Goal: Task Accomplishment & Management: Manage account settings

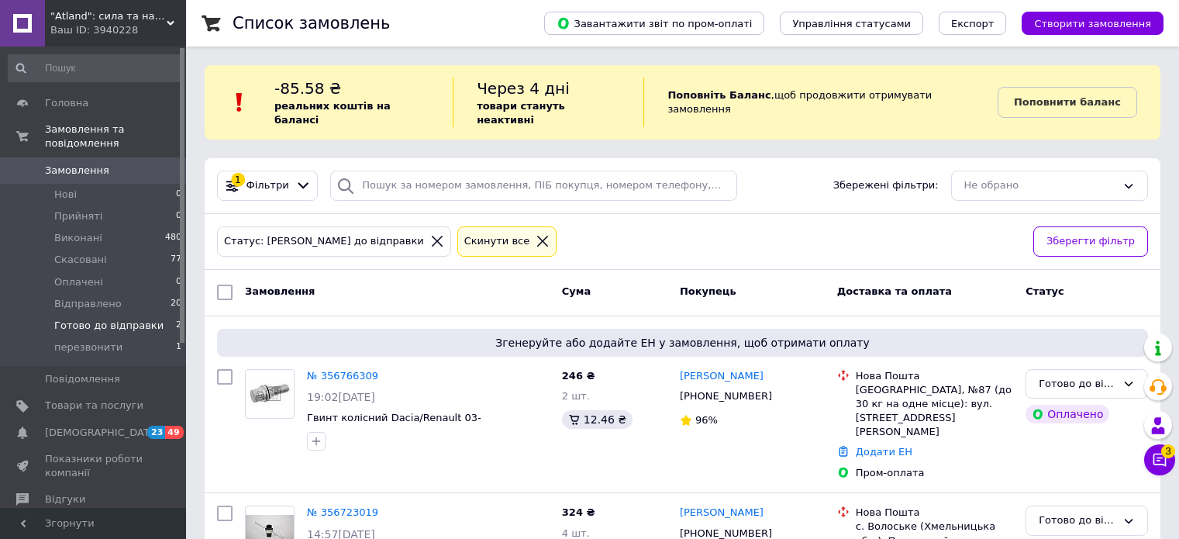
scroll to position [87, 0]
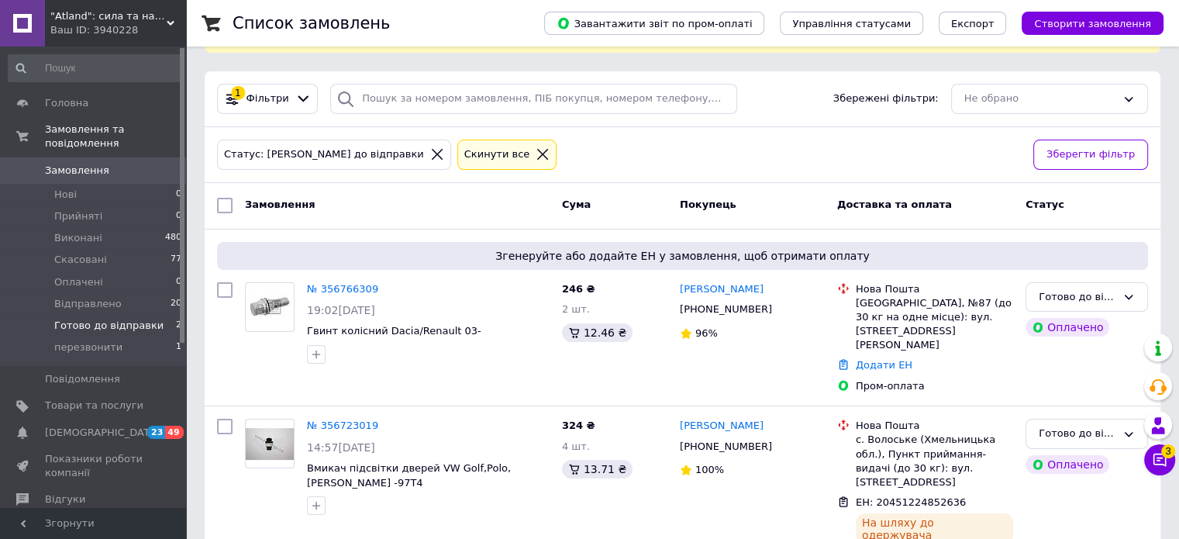
click at [67, 164] on span "Замовлення" at bounding box center [77, 171] width 64 height 14
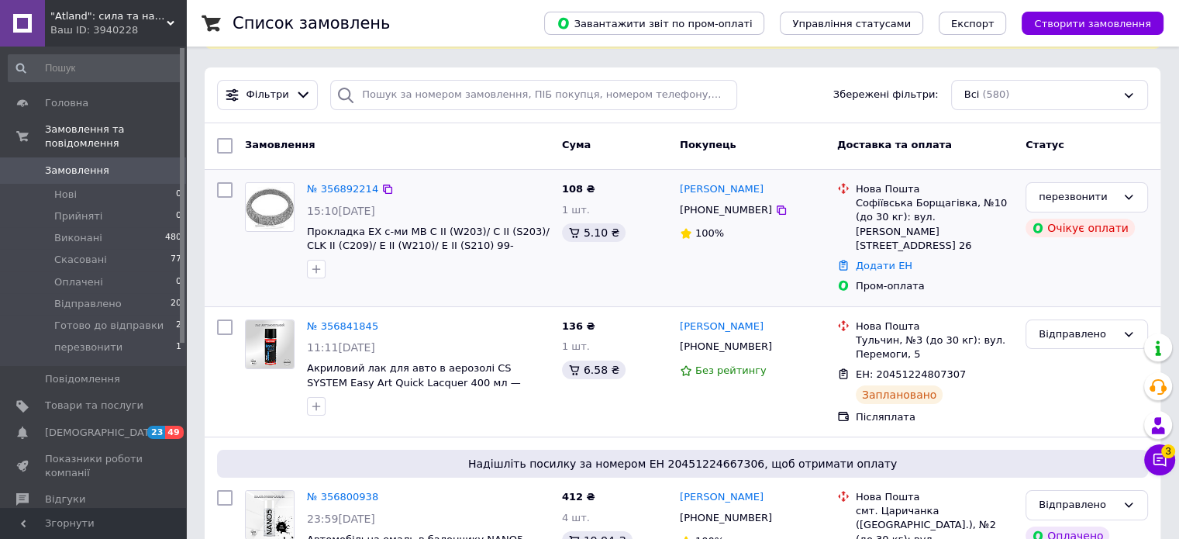
scroll to position [77, 0]
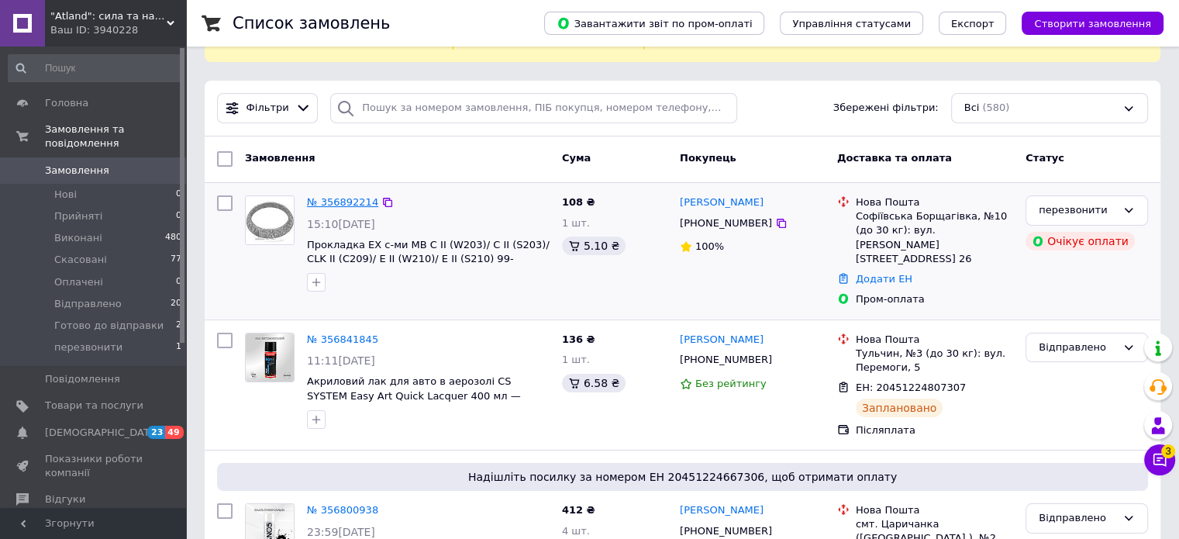
click at [337, 196] on link "№ 356892214" at bounding box center [342, 202] width 71 height 12
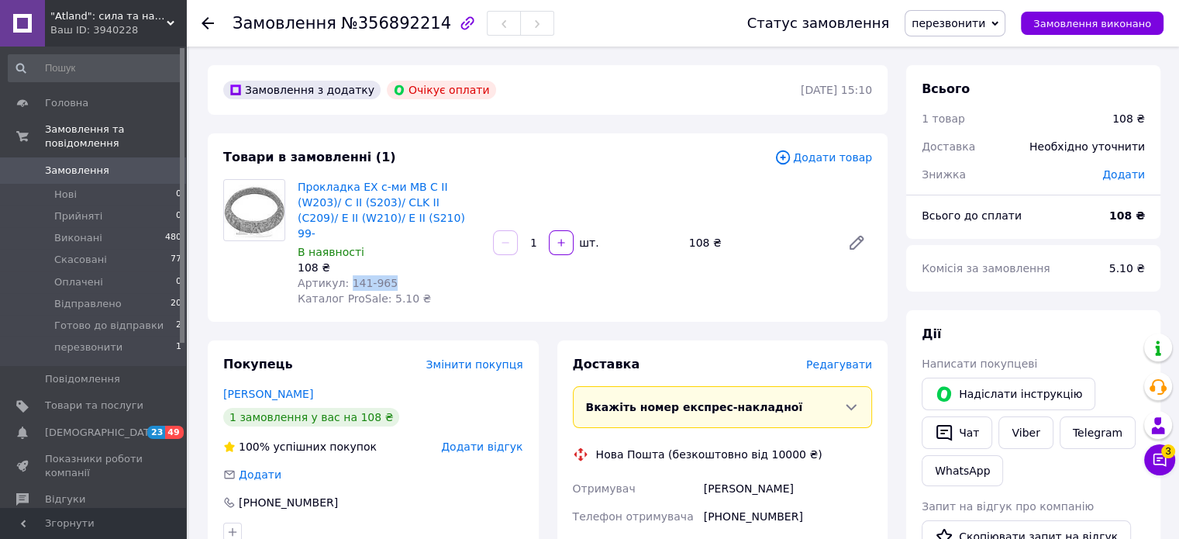
drag, startPoint x: 391, startPoint y: 267, endPoint x: 346, endPoint y: 263, distance: 45.2
click at [344, 275] on div "Артикул: 141-965" at bounding box center [389, 282] width 183 height 15
copy span "141-965"
click at [1156, 467] on icon at bounding box center [1159, 459] width 15 height 15
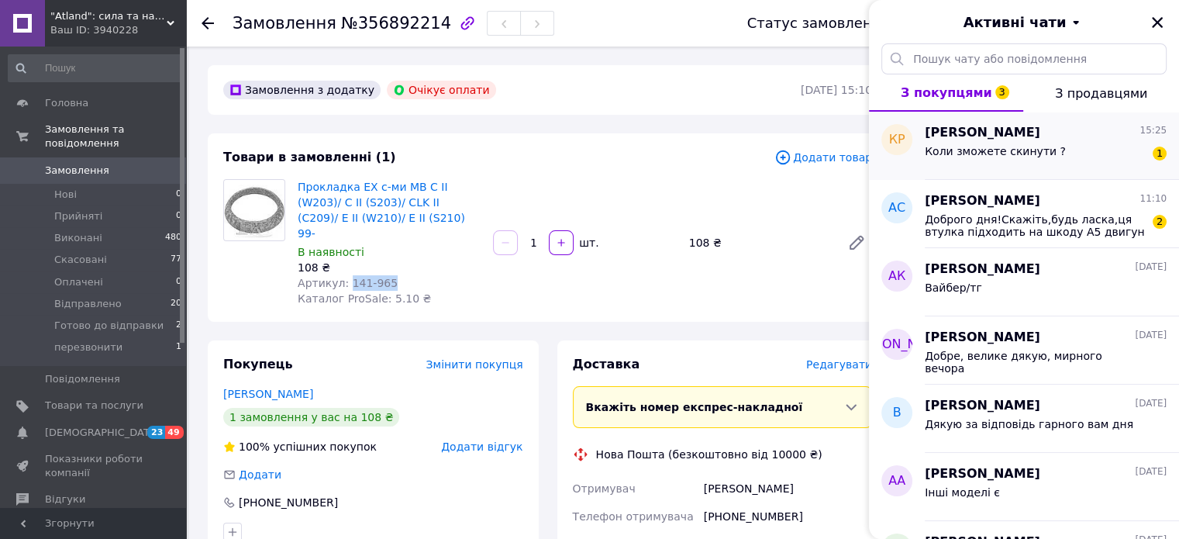
click at [1023, 155] on span "Коли зможете скинути ?" at bounding box center [995, 151] width 141 height 12
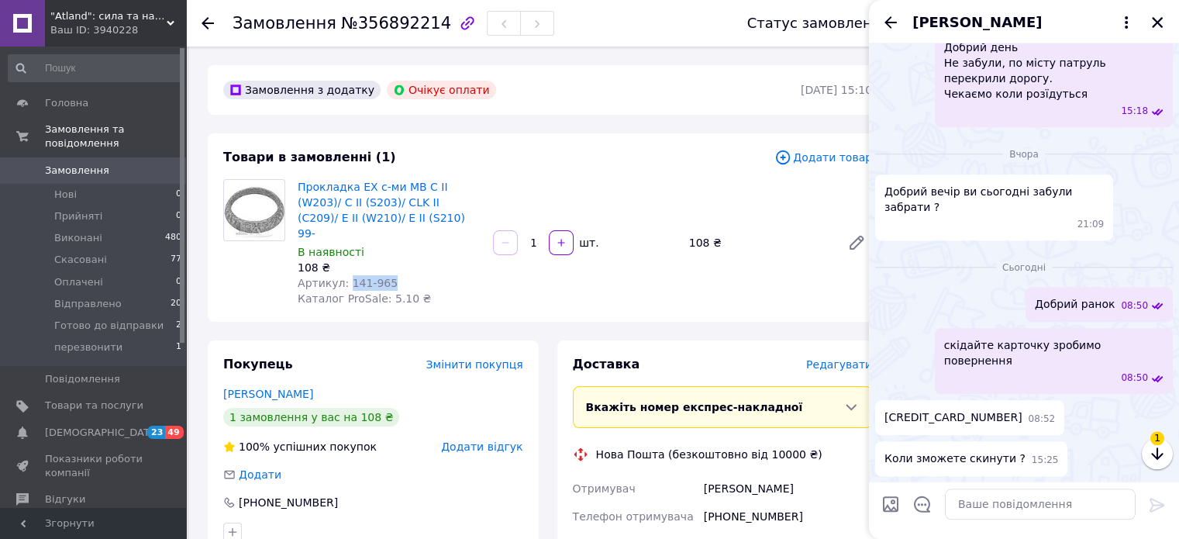
scroll to position [1524, 0]
click at [1152, 446] on icon "button" at bounding box center [1157, 454] width 19 height 19
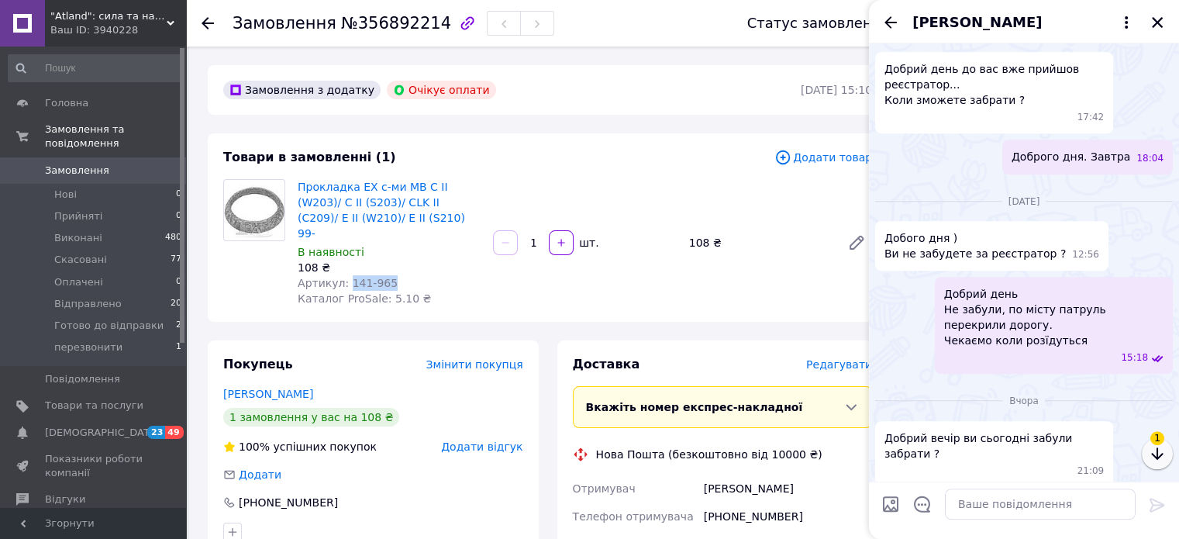
click at [1148, 459] on icon "button" at bounding box center [1157, 454] width 19 height 19
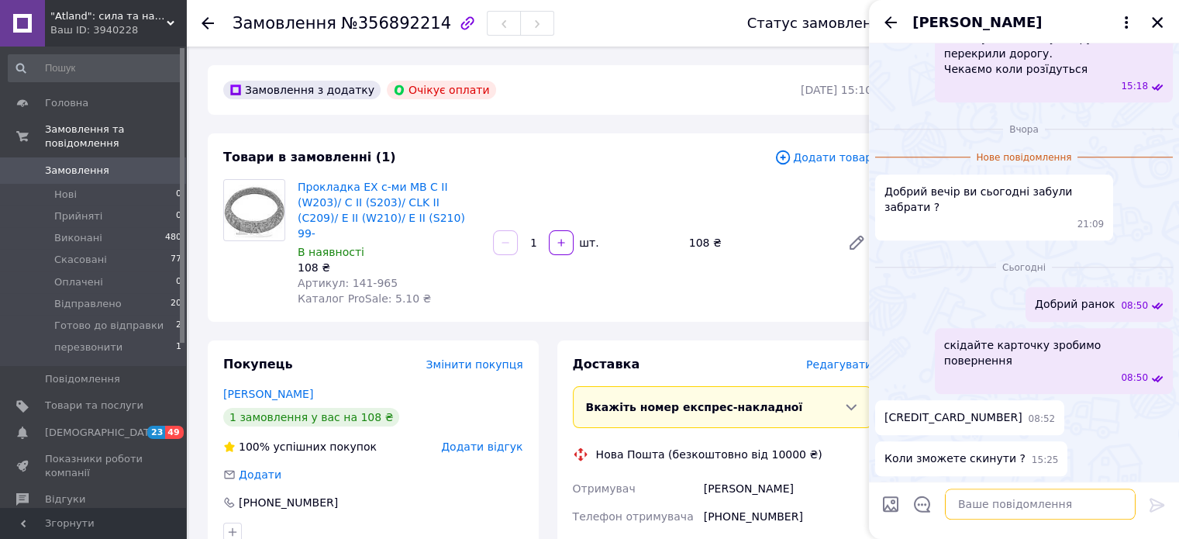
click at [976, 511] on textarea at bounding box center [1040, 504] width 191 height 31
type textarea "сьогодні"
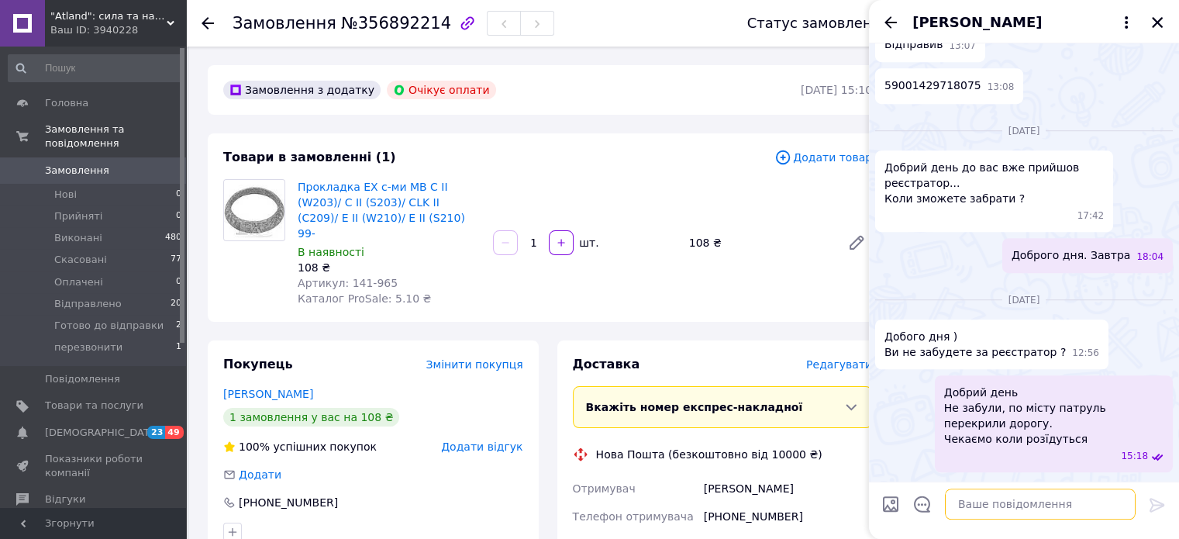
scroll to position [995, 0]
click at [887, 21] on img at bounding box center [881, 15] width 12 height 12
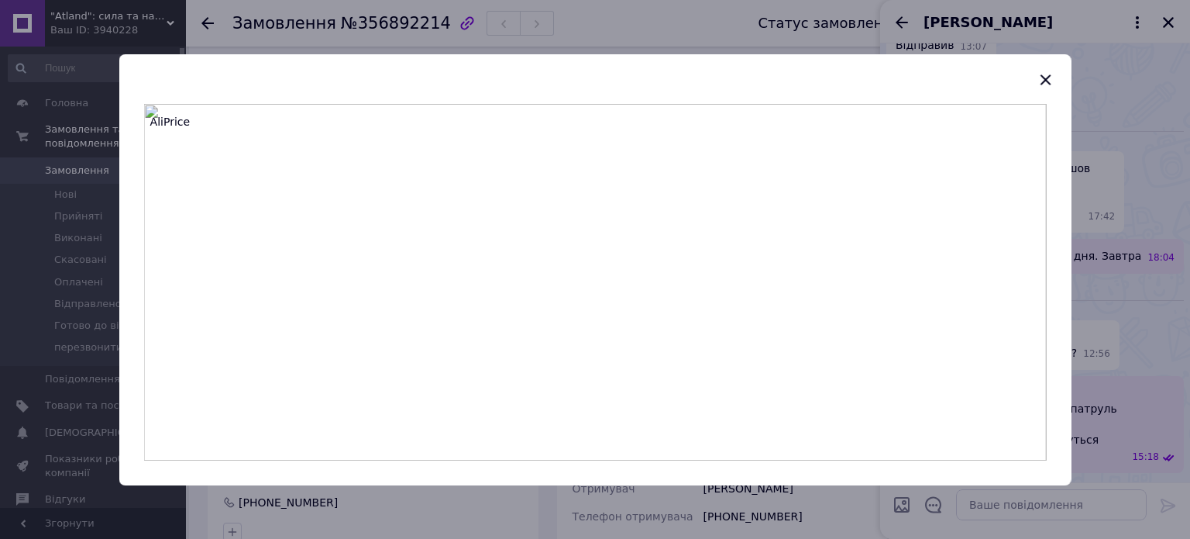
click at [611, 260] on img at bounding box center [595, 282] width 903 height 356
click at [632, 241] on img at bounding box center [595, 282] width 903 height 356
click at [620, 244] on img at bounding box center [595, 282] width 903 height 356
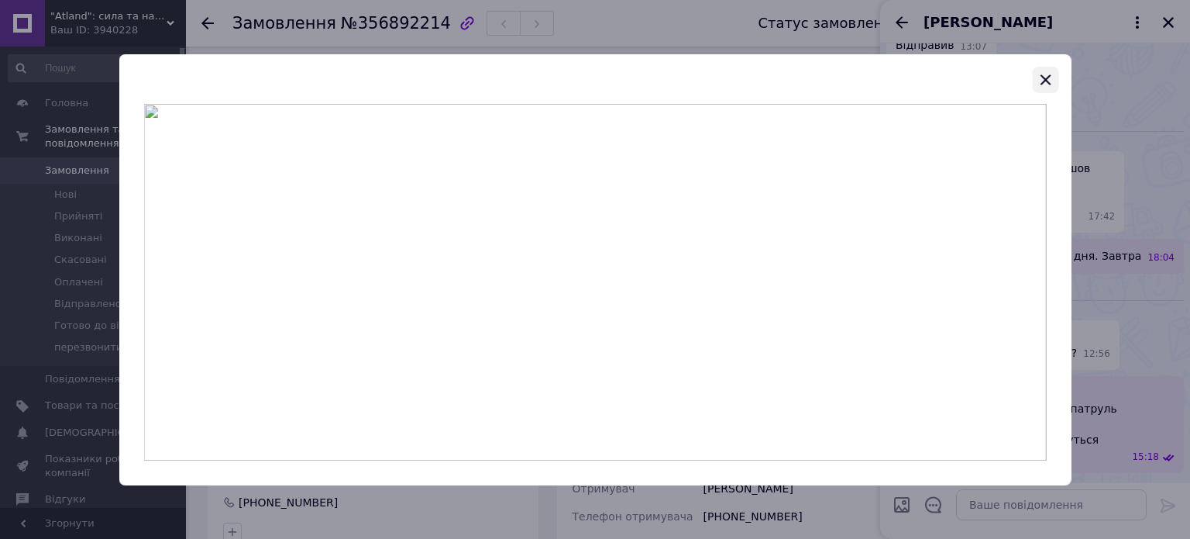
click at [1045, 75] on icon "button" at bounding box center [1045, 80] width 19 height 19
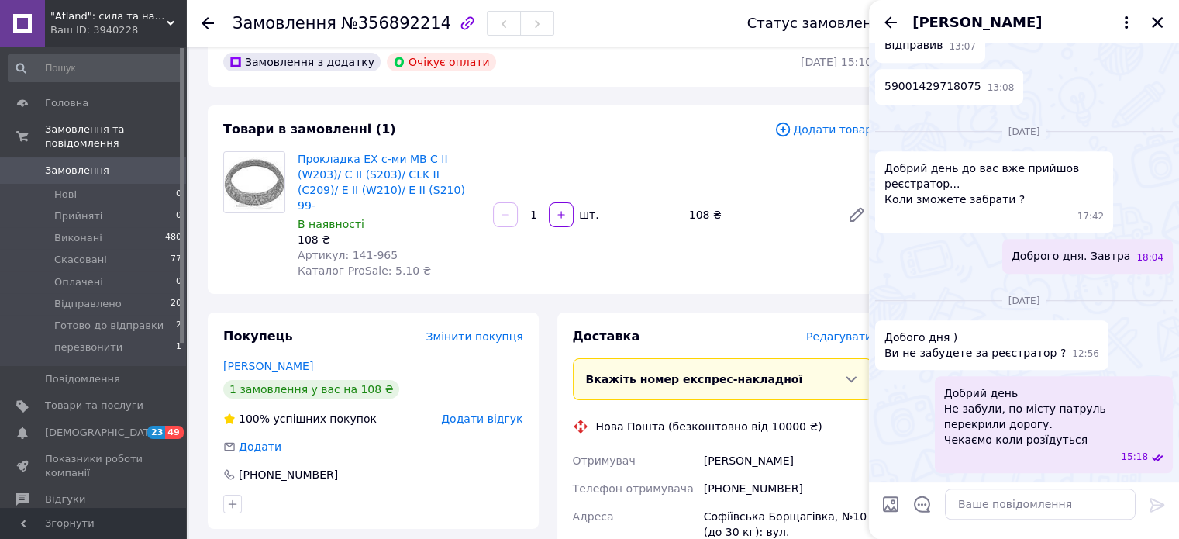
scroll to position [77, 0]
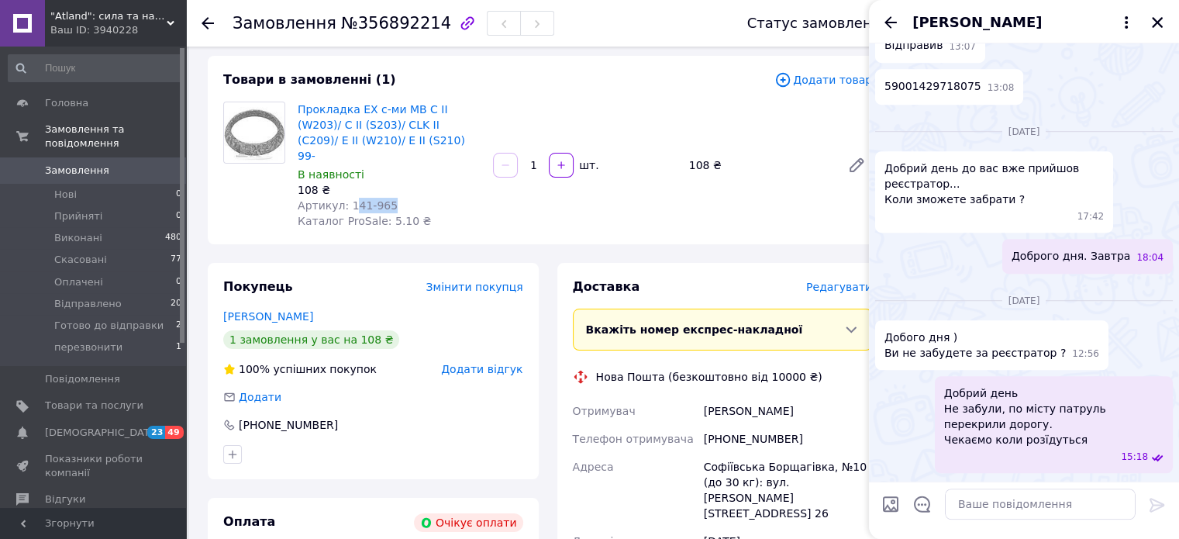
drag, startPoint x: 385, startPoint y: 187, endPoint x: 347, endPoint y: 188, distance: 38.0
click at [347, 198] on div "Артикул: 141-965" at bounding box center [389, 205] width 183 height 15
click at [350, 199] on span "Артикул: 141-965" at bounding box center [348, 205] width 100 height 12
drag, startPoint x: 346, startPoint y: 189, endPoint x: 384, endPoint y: 187, distance: 38.8
click at [384, 198] on div "Артикул: 141-965" at bounding box center [389, 205] width 183 height 15
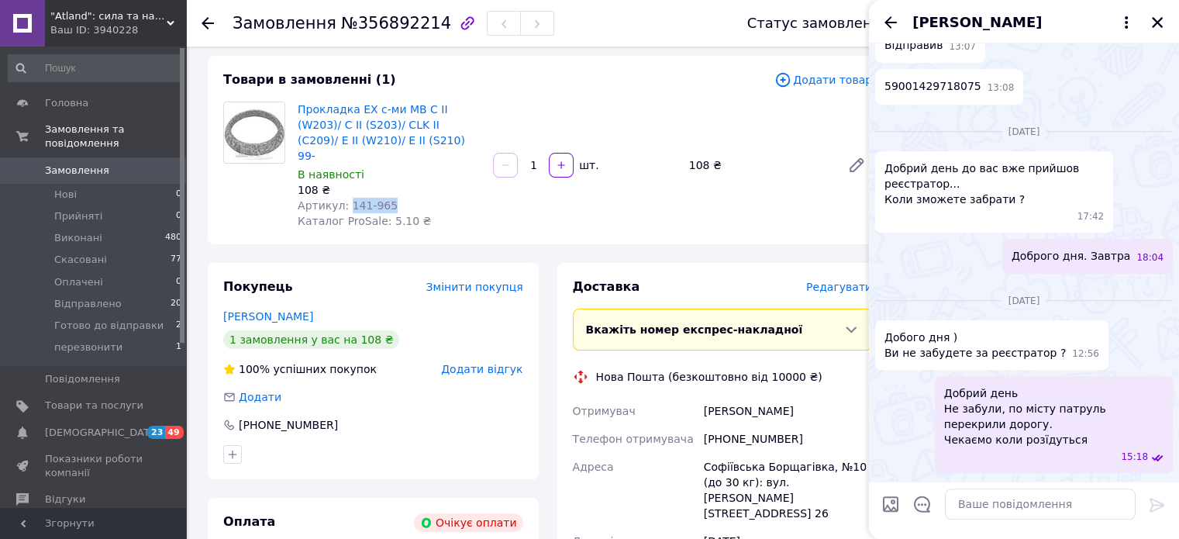
copy span "141-965"
click at [987, 498] on textarea at bounding box center [1040, 504] width 191 height 31
type textarea "сьогодні"
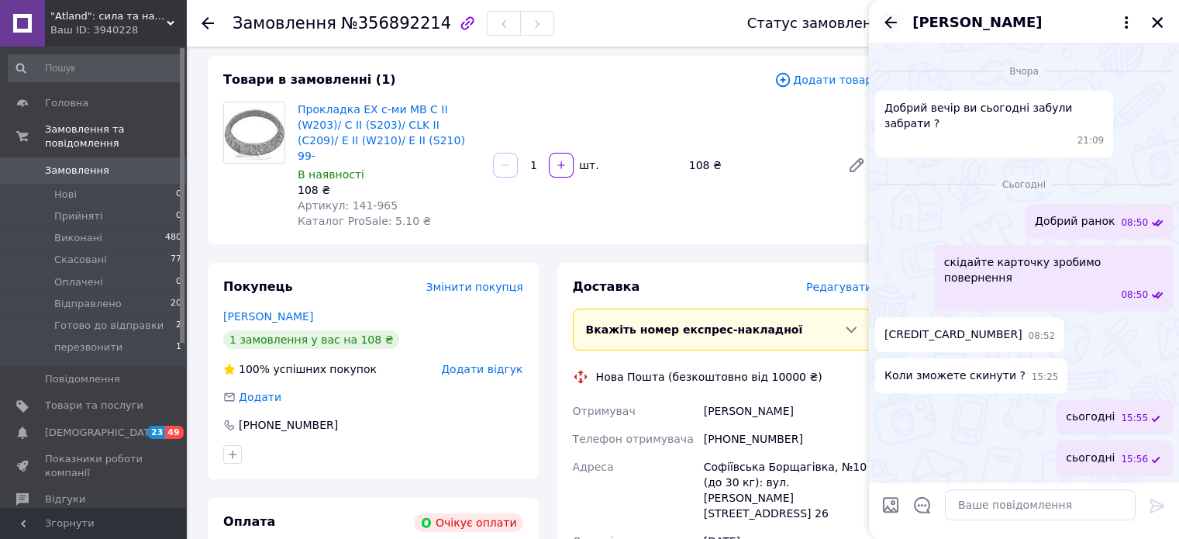
click at [890, 21] on icon "Назад" at bounding box center [890, 22] width 19 height 19
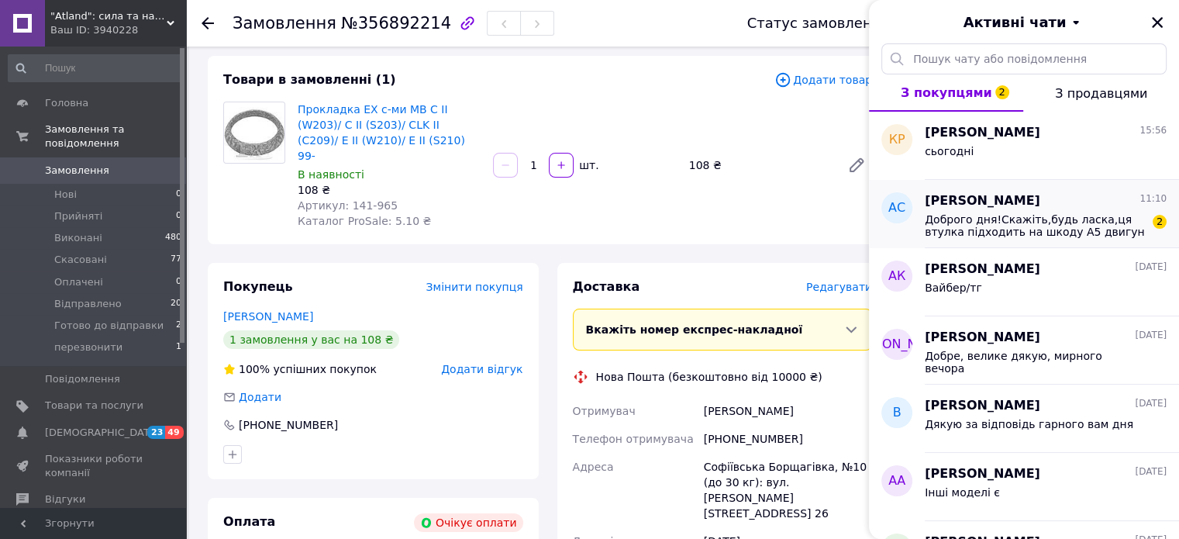
click at [1017, 229] on span "Доброго дня!Скажіть,будь ласка,ця втулка підходить на шкоду А5 двигун 2TDI(BMM)…" at bounding box center [1035, 225] width 220 height 25
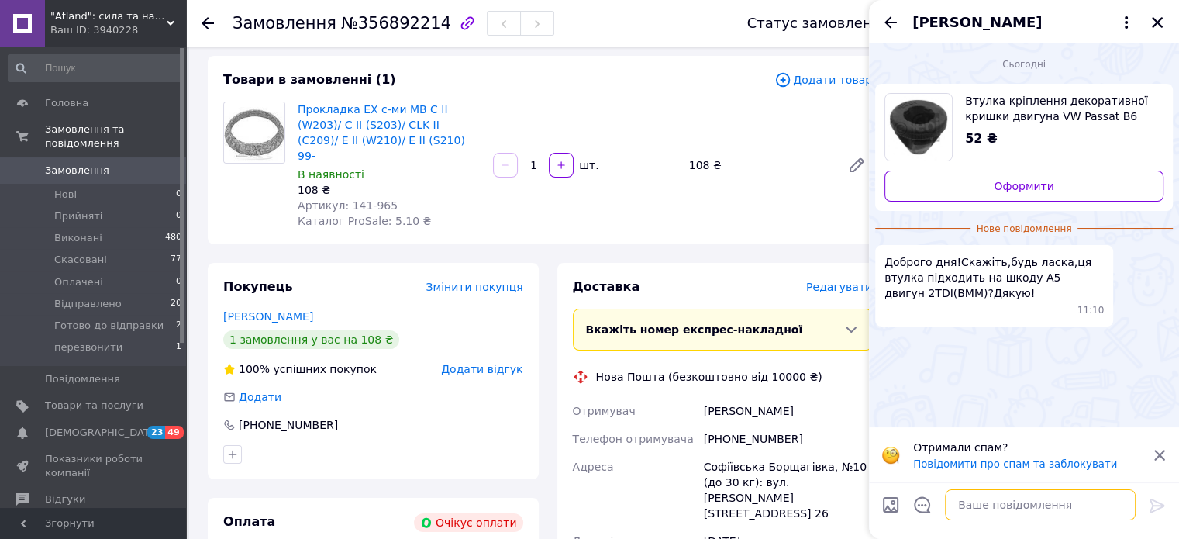
click at [983, 515] on textarea at bounding box center [1040, 504] width 191 height 31
type textarea "Добрий день"
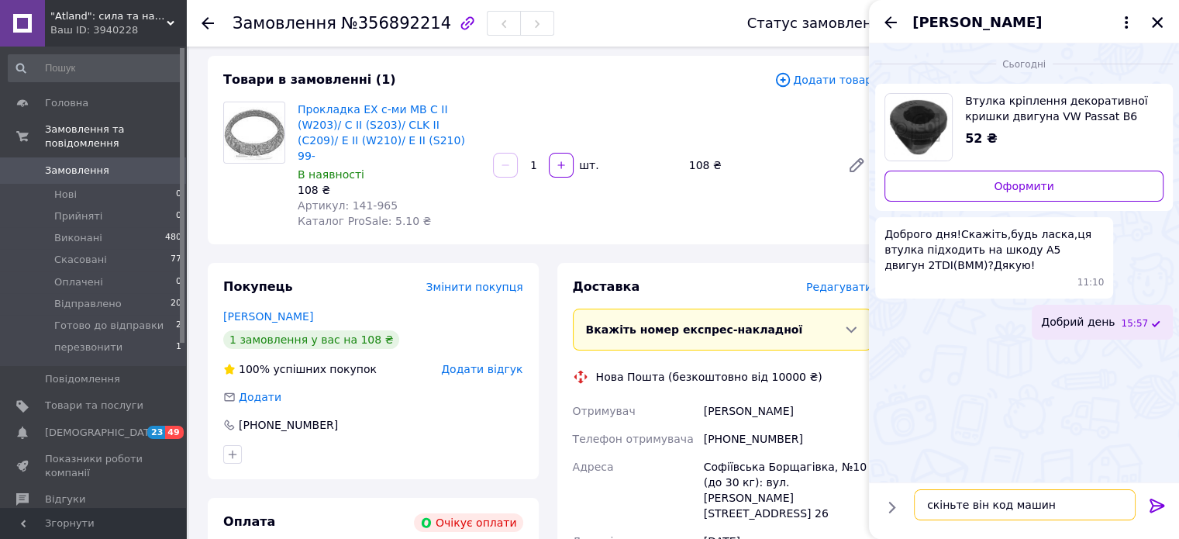
type textarea "скіньте він код машини"
type textarea "для точного підбору"
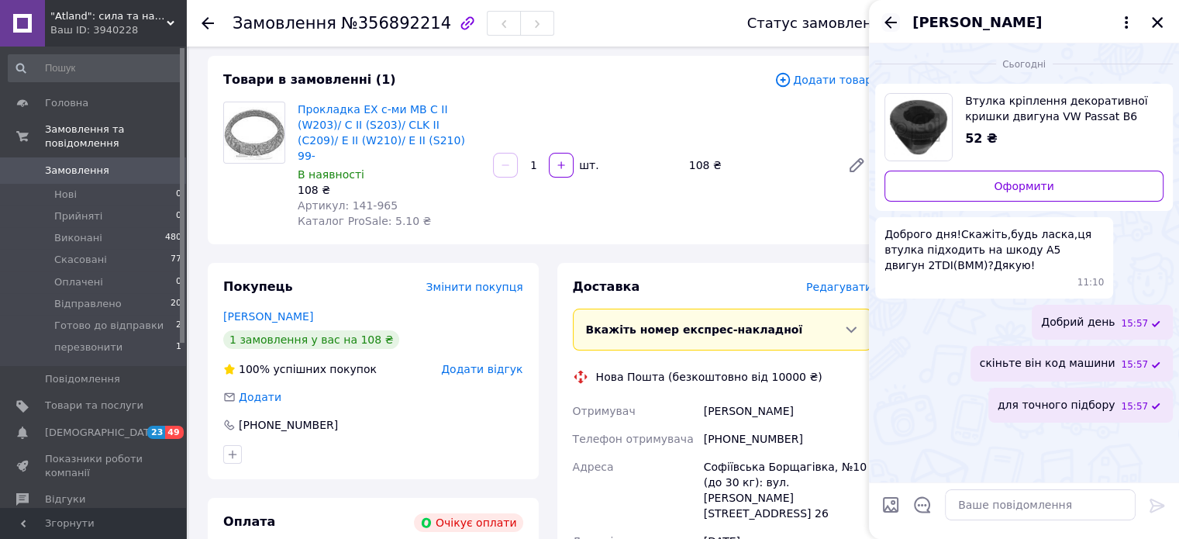
click at [890, 23] on icon "Назад" at bounding box center [890, 22] width 19 height 19
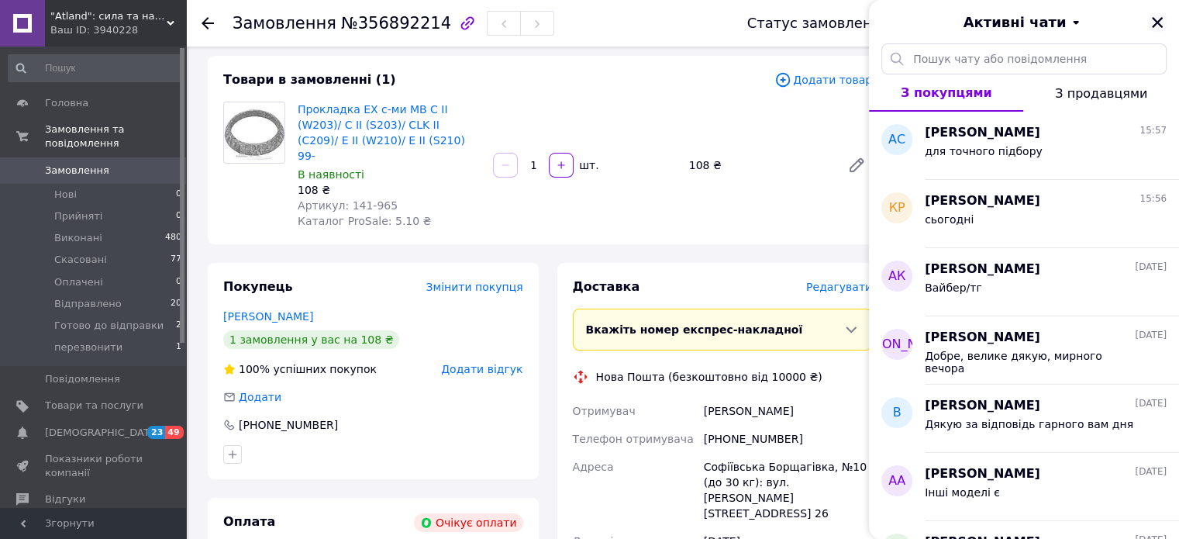
click at [1150, 20] on icon "Закрити" at bounding box center [1157, 22] width 14 height 14
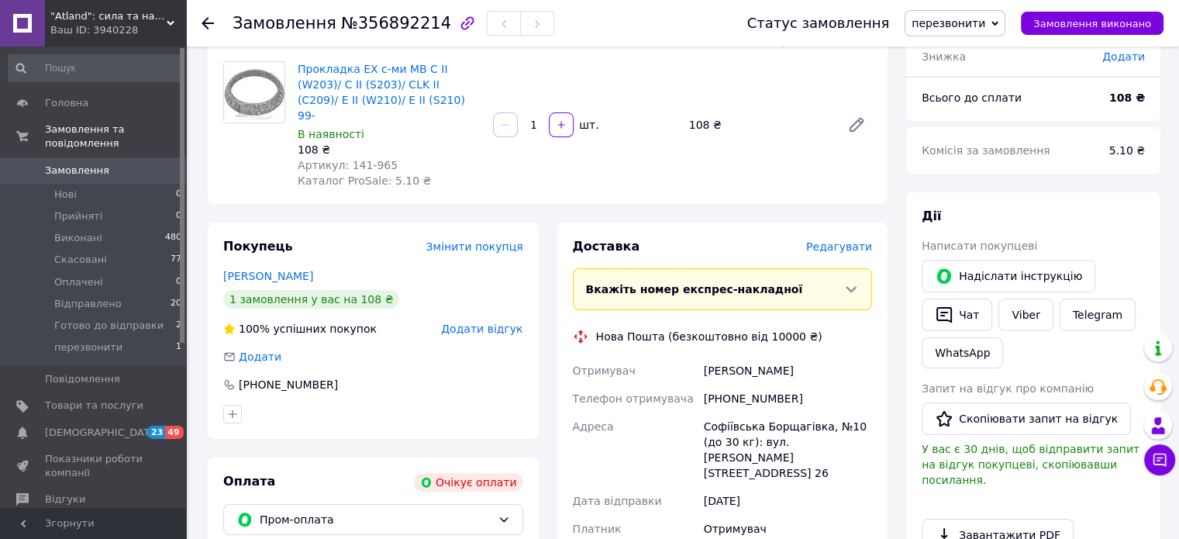
scroll to position [77, 0]
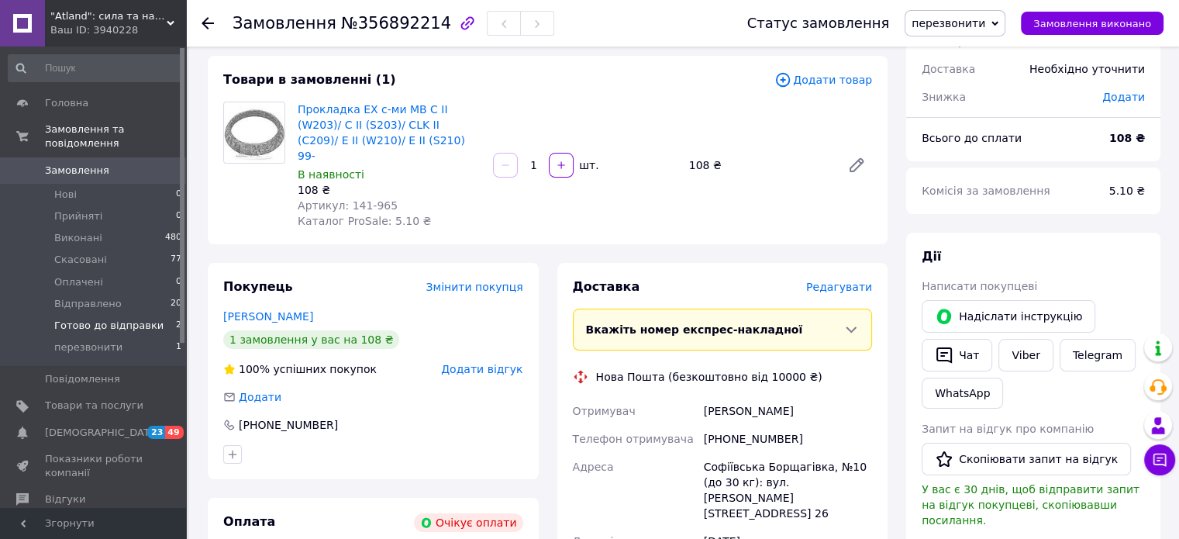
click at [106, 319] on span "Готово до відправки" at bounding box center [108, 326] width 109 height 14
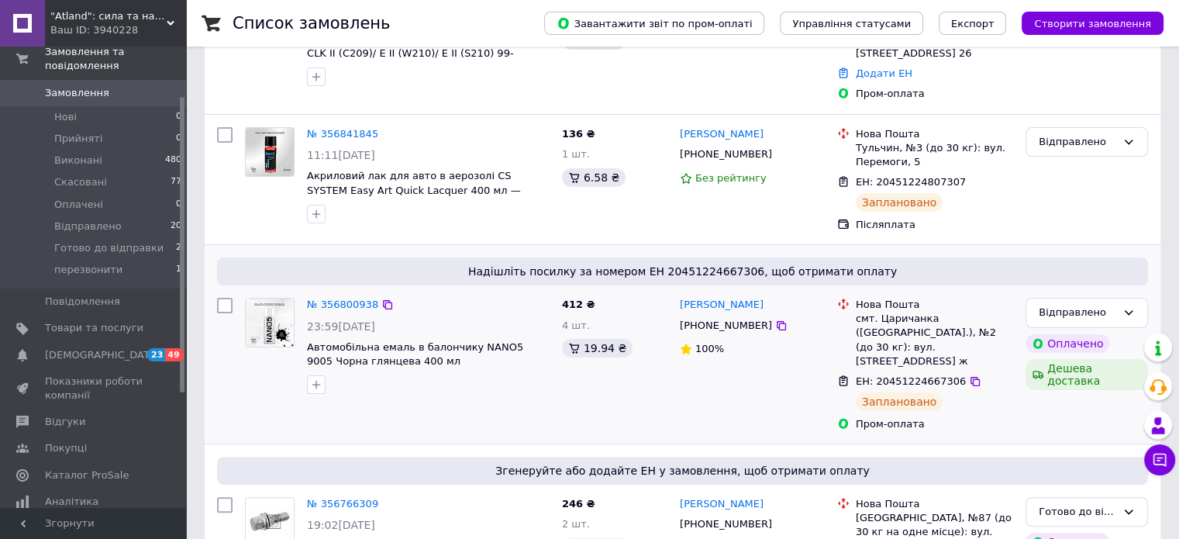
scroll to position [310, 0]
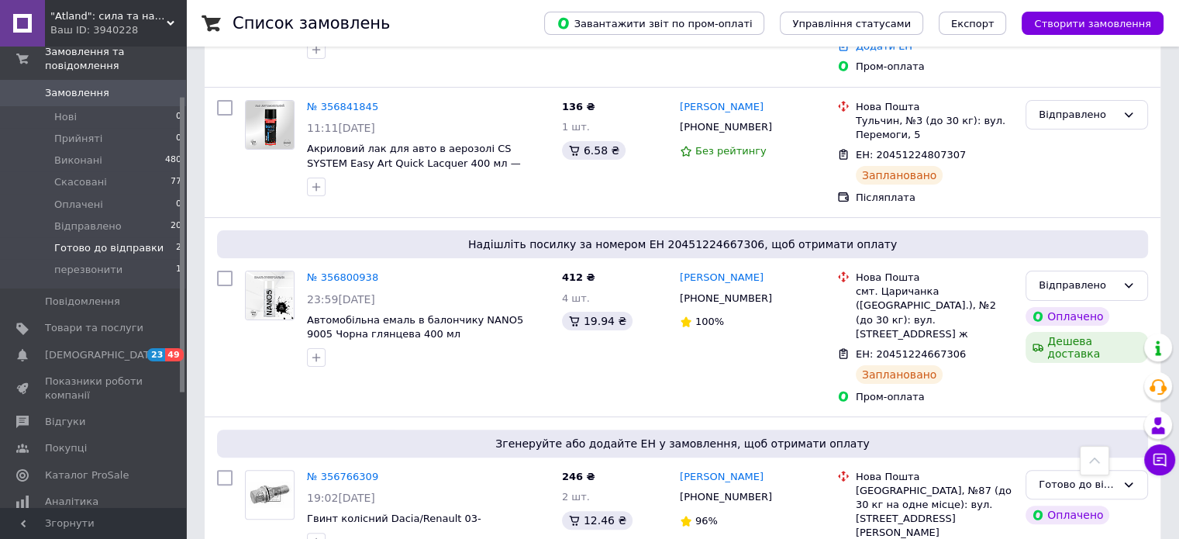
click at [108, 241] on span "Готово до відправки" at bounding box center [108, 248] width 109 height 14
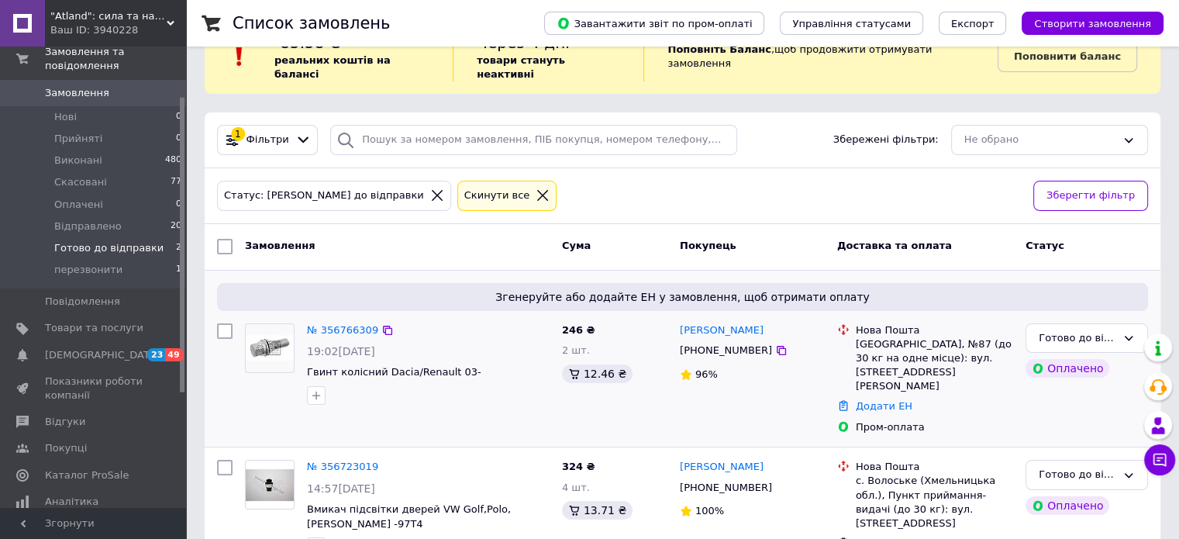
scroll to position [87, 0]
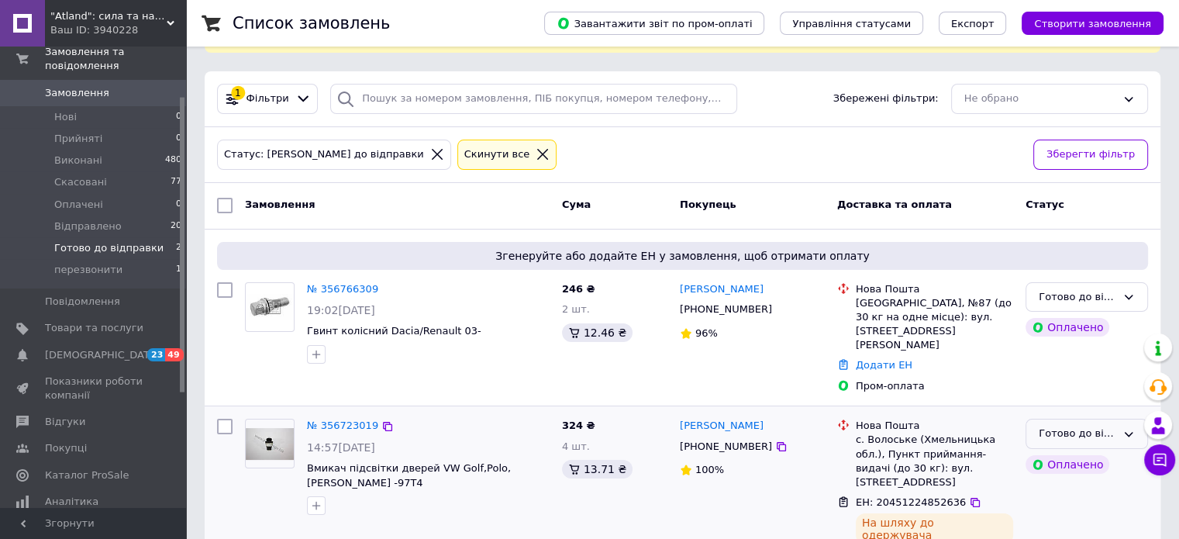
click at [1072, 425] on div "Готово до відправки" at bounding box center [1076, 433] width 77 height 16
click at [1086, 524] on li "Відправлено" at bounding box center [1086, 538] width 121 height 29
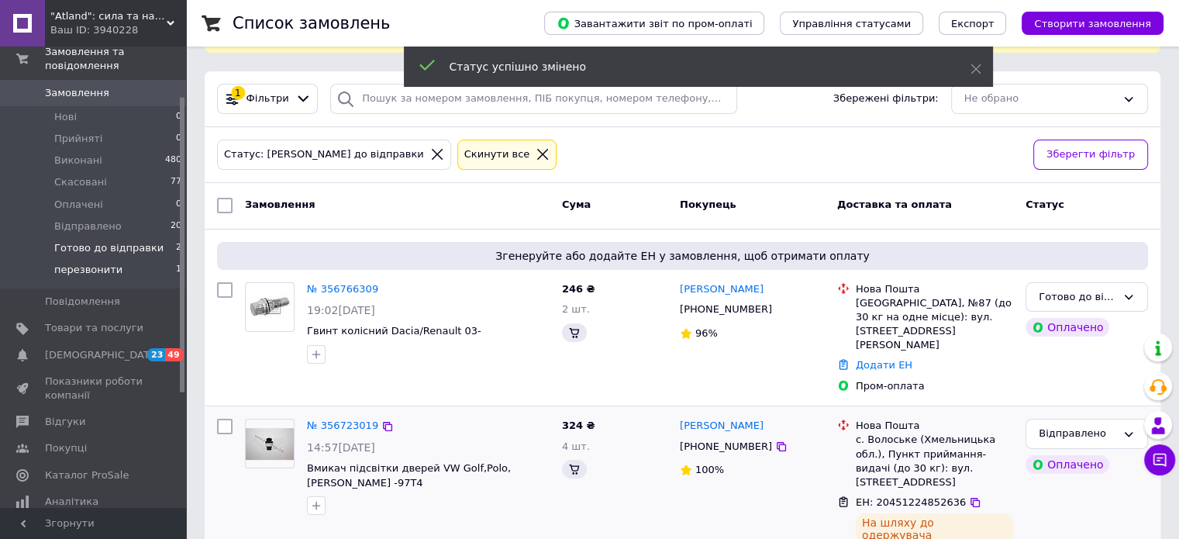
click at [111, 263] on span "перезвонити" at bounding box center [88, 270] width 68 height 14
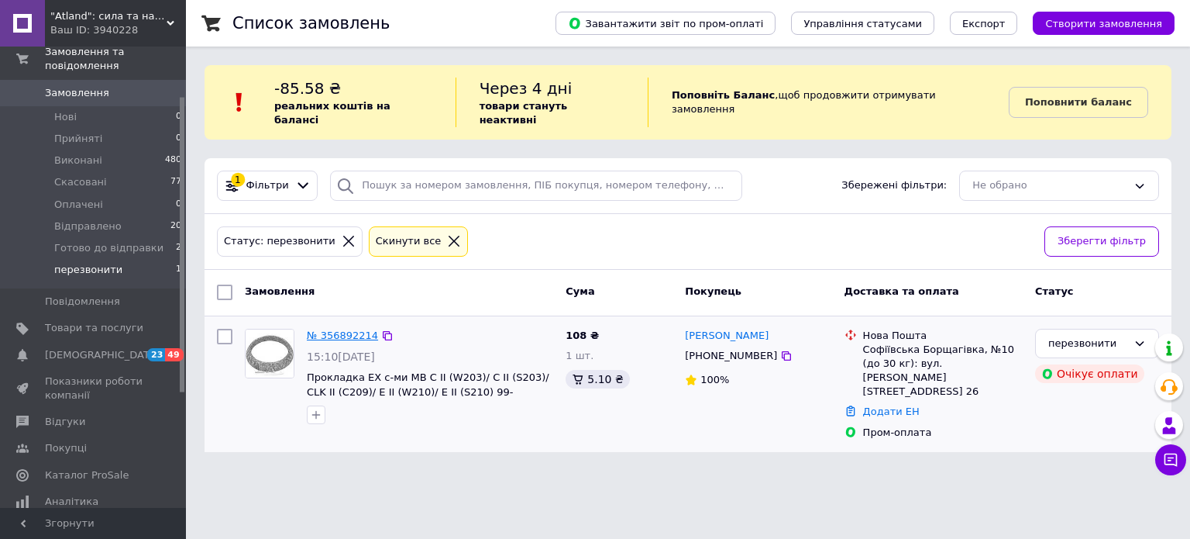
click at [350, 329] on link "№ 356892214" at bounding box center [342, 335] width 71 height 12
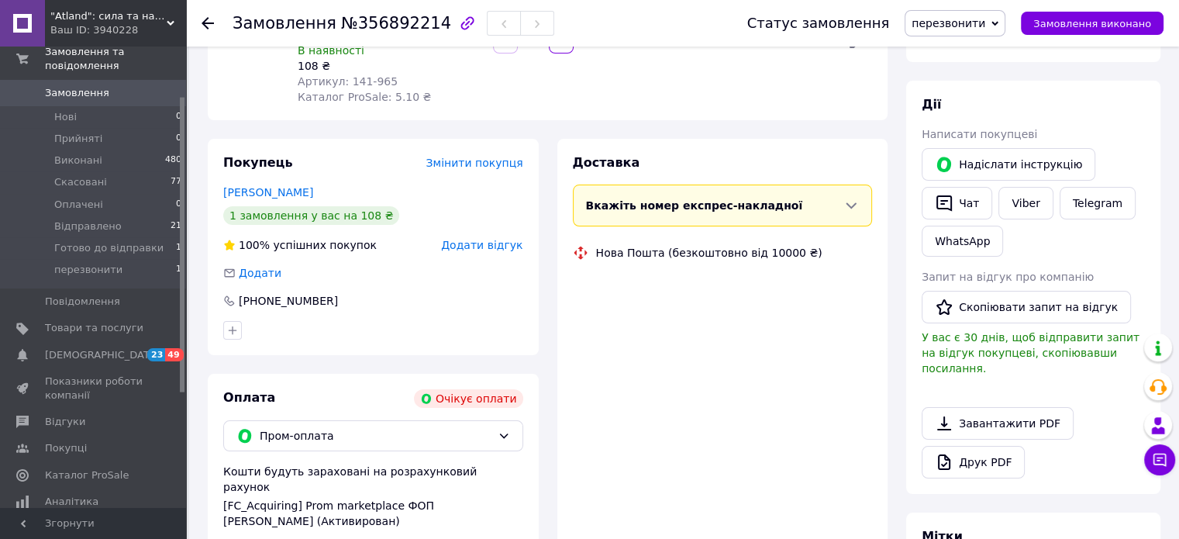
scroll to position [232, 0]
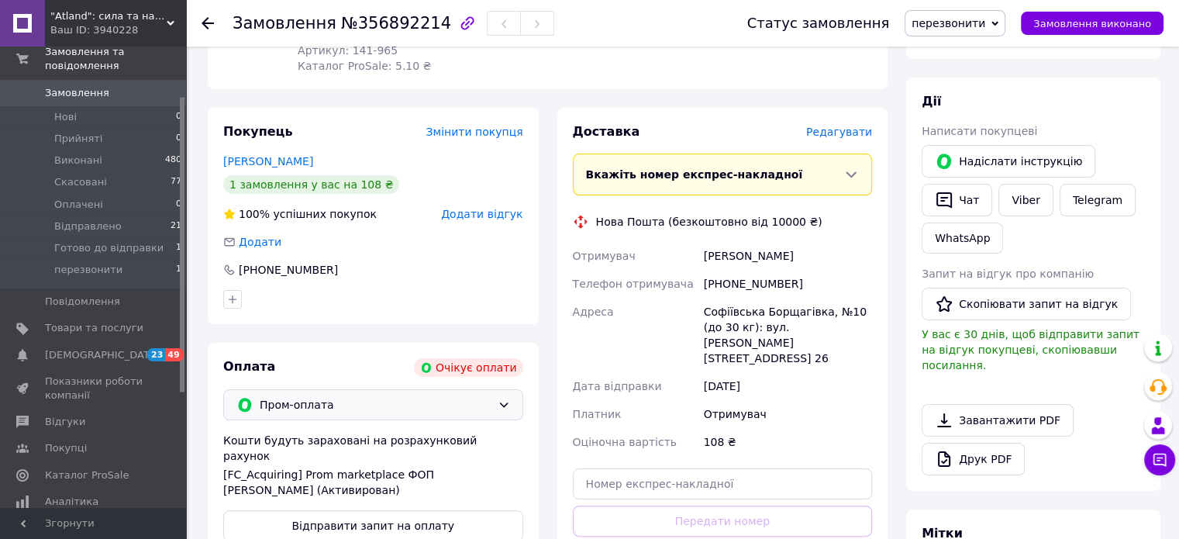
click at [363, 400] on div "Пром-оплата" at bounding box center [373, 404] width 300 height 31
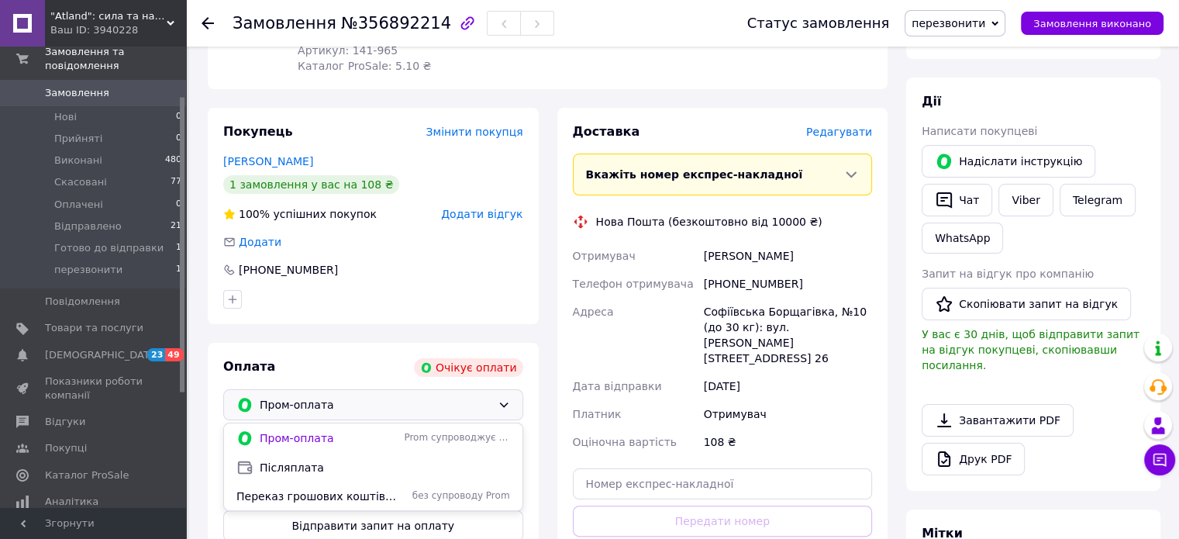
scroll to position [310, 0]
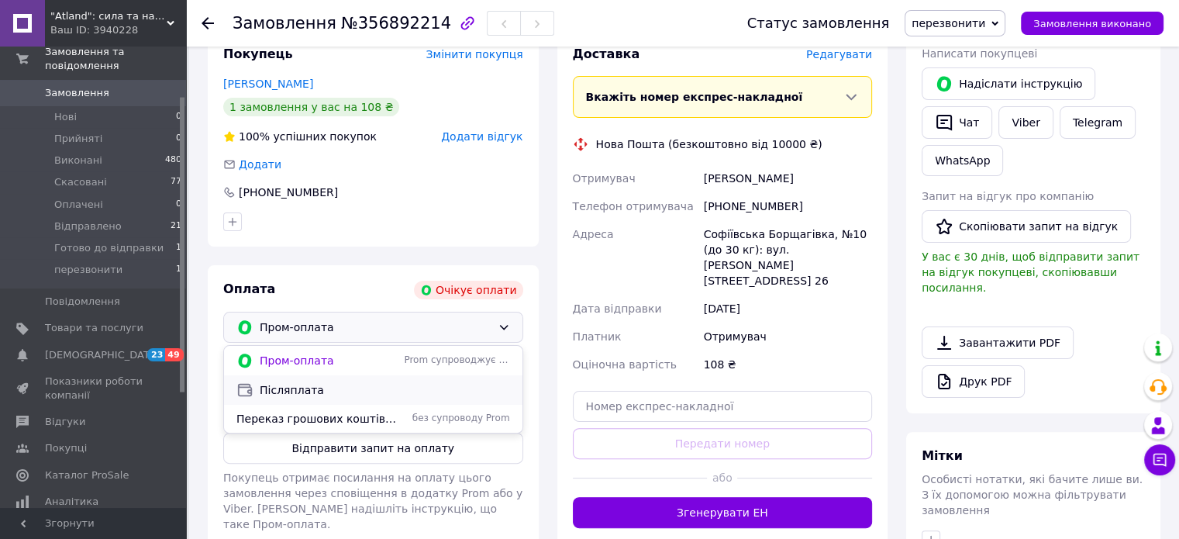
click at [310, 381] on div "Післяплата" at bounding box center [373, 389] width 280 height 17
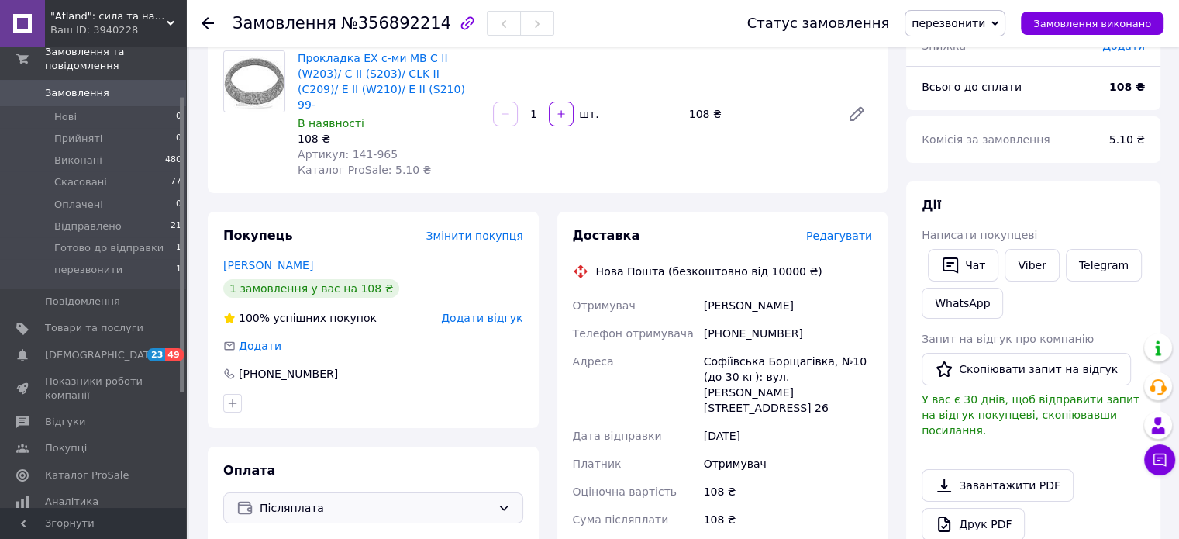
scroll to position [0, 0]
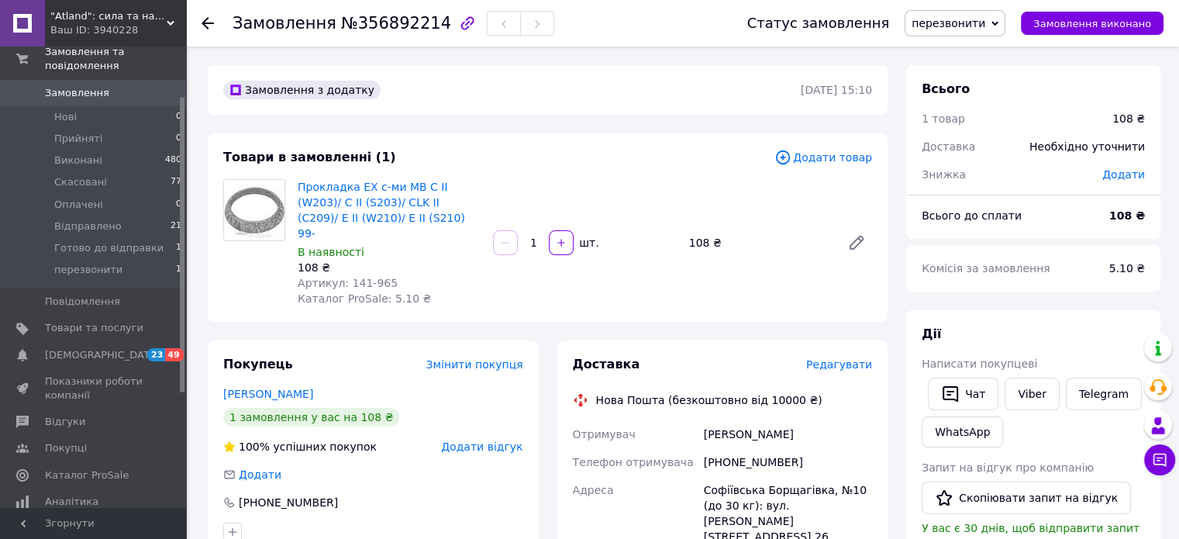
click at [943, 17] on span "перезвонити" at bounding box center [948, 23] width 74 height 12
click at [973, 174] on li "Готово до відправки" at bounding box center [967, 170] width 125 height 23
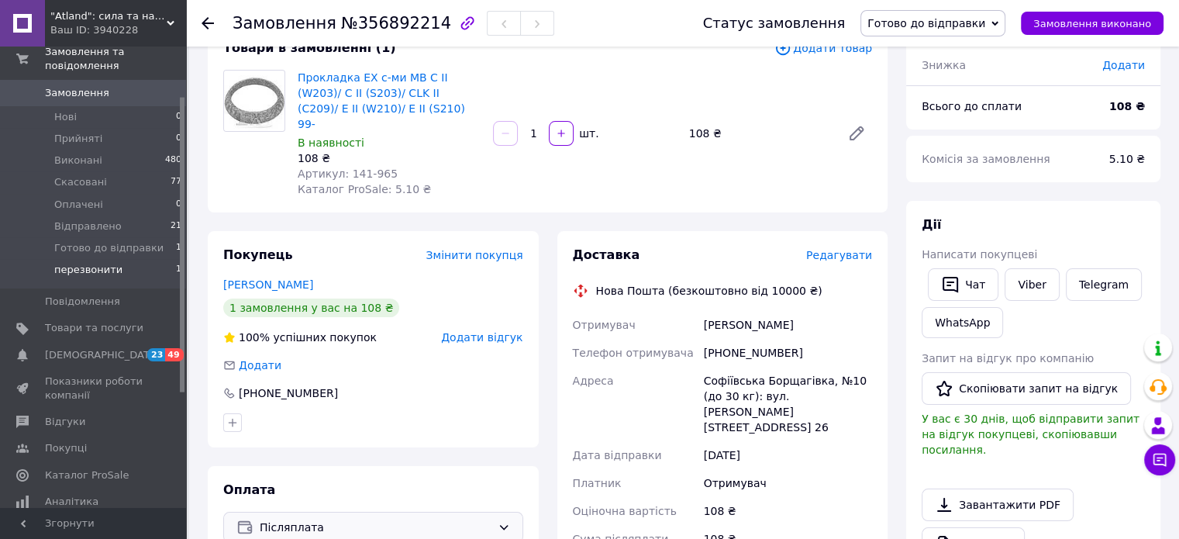
scroll to position [155, 0]
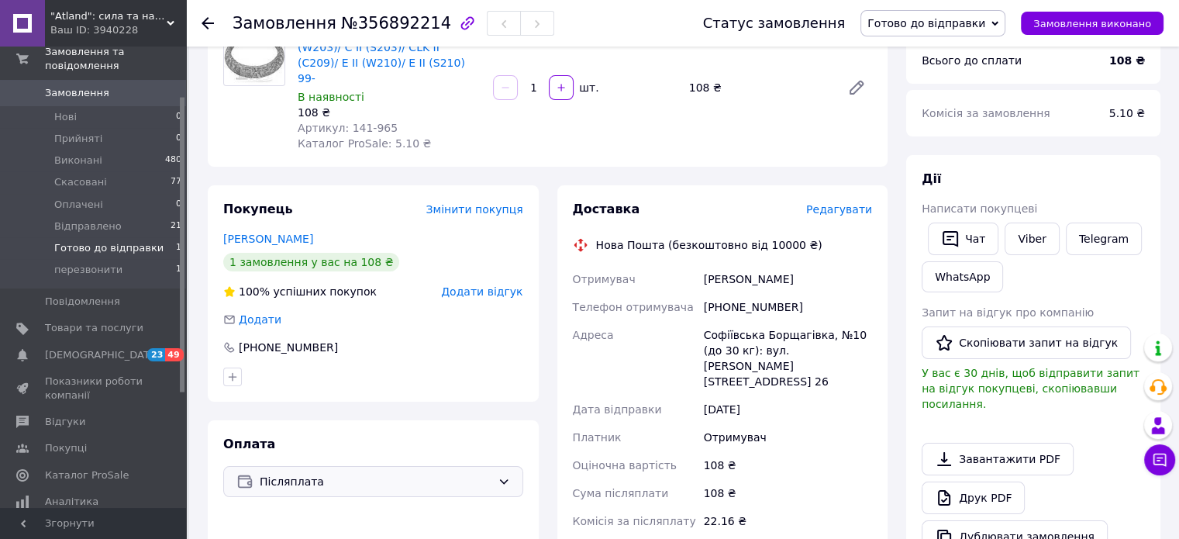
click at [106, 241] on span "Готово до відправки" at bounding box center [108, 248] width 109 height 14
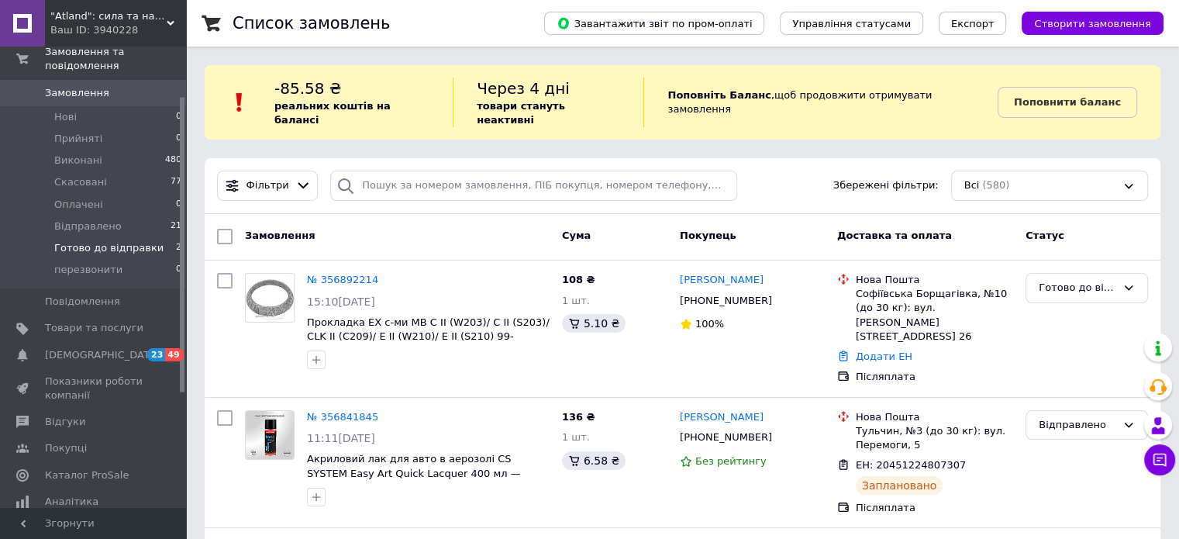
click at [93, 241] on span "Готово до відправки" at bounding box center [108, 248] width 109 height 14
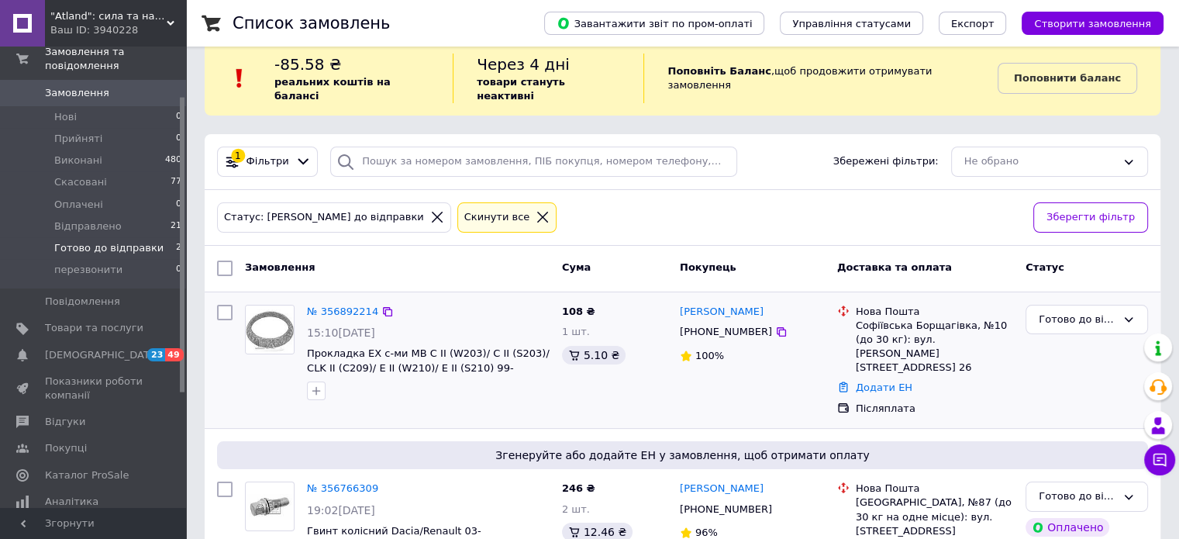
scroll to position [64, 0]
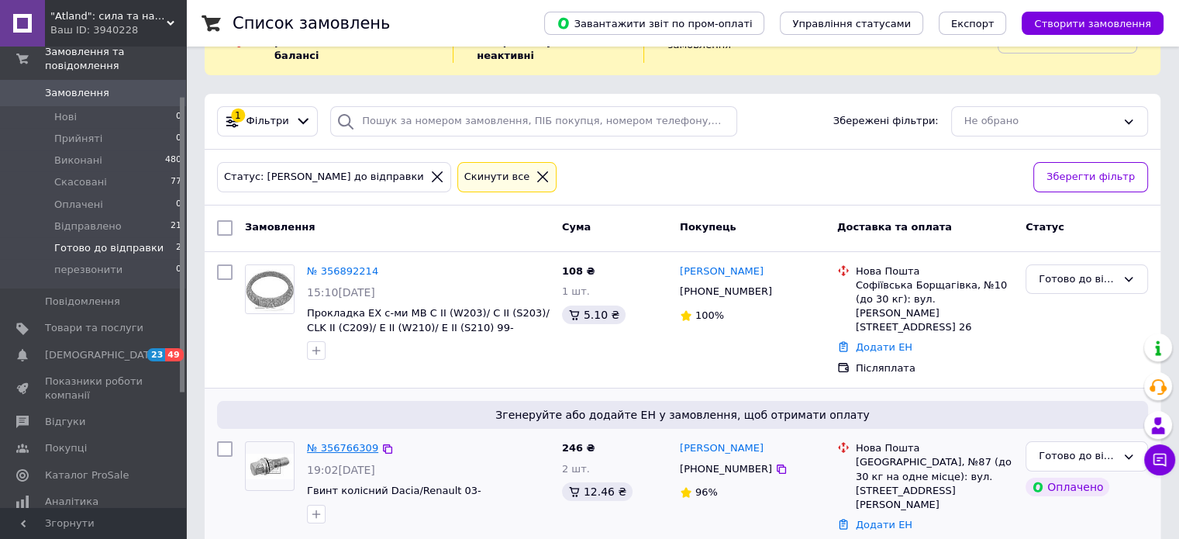
click at [343, 442] on link "№ 356766309" at bounding box center [342, 448] width 71 height 12
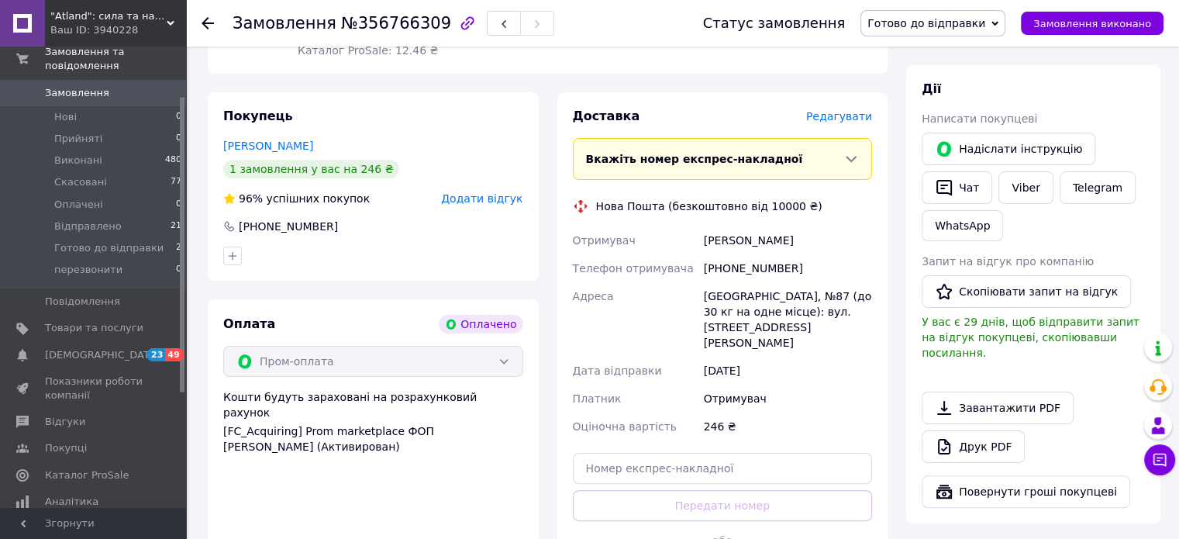
scroll to position [363, 0]
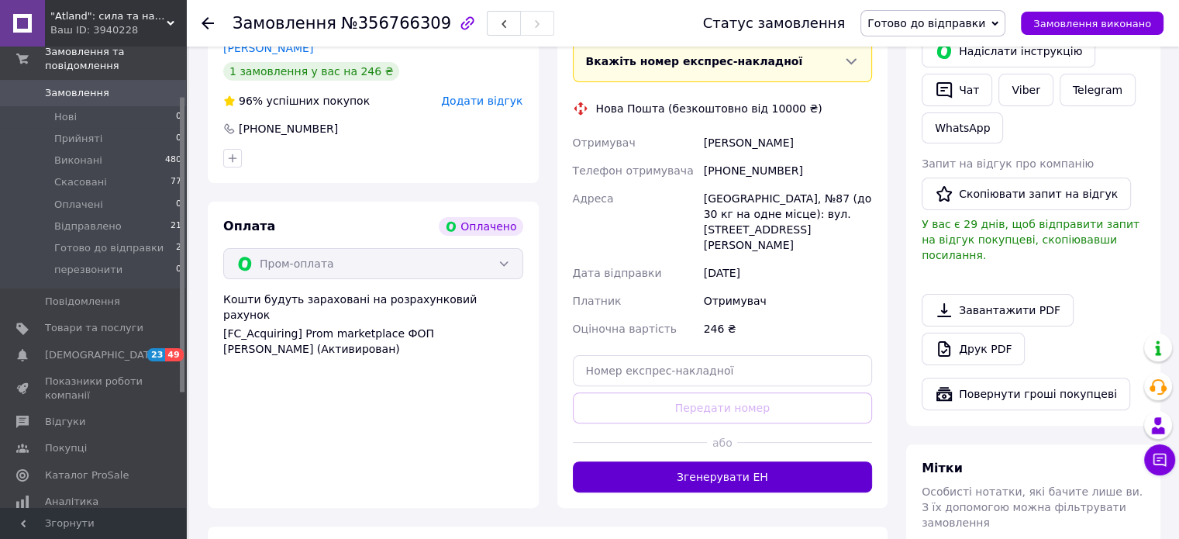
click at [715, 461] on button "Згенерувати ЕН" at bounding box center [723, 476] width 300 height 31
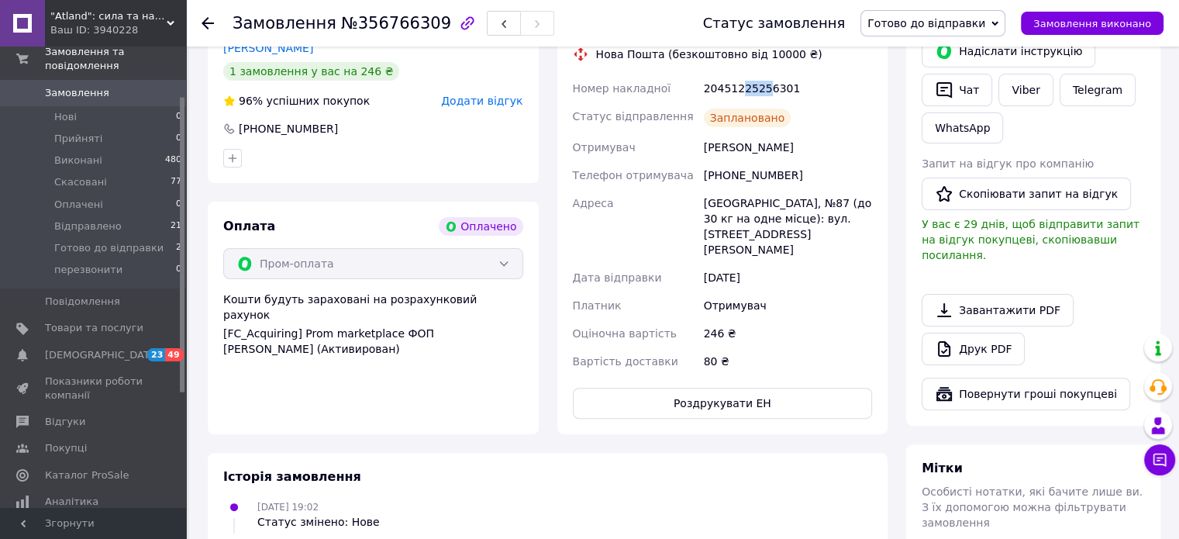
drag, startPoint x: 737, startPoint y: 77, endPoint x: 761, endPoint y: 76, distance: 24.0
click at [761, 76] on div "20451225256301" at bounding box center [788, 88] width 174 height 28
click at [950, 24] on span "Готово до відправки" at bounding box center [926, 23] width 118 height 12
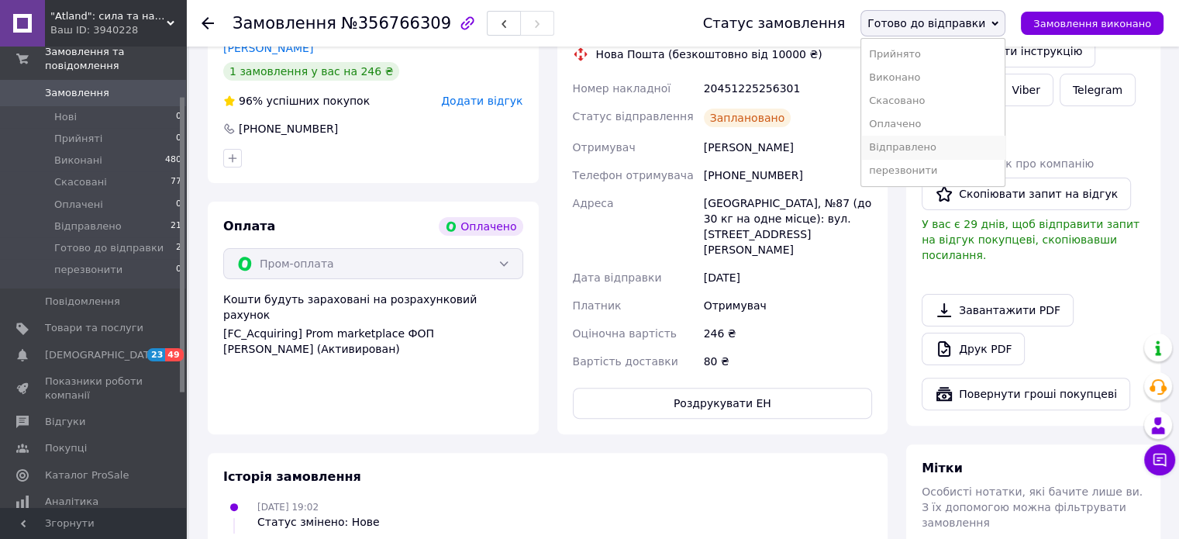
click at [927, 150] on li "Відправлено" at bounding box center [932, 147] width 143 height 23
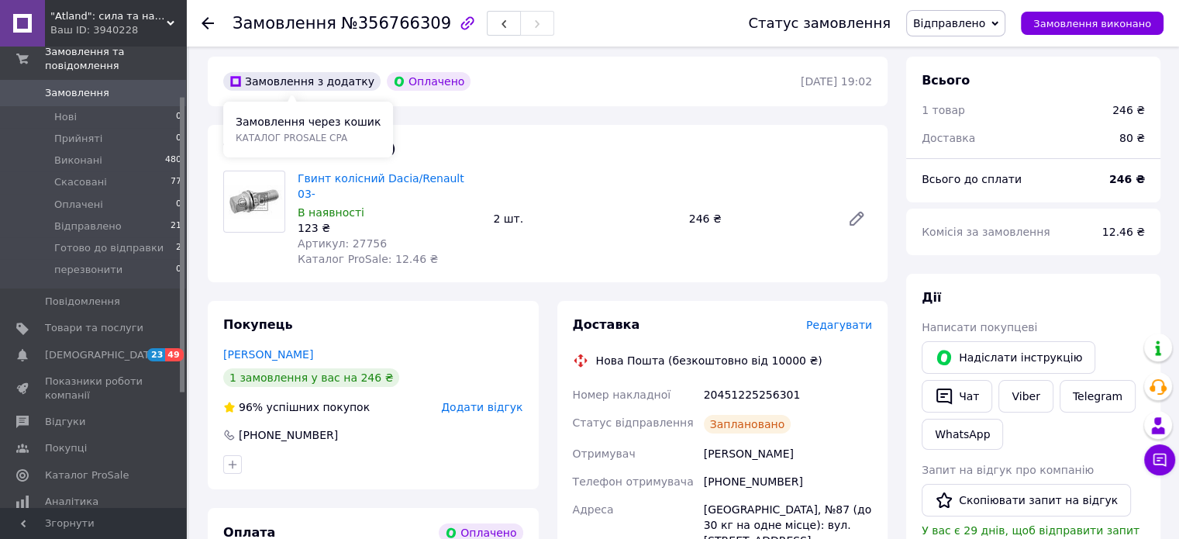
scroll to position [53, 0]
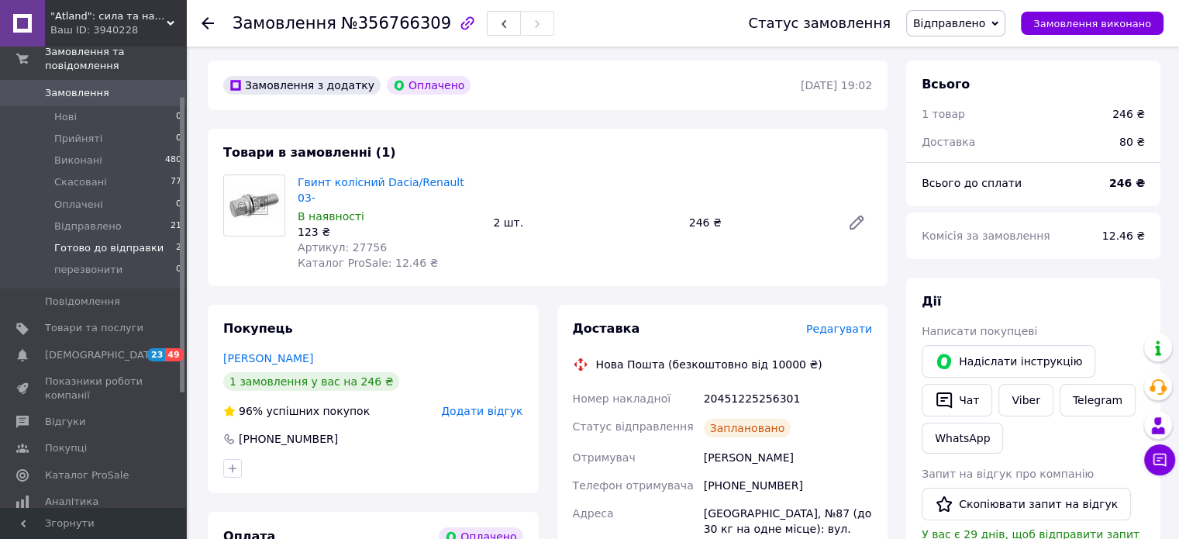
click at [88, 241] on span "Готово до відправки" at bounding box center [108, 248] width 109 height 14
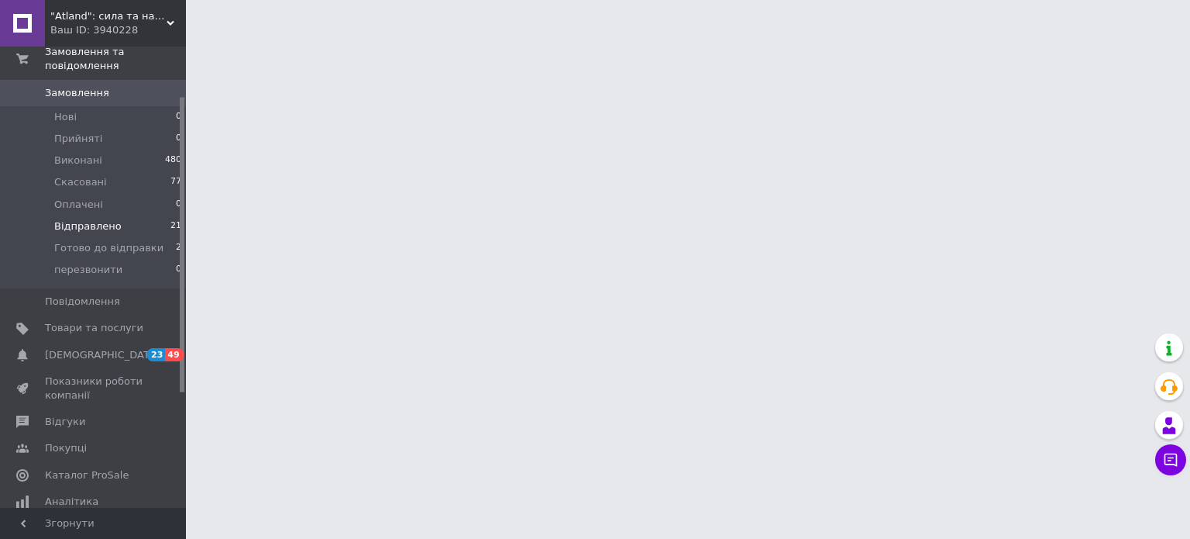
click at [105, 219] on span "Відправлено" at bounding box center [87, 226] width 67 height 14
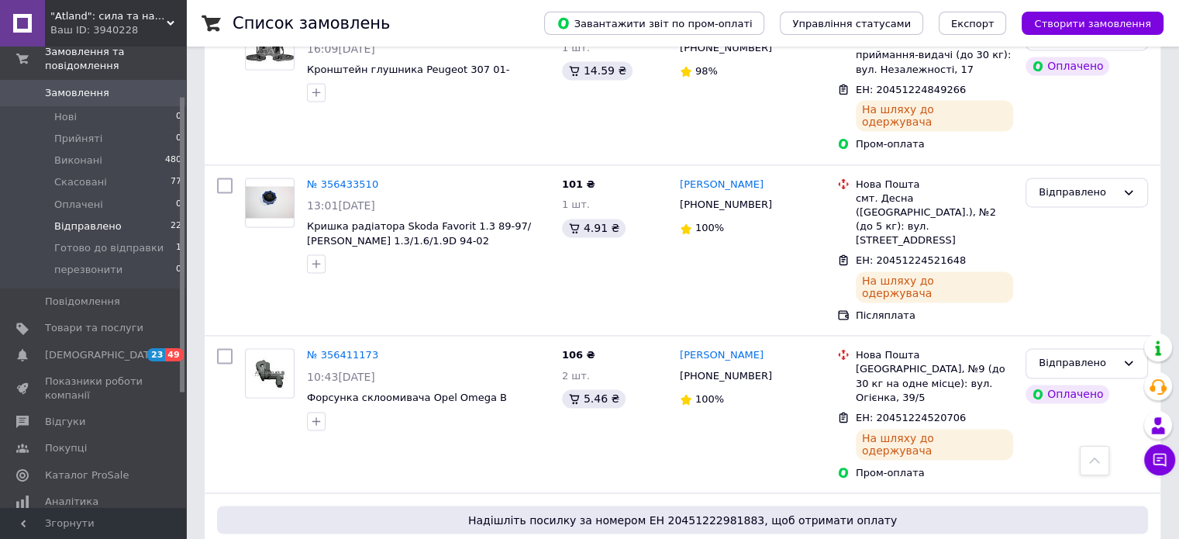
scroll to position [2457, 0]
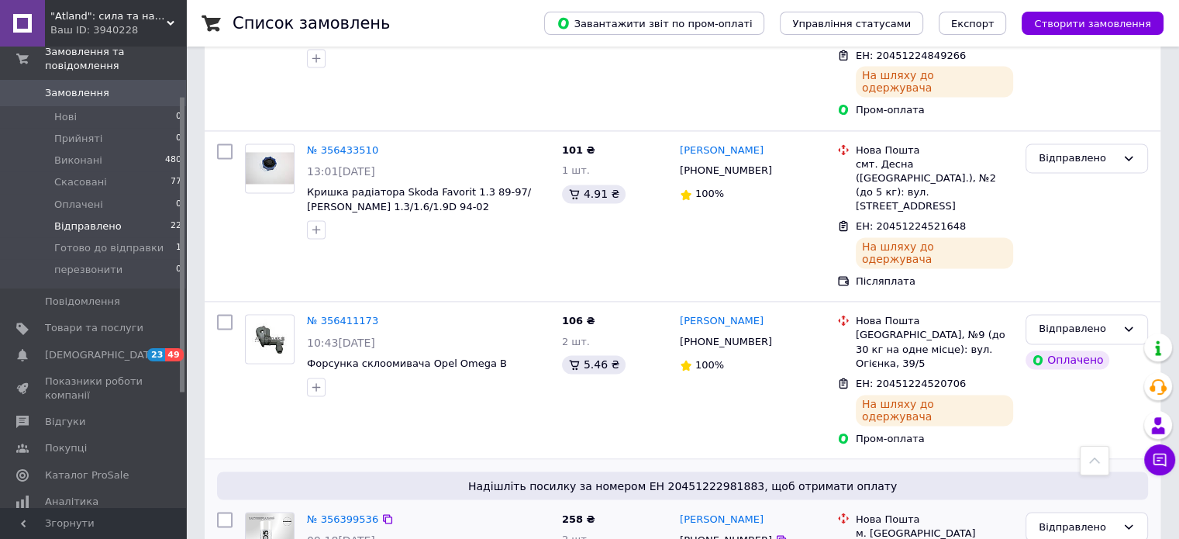
copy span "20451222981883"
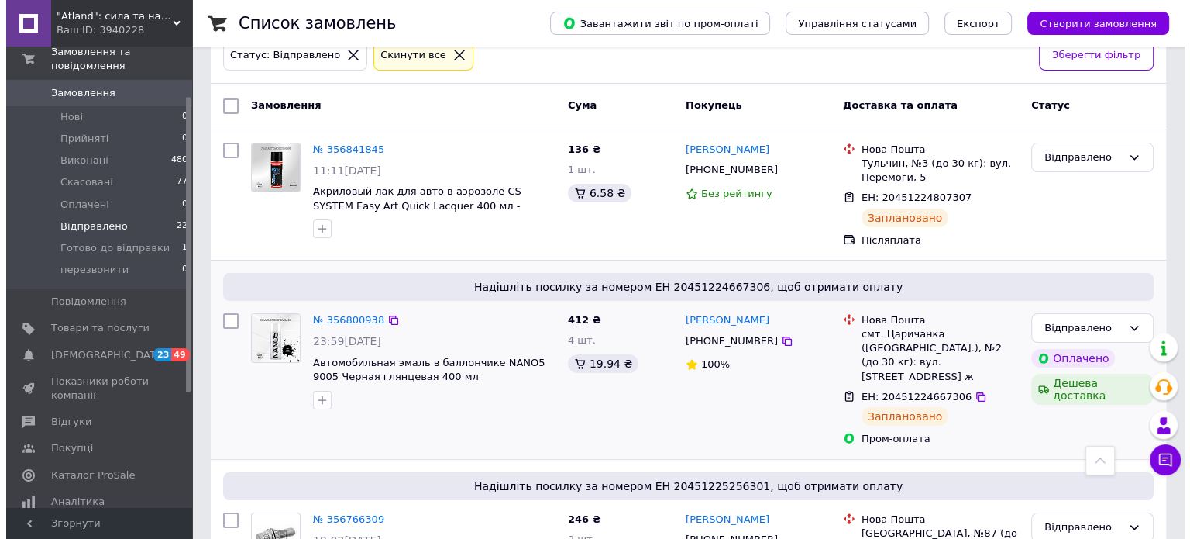
scroll to position [0, 0]
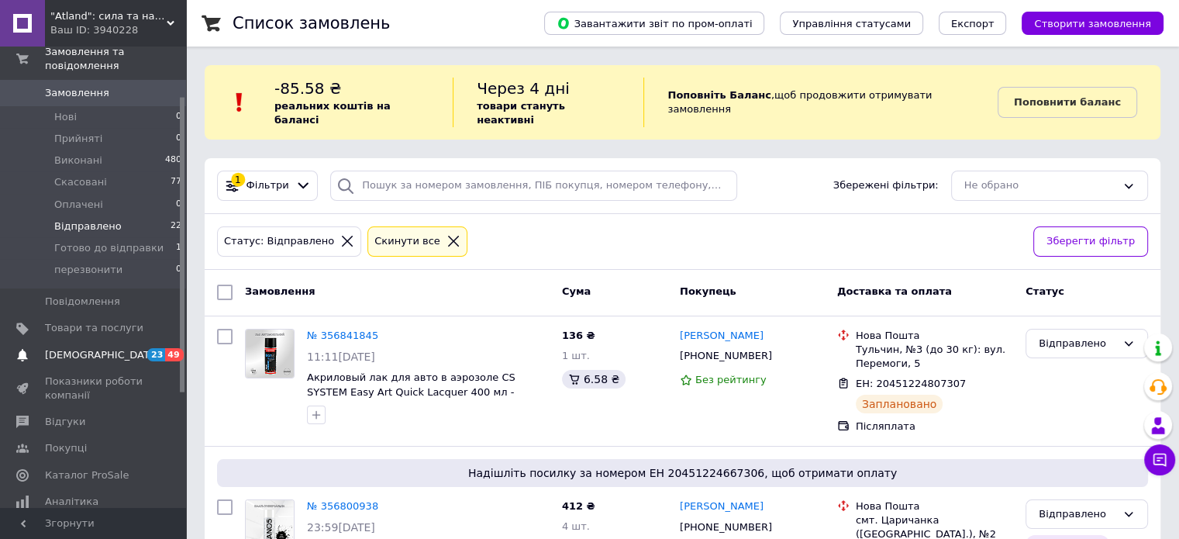
click at [92, 348] on span "[DEMOGRAPHIC_DATA]" at bounding box center [102, 355] width 115 height 14
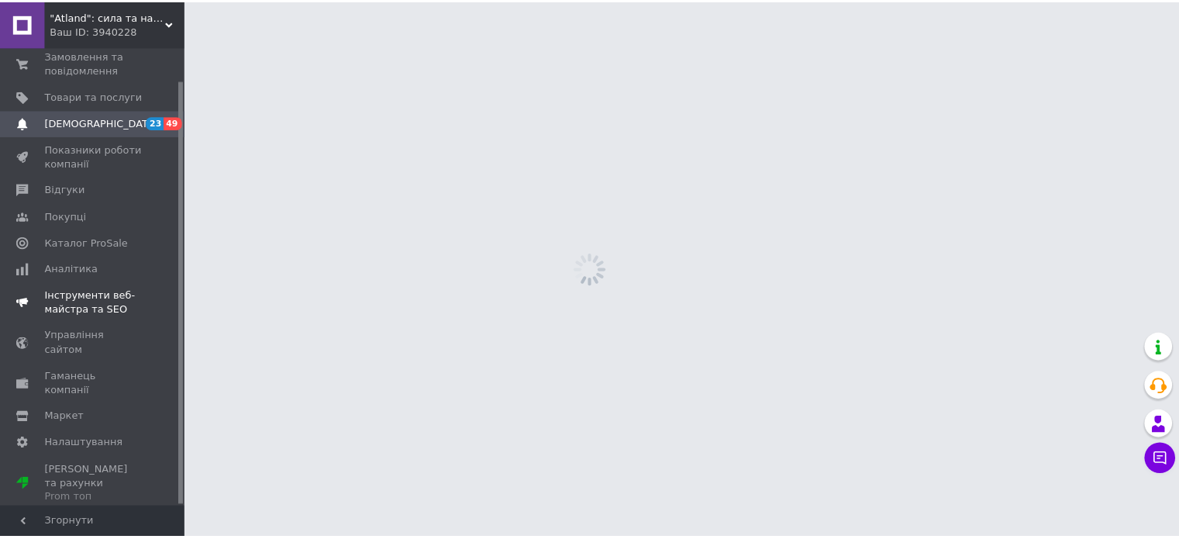
scroll to position [35, 0]
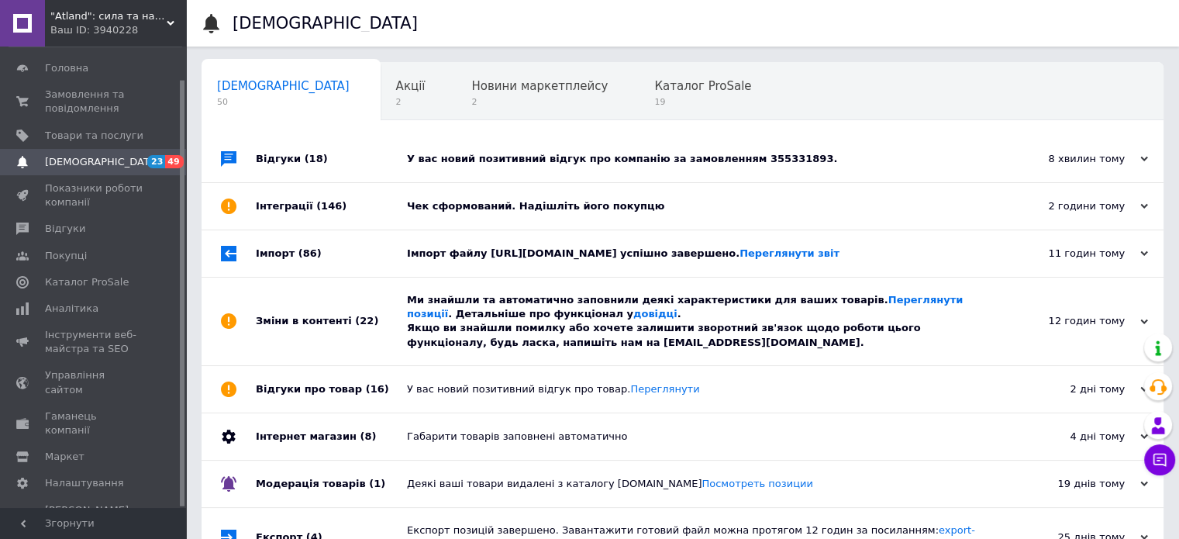
click at [505, 162] on div "У вас новий позитивний відгук про компанію за замовленням 355331893." at bounding box center [700, 159] width 586 height 14
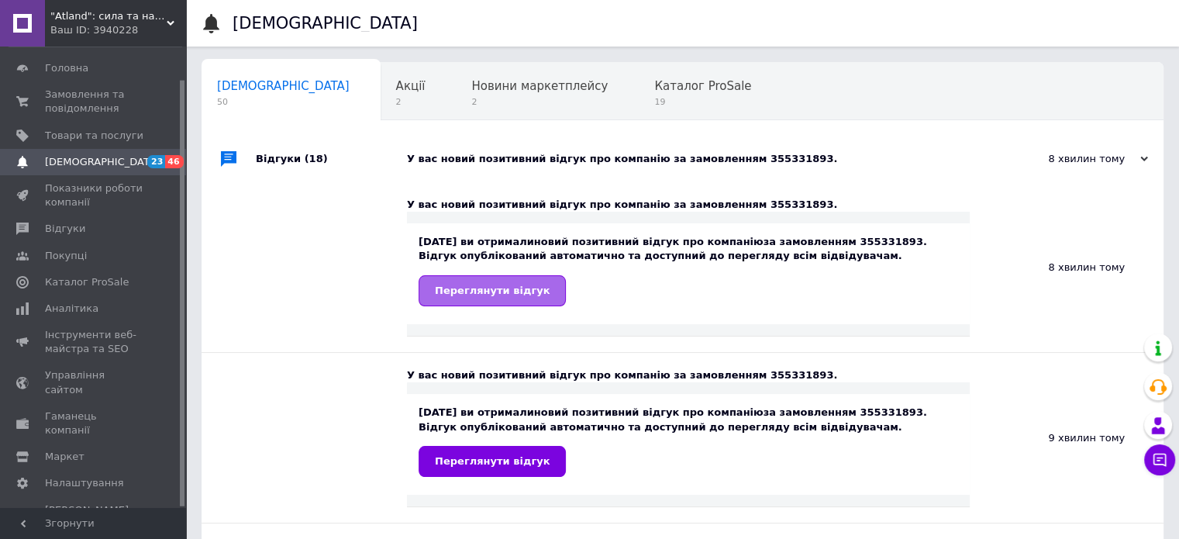
click at [448, 290] on span "Переглянути відгук" at bounding box center [492, 290] width 115 height 12
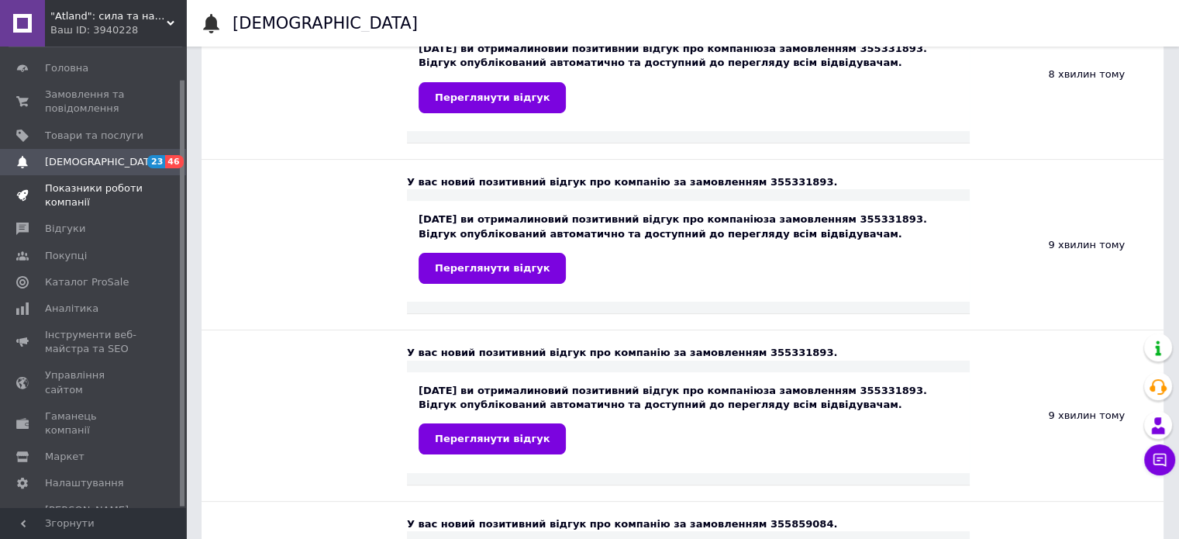
scroll to position [232, 0]
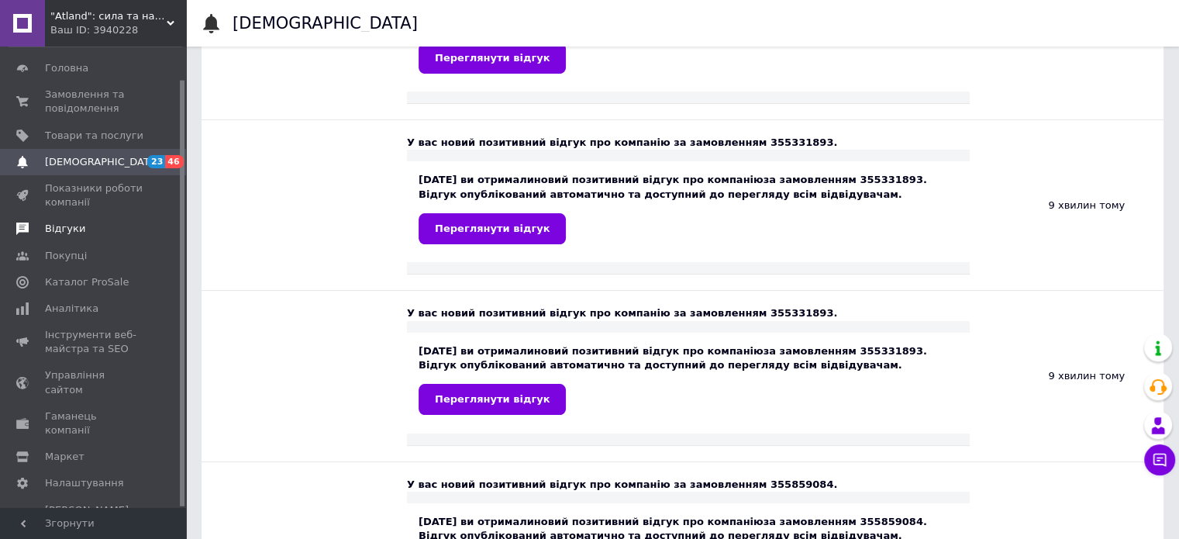
click at [60, 226] on span "Відгуки" at bounding box center [65, 229] width 40 height 14
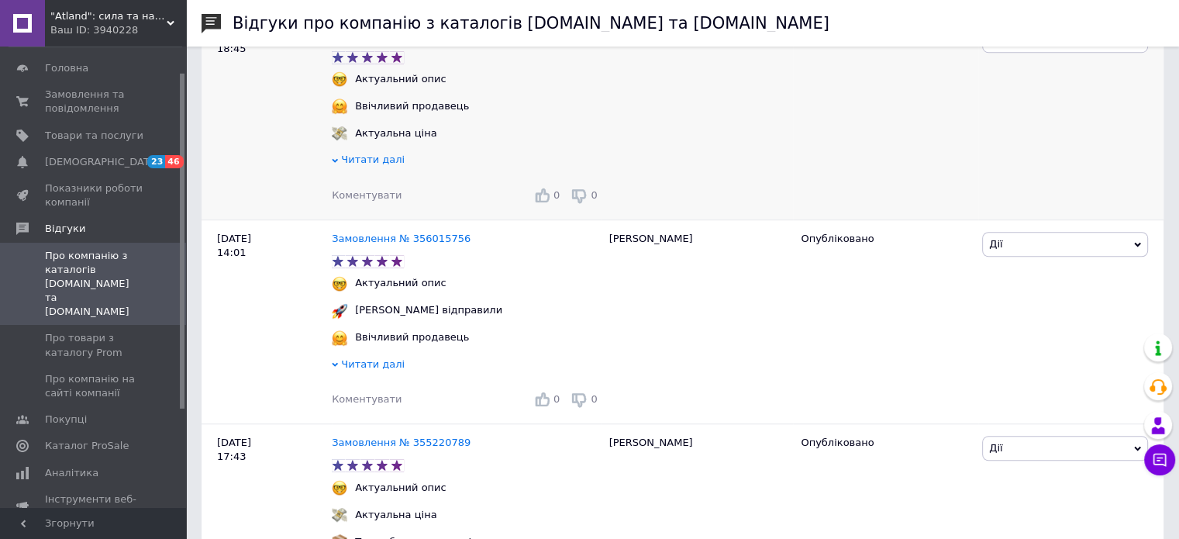
scroll to position [1085, 0]
click at [84, 27] on div "Ваш ID: 3940228" at bounding box center [118, 30] width 136 height 14
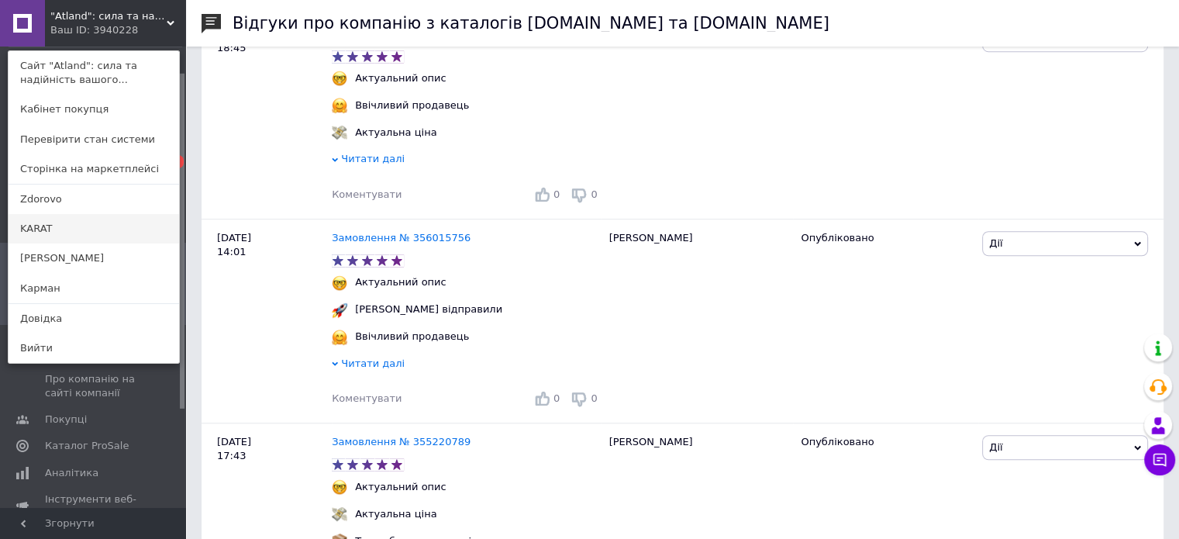
click at [77, 232] on link "KARAT" at bounding box center [94, 228] width 170 height 29
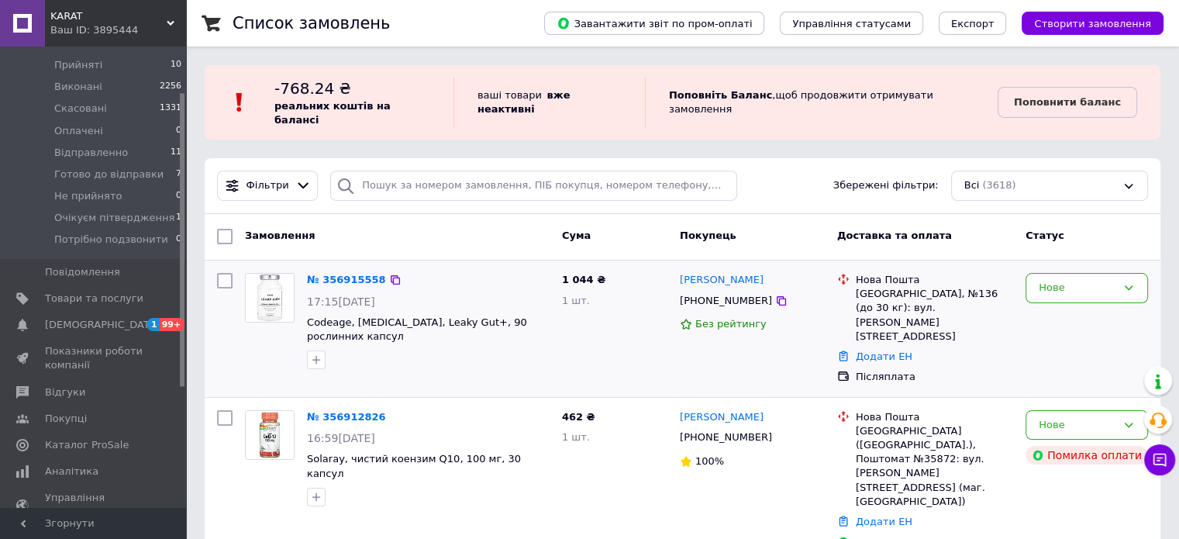
scroll to position [155, 0]
click at [323, 274] on link "№ 356915558" at bounding box center [346, 280] width 79 height 12
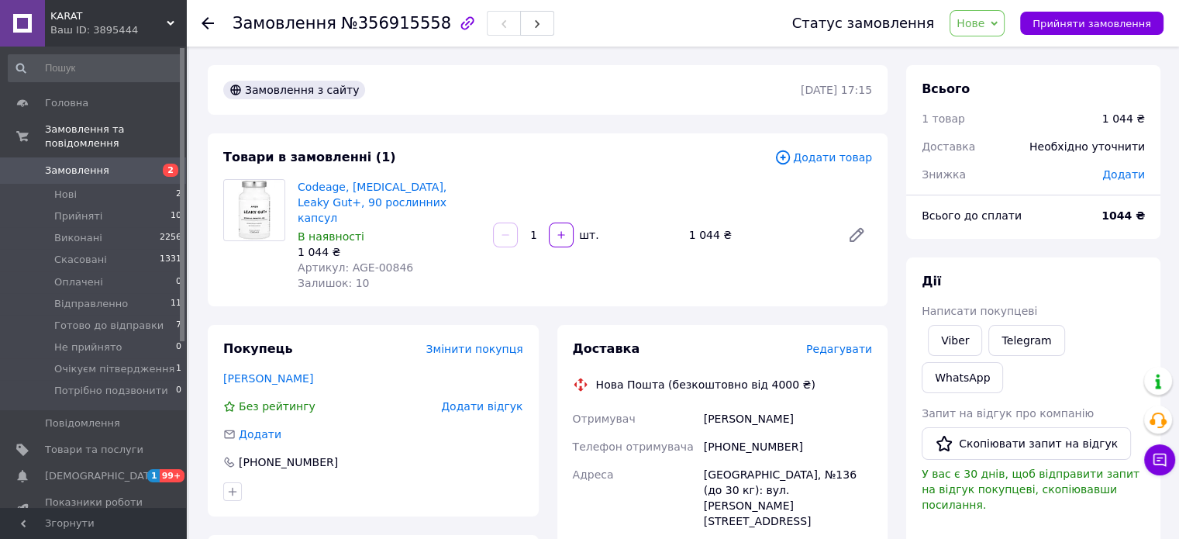
click at [89, 164] on span "Замовлення" at bounding box center [77, 171] width 64 height 14
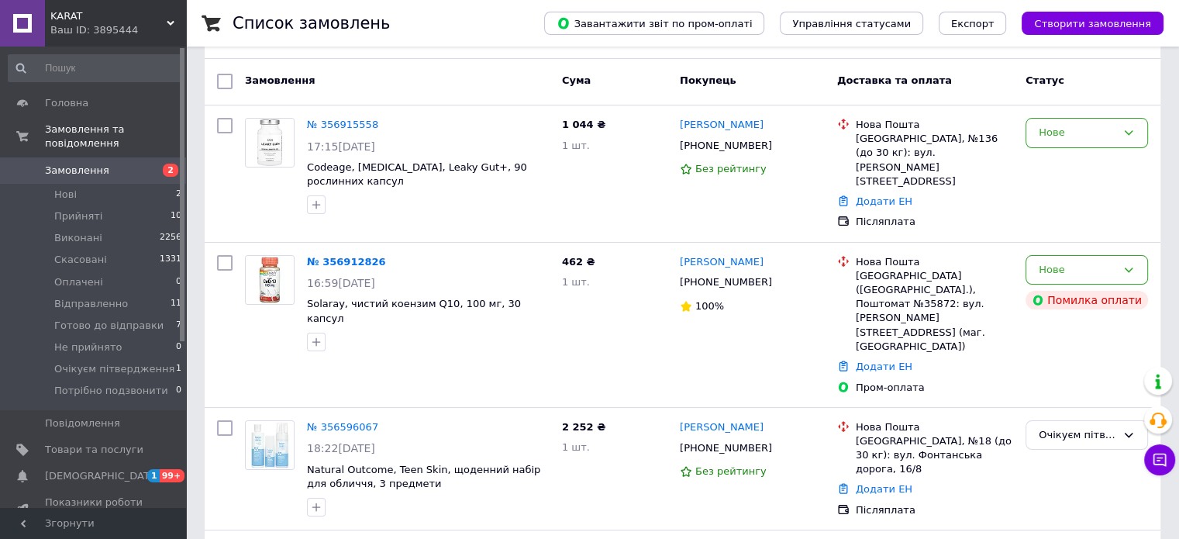
scroll to position [77, 0]
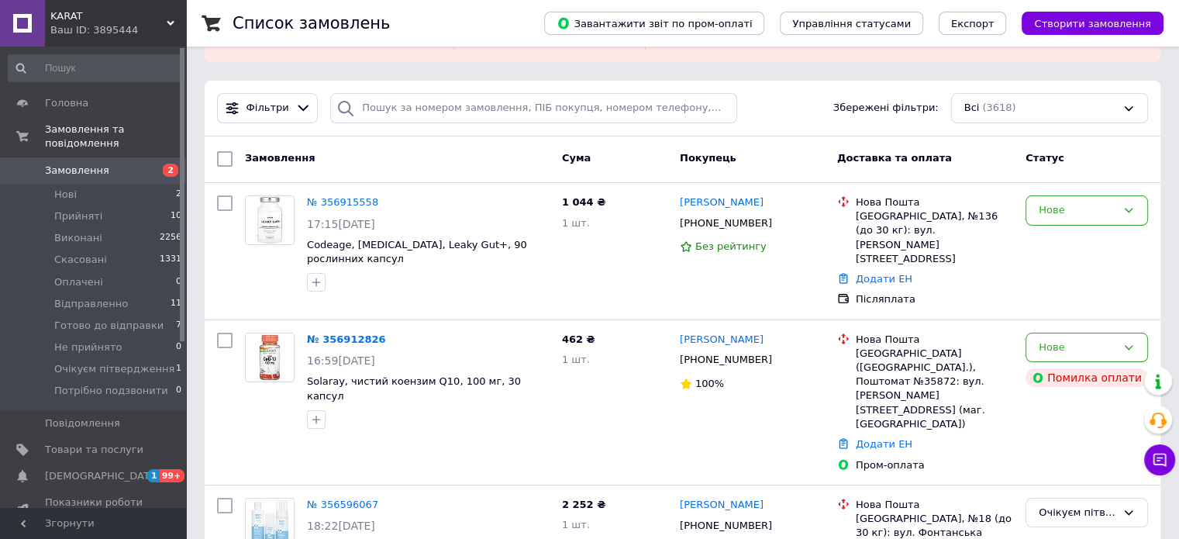
click at [104, 33] on div "Ваш ID: 3895444" at bounding box center [118, 30] width 136 height 14
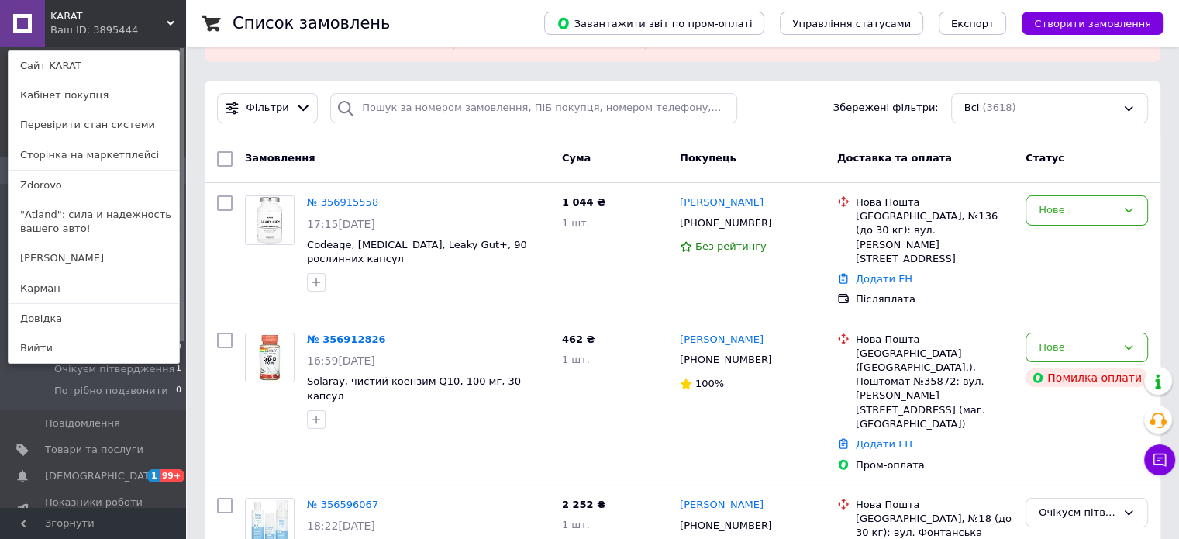
click at [115, 26] on div "Ваш ID: 3895444" at bounding box center [82, 30] width 65 height 14
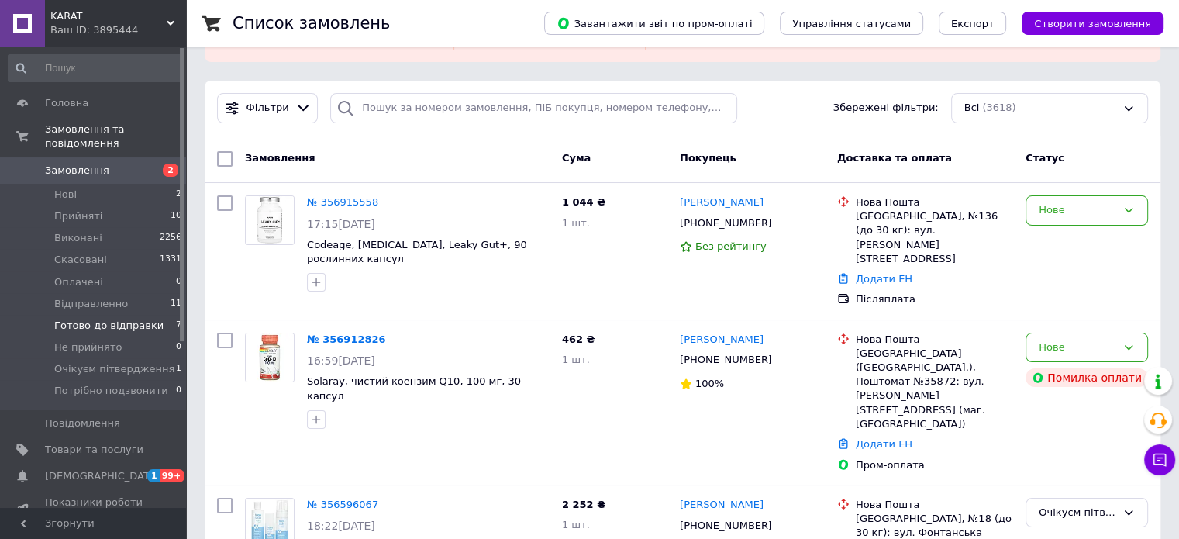
click at [115, 319] on span "Готово до відправки" at bounding box center [108, 326] width 109 height 14
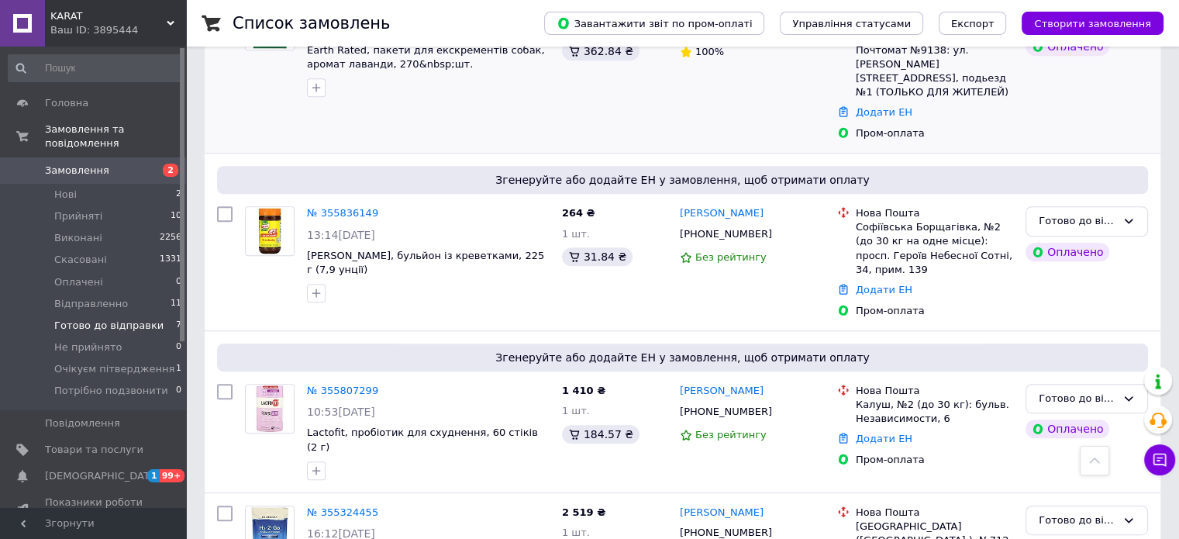
scroll to position [607, 0]
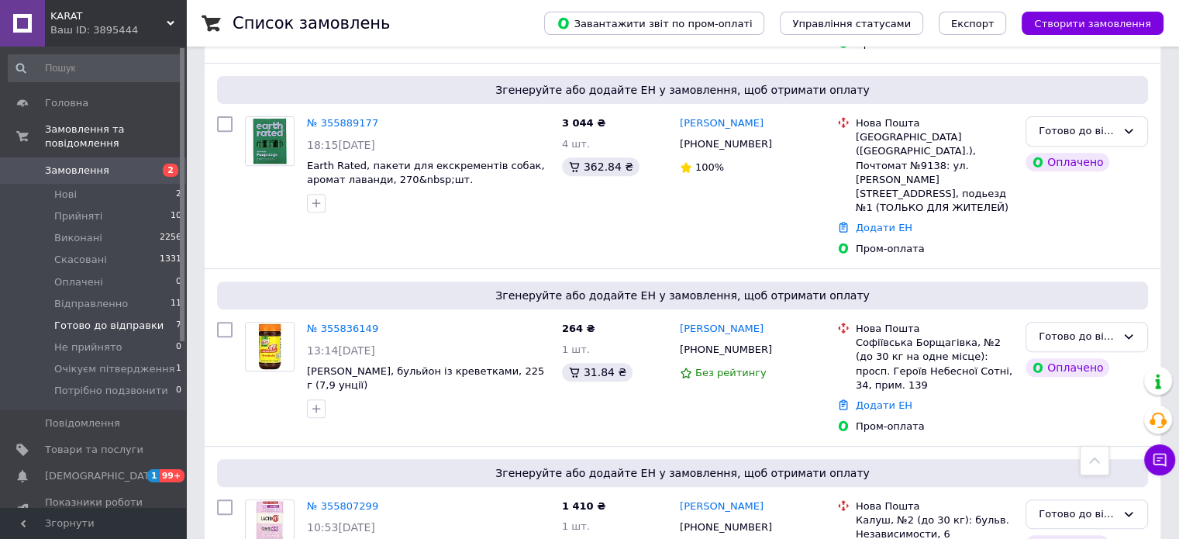
click at [136, 25] on div "Ваш ID: 3895444" at bounding box center [118, 30] width 136 height 14
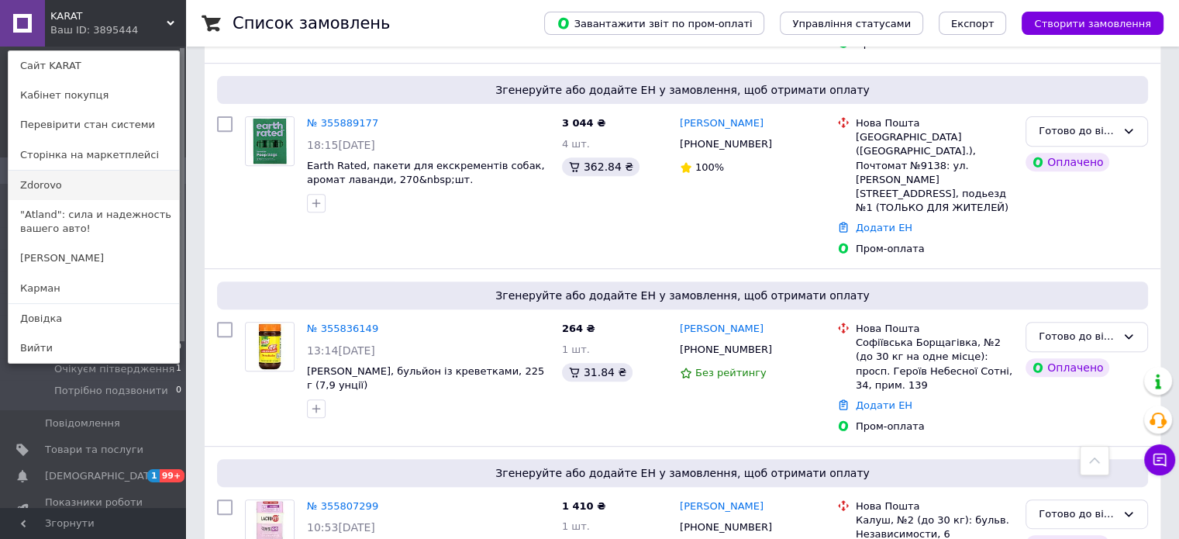
click at [33, 179] on link "Zdorovo" at bounding box center [94, 184] width 170 height 29
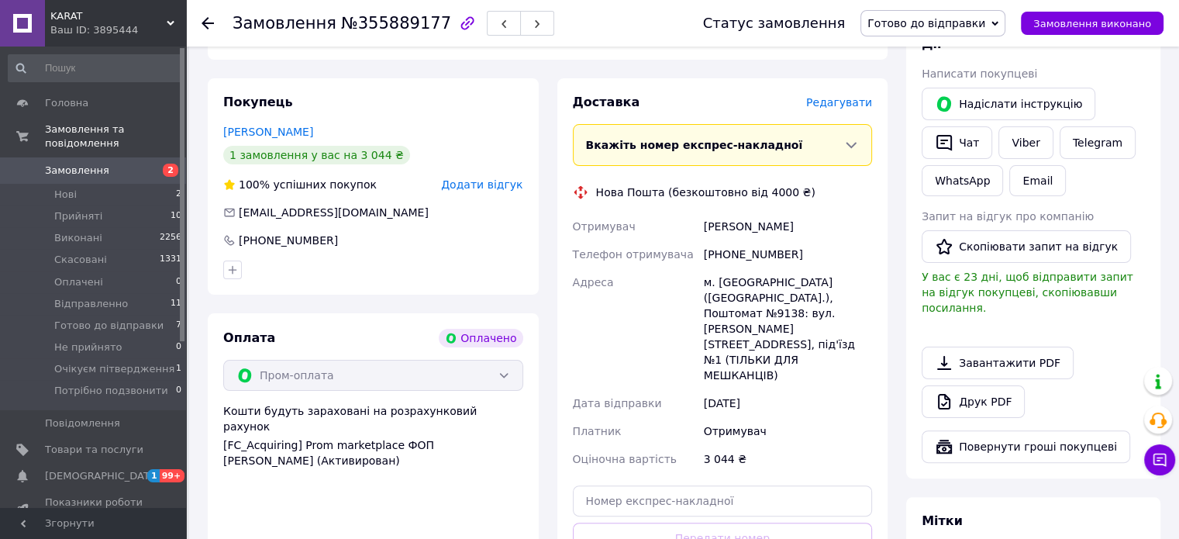
scroll to position [542, 0]
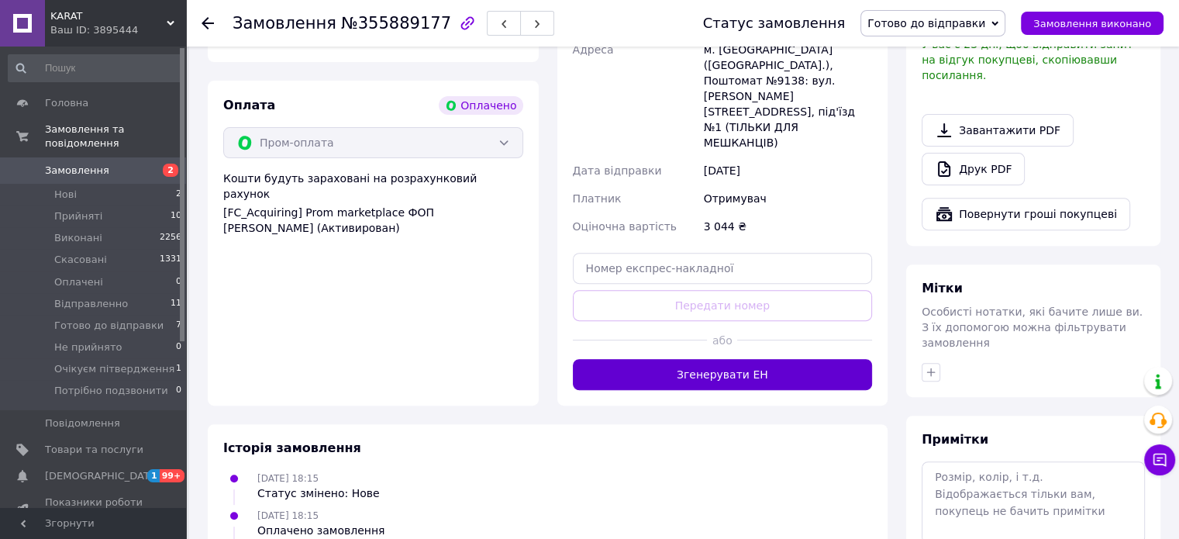
click at [706, 359] on button "Згенерувати ЕН" at bounding box center [723, 374] width 300 height 31
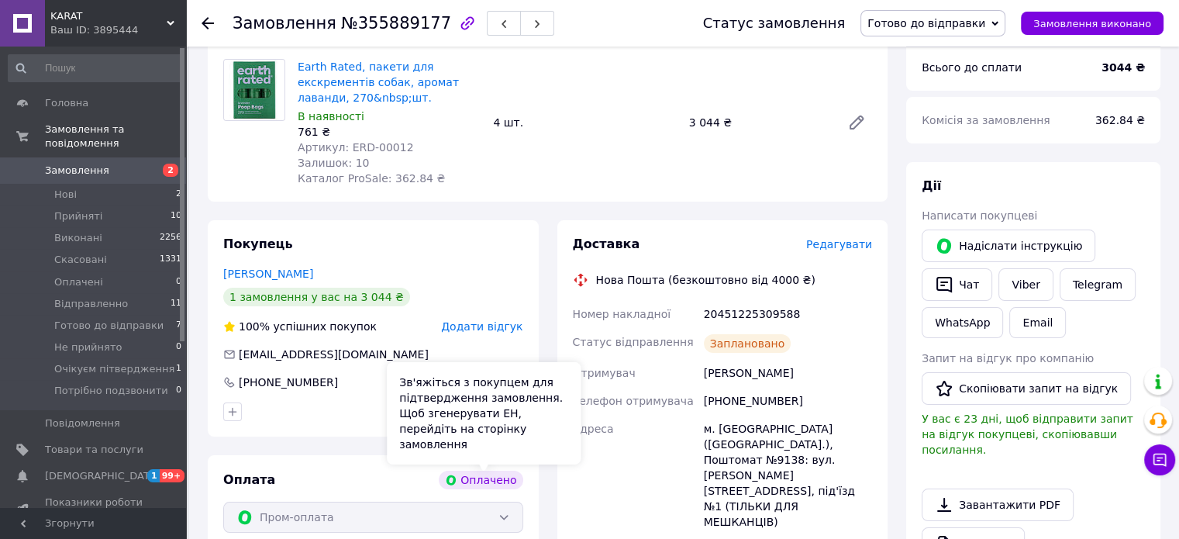
scroll to position [155, 0]
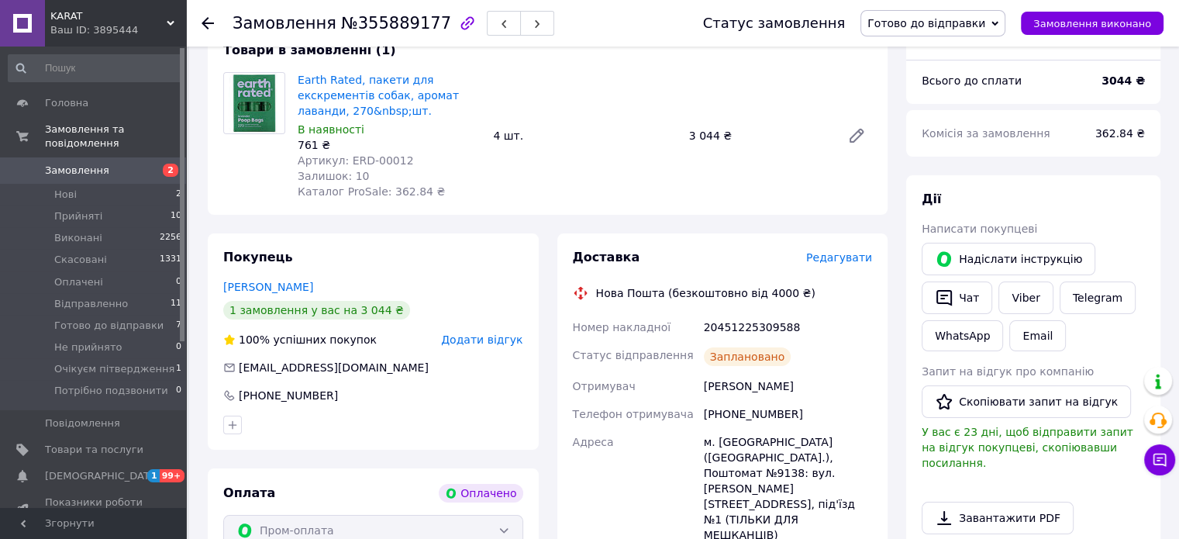
click at [950, 24] on span "Готово до відправки" at bounding box center [926, 23] width 118 height 12
click at [945, 142] on li "Відправленно" at bounding box center [932, 147] width 143 height 23
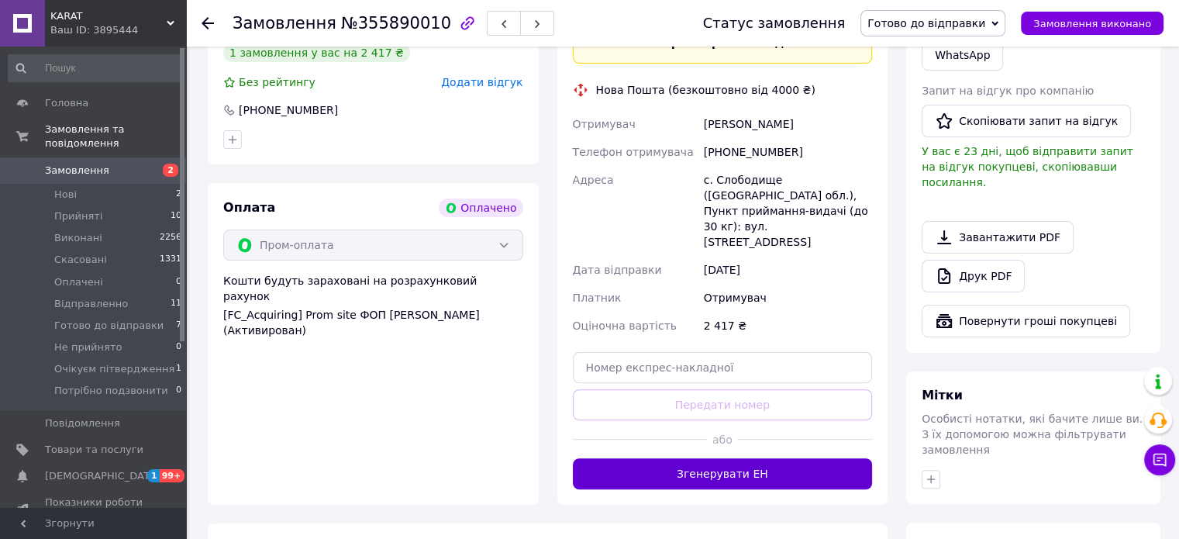
scroll to position [465, 0]
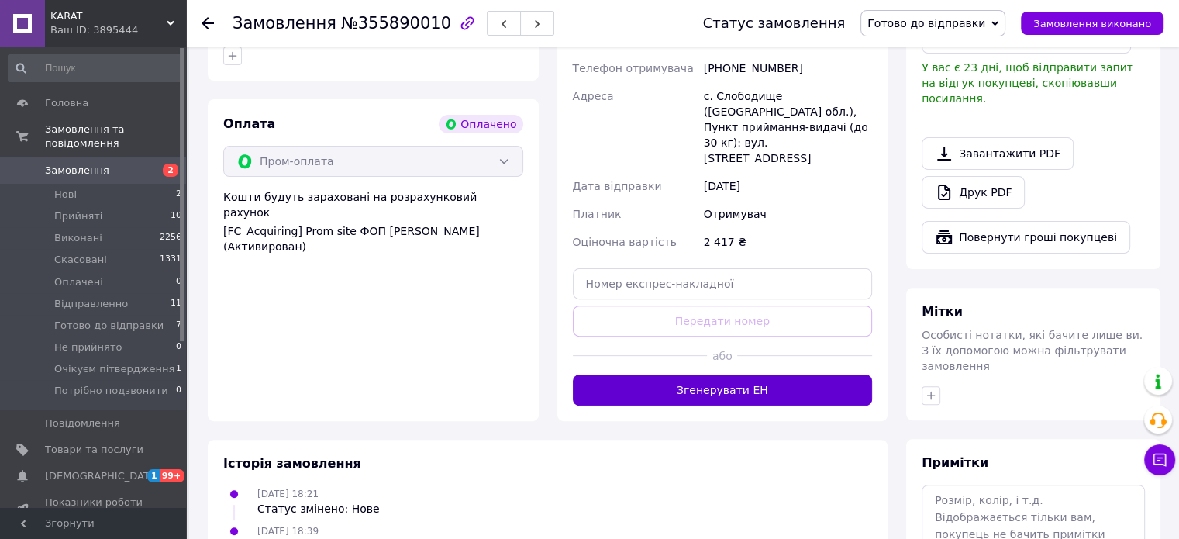
click at [725, 374] on button "Згенерувати ЕН" at bounding box center [723, 389] width 300 height 31
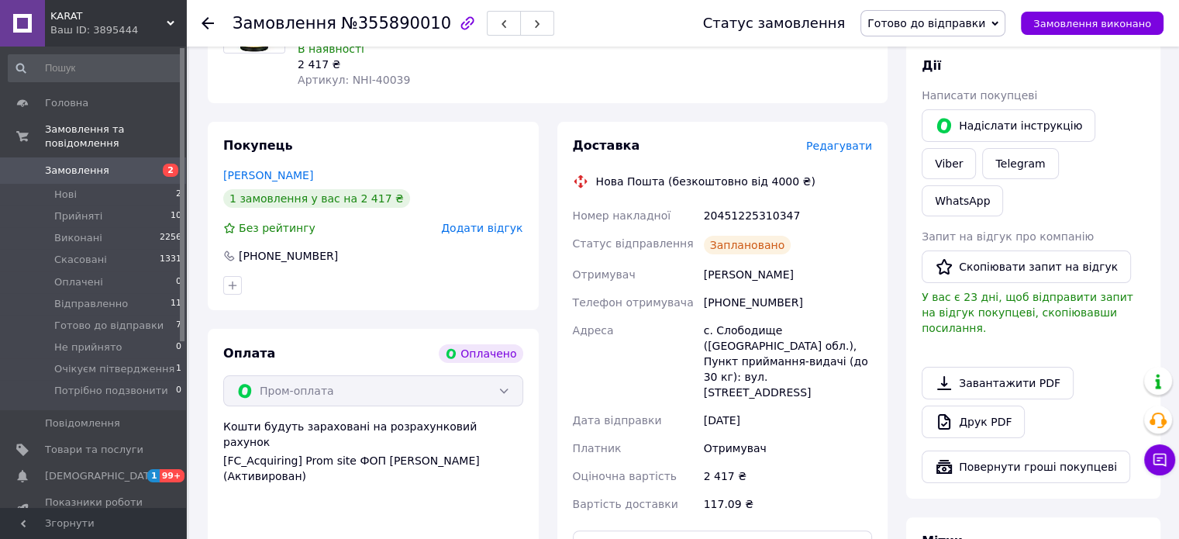
scroll to position [232, 0]
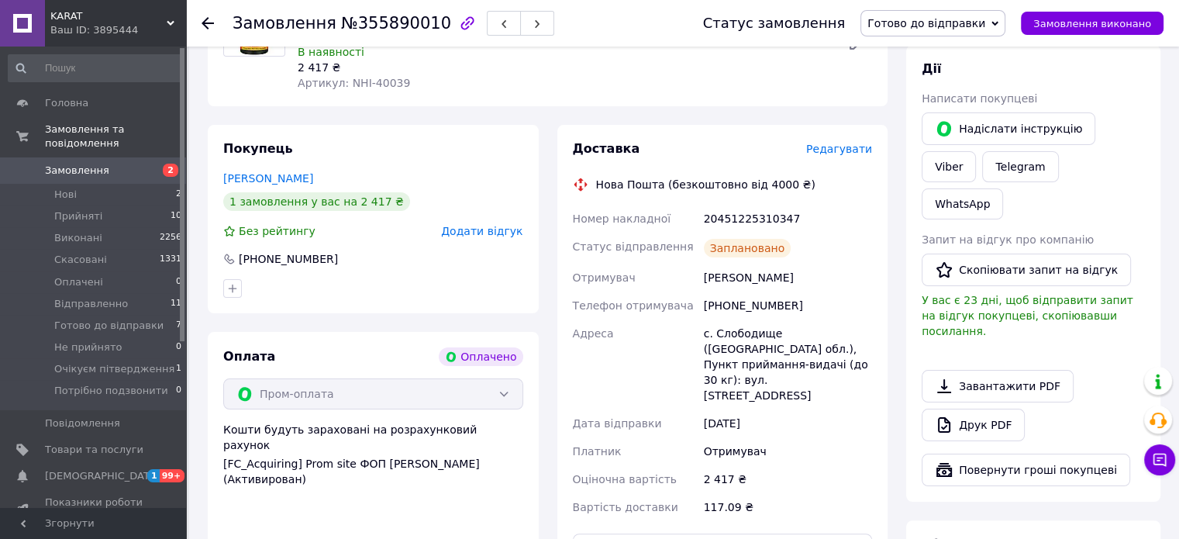
click at [956, 22] on span "Готово до відправки" at bounding box center [926, 23] width 118 height 12
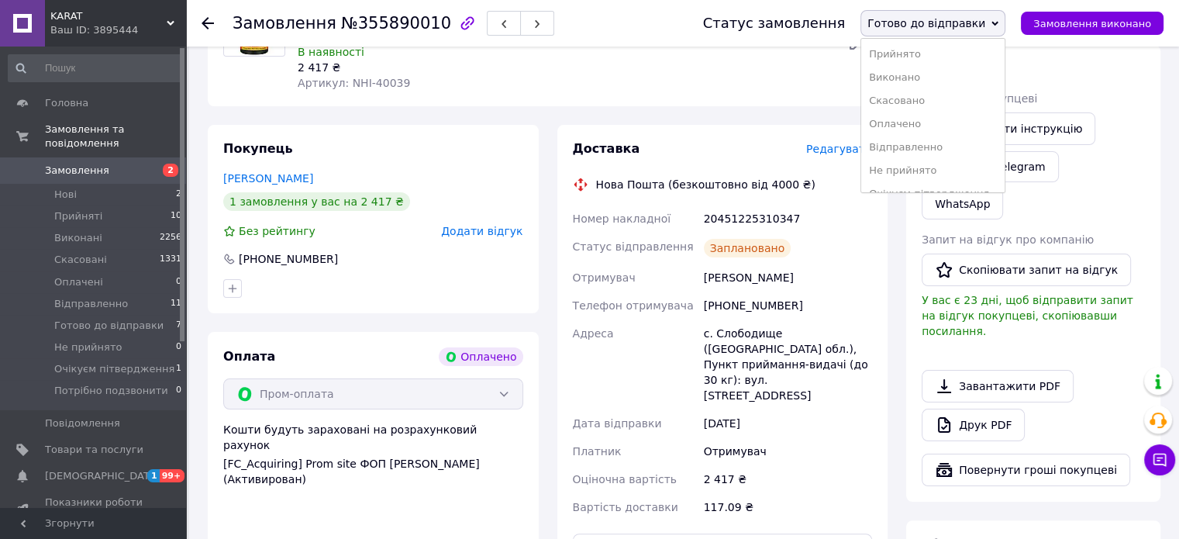
drag, startPoint x: 949, startPoint y: 146, endPoint x: 601, endPoint y: 37, distance: 364.0
click at [948, 146] on li "Відправленно" at bounding box center [932, 147] width 143 height 23
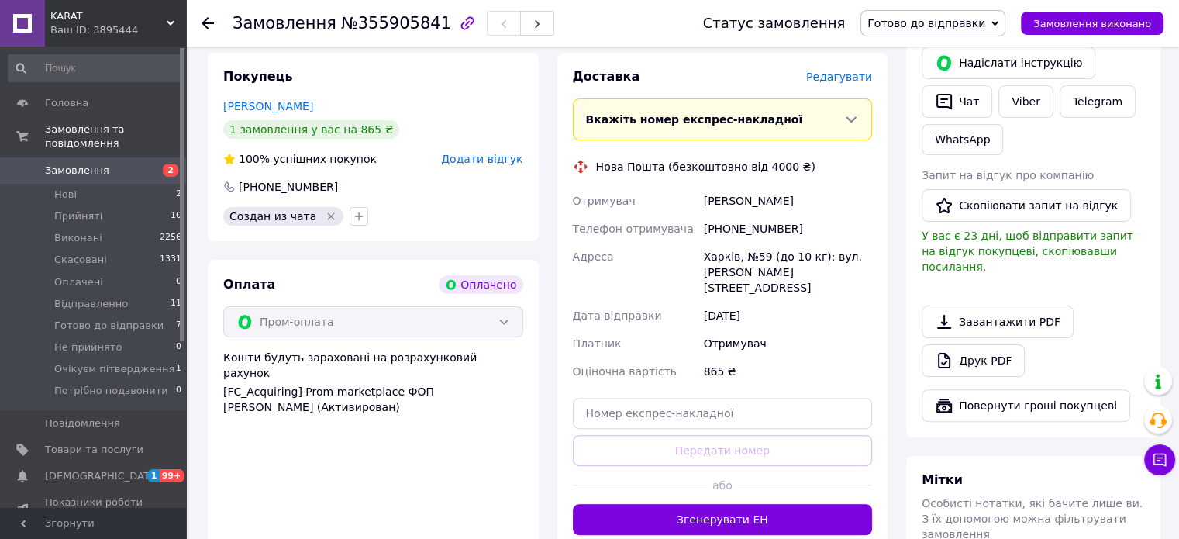
scroll to position [387, 0]
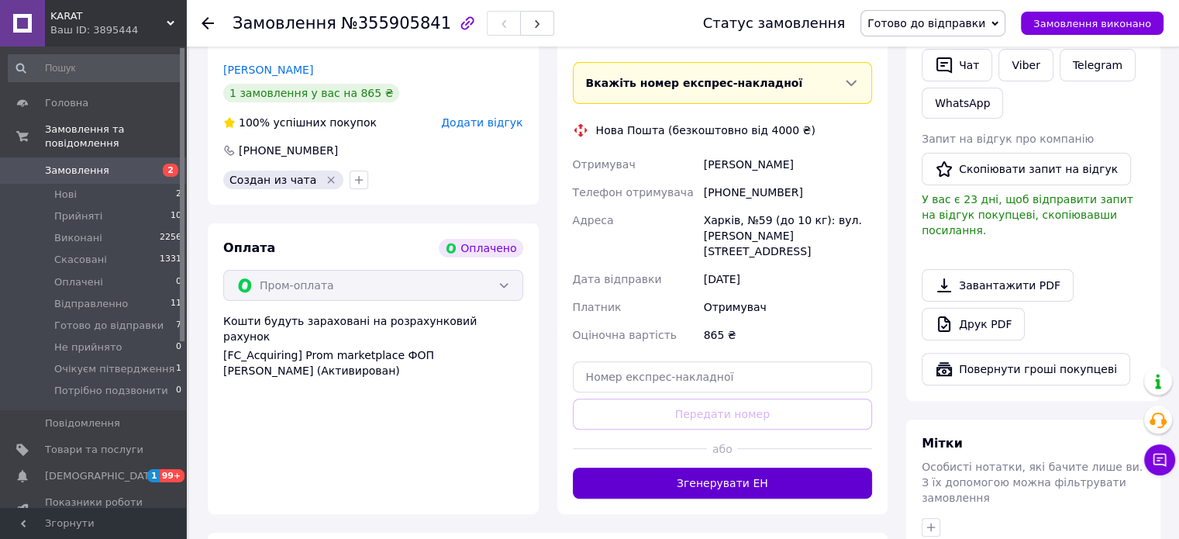
click at [713, 467] on button "Згенерувати ЕН" at bounding box center [723, 482] width 300 height 31
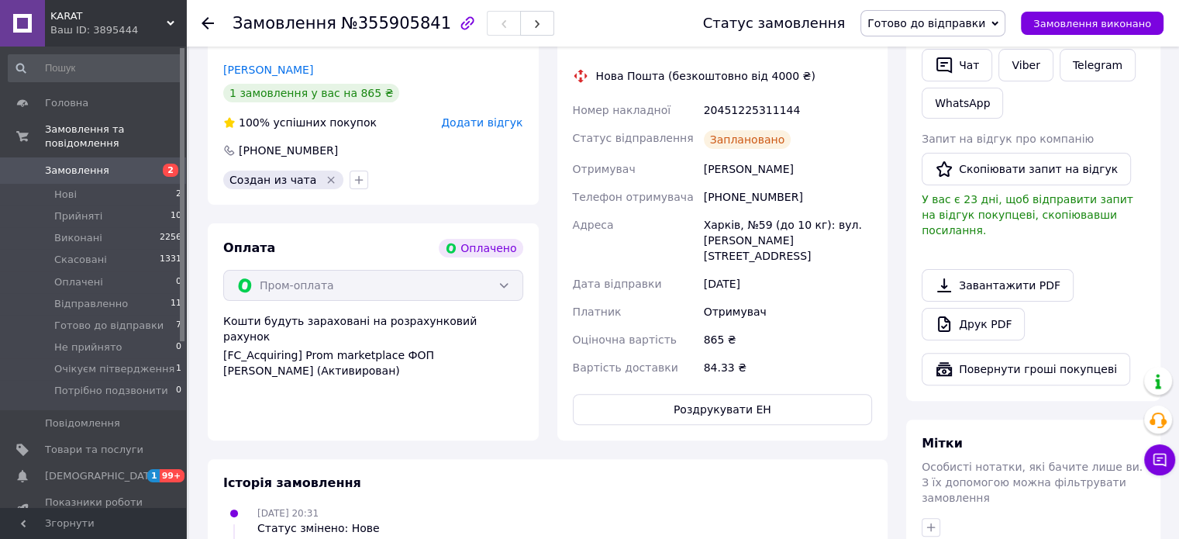
click at [923, 17] on span "Готово до відправки" at bounding box center [926, 23] width 118 height 12
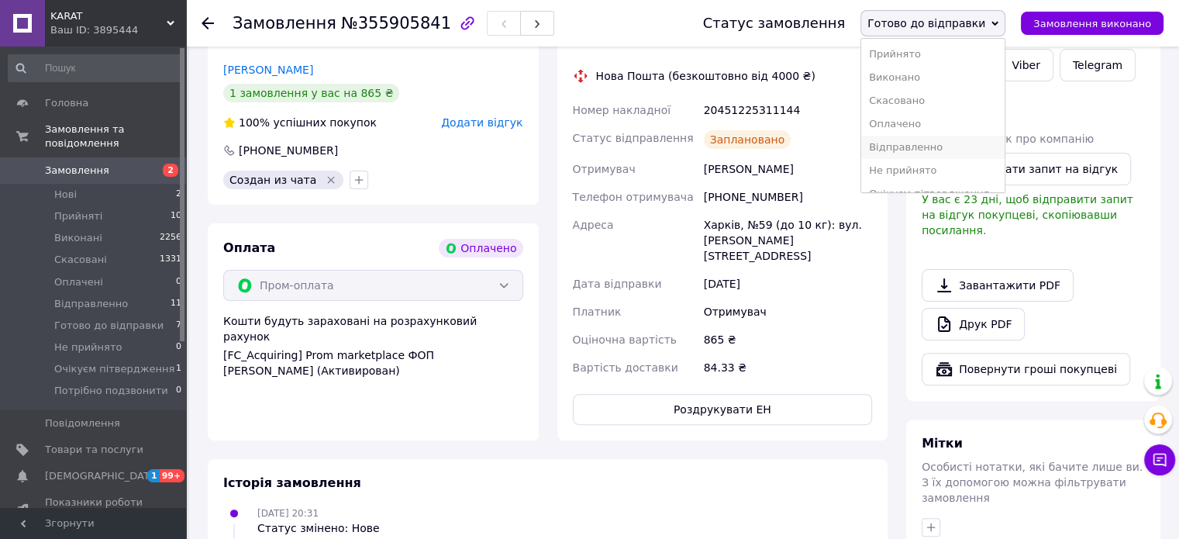
scroll to position [40, 0]
click at [923, 111] on li "Відправленно" at bounding box center [932, 106] width 143 height 23
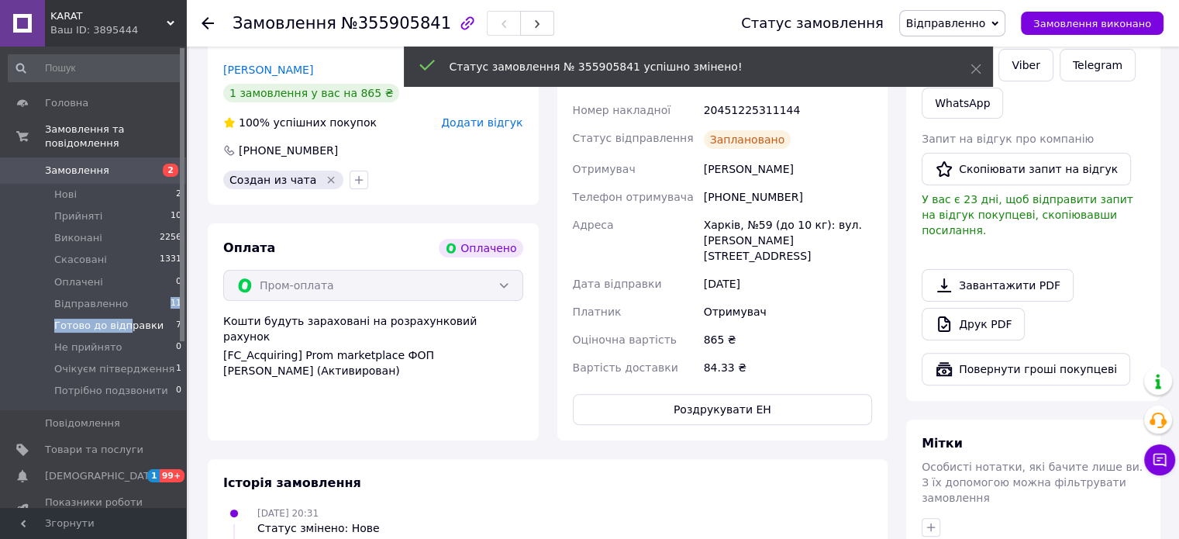
drag, startPoint x: 121, startPoint y: 290, endPoint x: 124, endPoint y: 315, distance: 25.8
click at [124, 315] on ul "Нові 2 Прийняті 10 Виконані 2256 Скасовані 1331 Оплачені 0 Відправленно 11 Гото…" at bounding box center [95, 297] width 191 height 226
click at [124, 319] on span "Готово до відправки" at bounding box center [108, 326] width 109 height 14
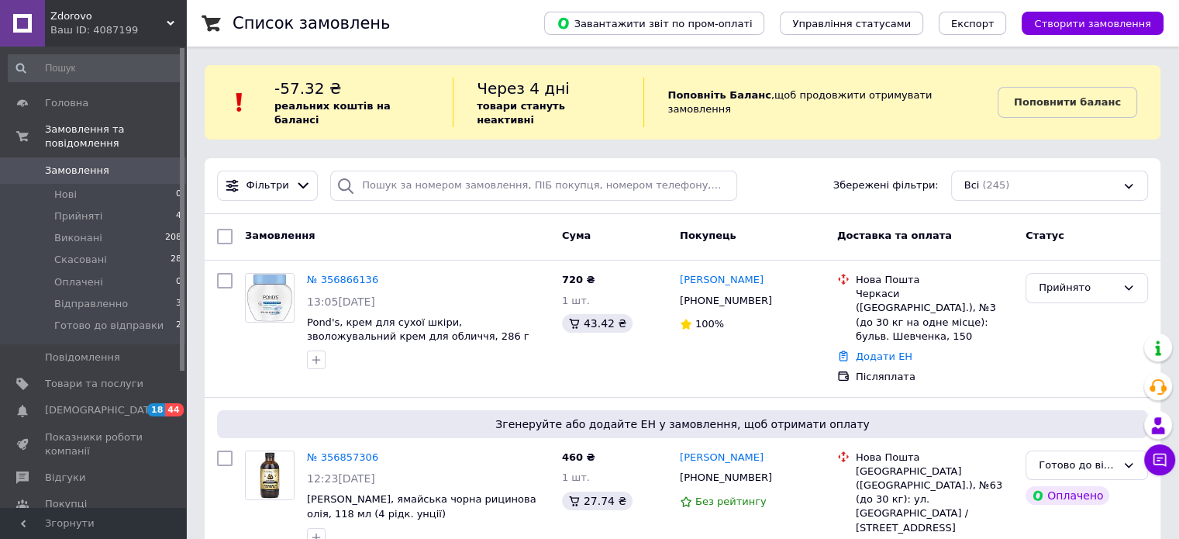
click at [118, 21] on span "Zdorovo" at bounding box center [108, 16] width 116 height 14
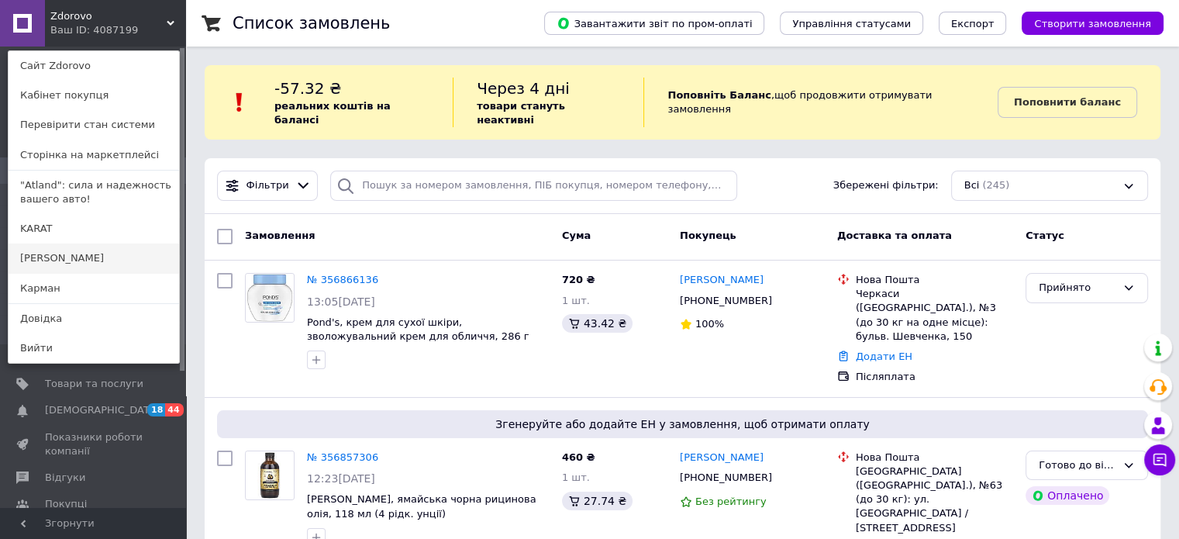
click at [79, 257] on link "[PERSON_NAME]" at bounding box center [94, 257] width 170 height 29
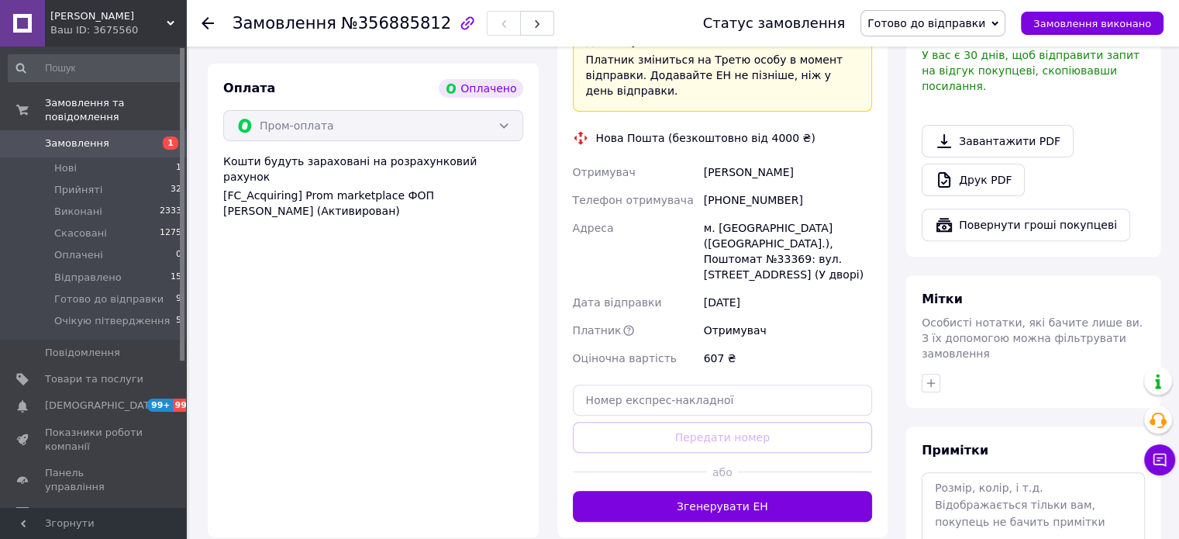
scroll to position [542, 0]
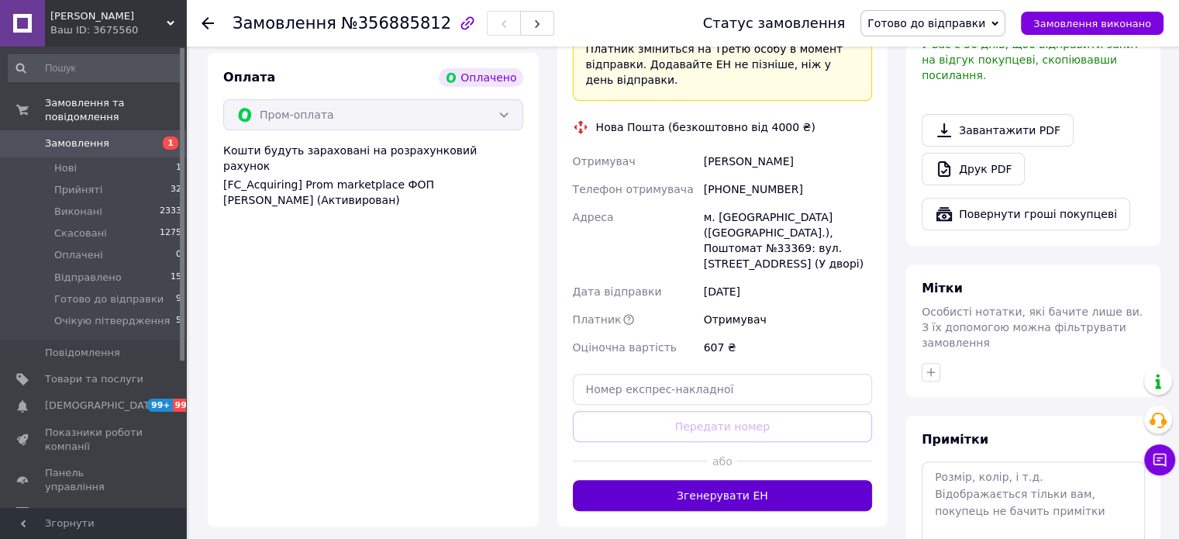
click at [718, 480] on button "Згенерувати ЕН" at bounding box center [723, 495] width 300 height 31
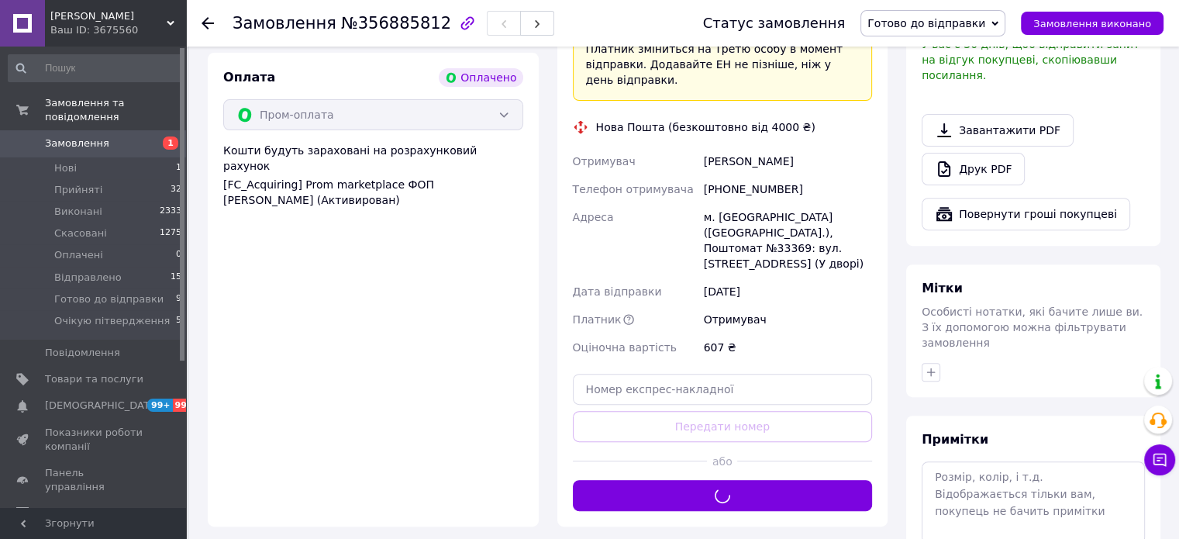
scroll to position [310, 0]
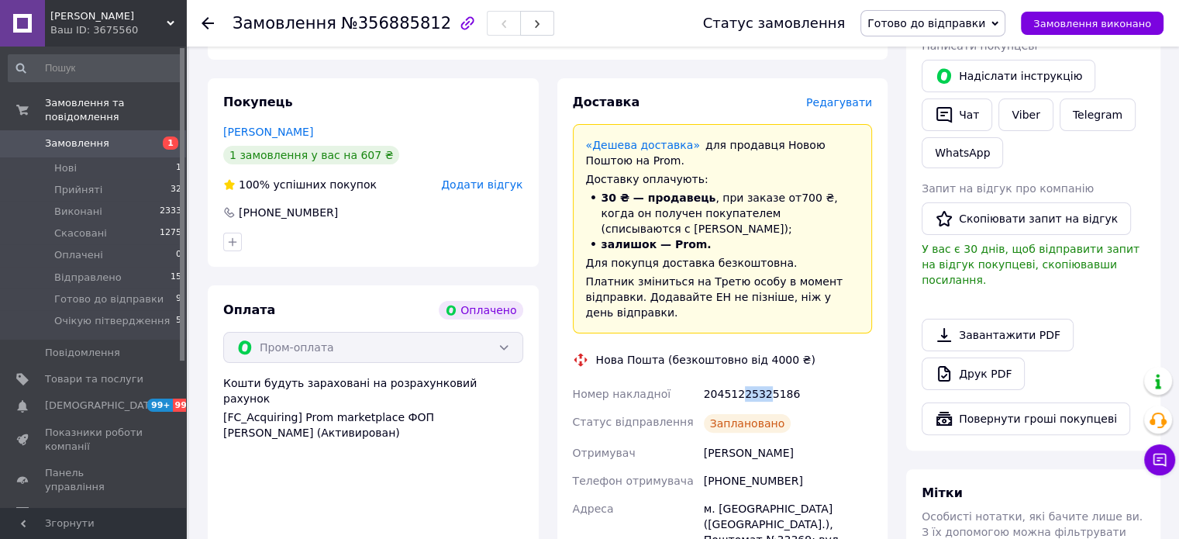
drag, startPoint x: 738, startPoint y: 366, endPoint x: 760, endPoint y: 367, distance: 22.5
click at [760, 380] on div "20451225325186" at bounding box center [788, 394] width 174 height 28
click at [952, 24] on span "Готово до відправки" at bounding box center [926, 23] width 118 height 12
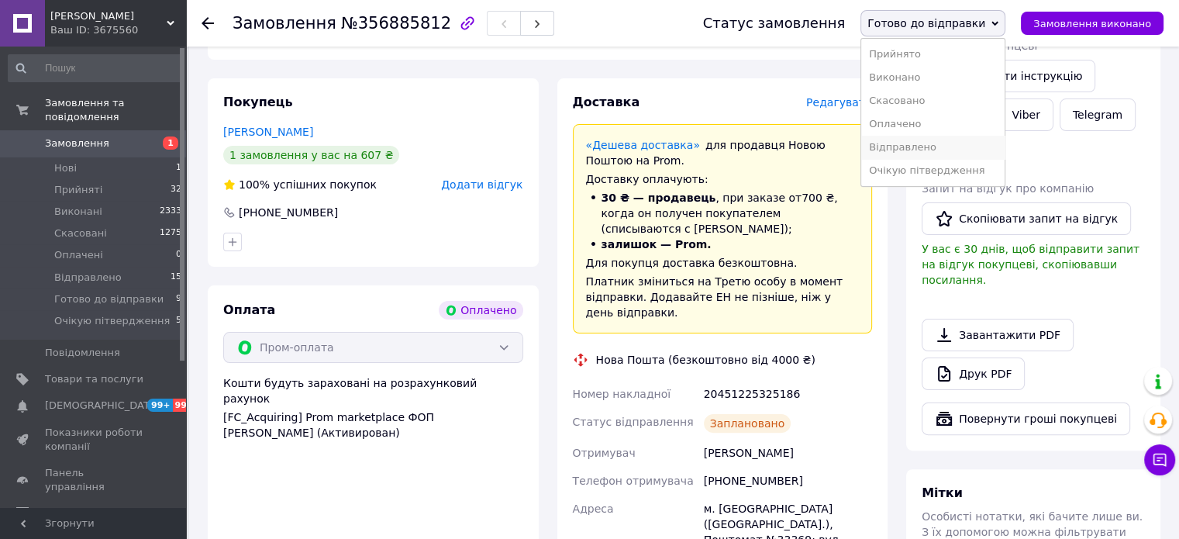
click at [933, 144] on li "Відправлено" at bounding box center [932, 147] width 143 height 23
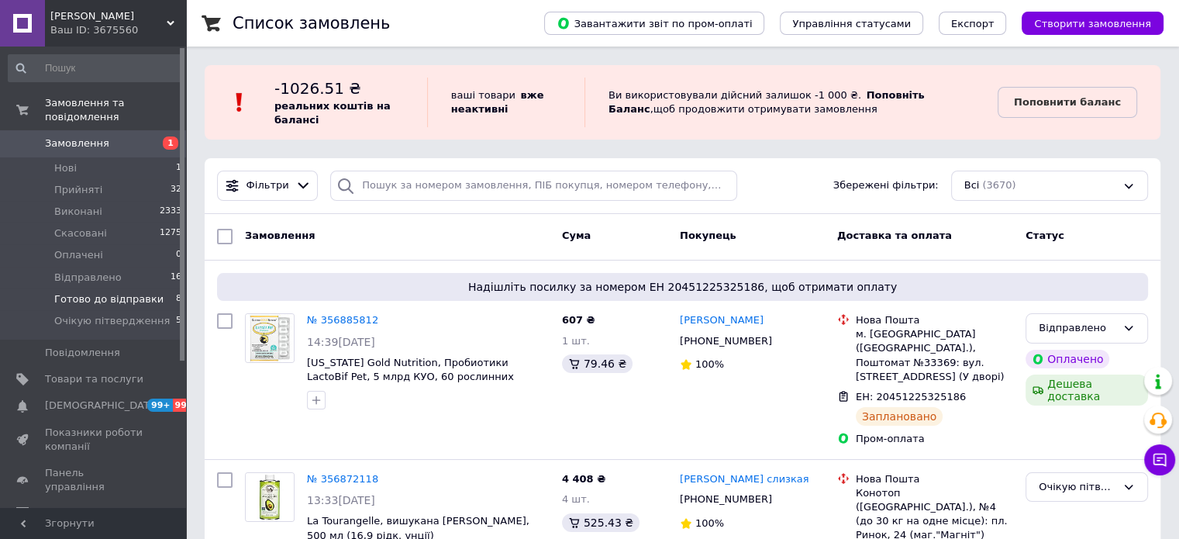
click at [135, 292] on span "Готово до відправки" at bounding box center [108, 299] width 109 height 14
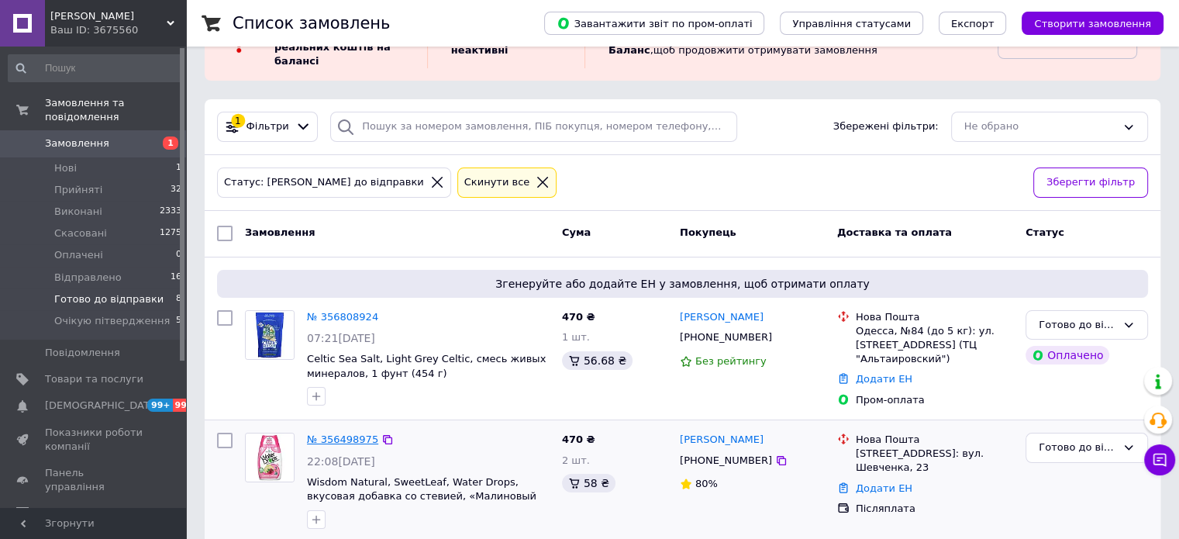
scroll to position [155, 0]
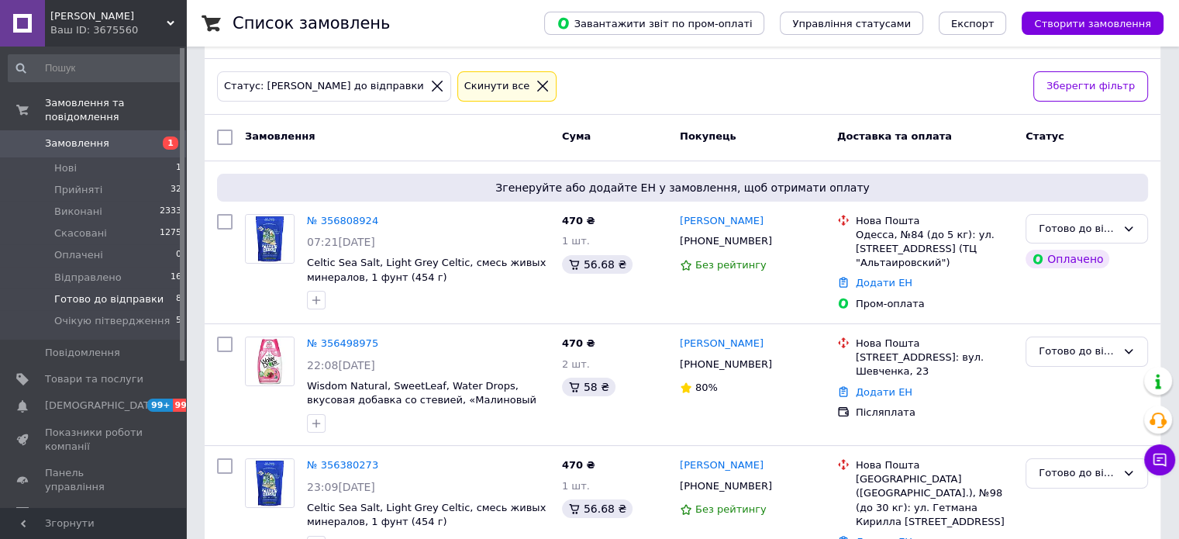
click at [96, 292] on span "Готово до відправки" at bounding box center [108, 299] width 109 height 14
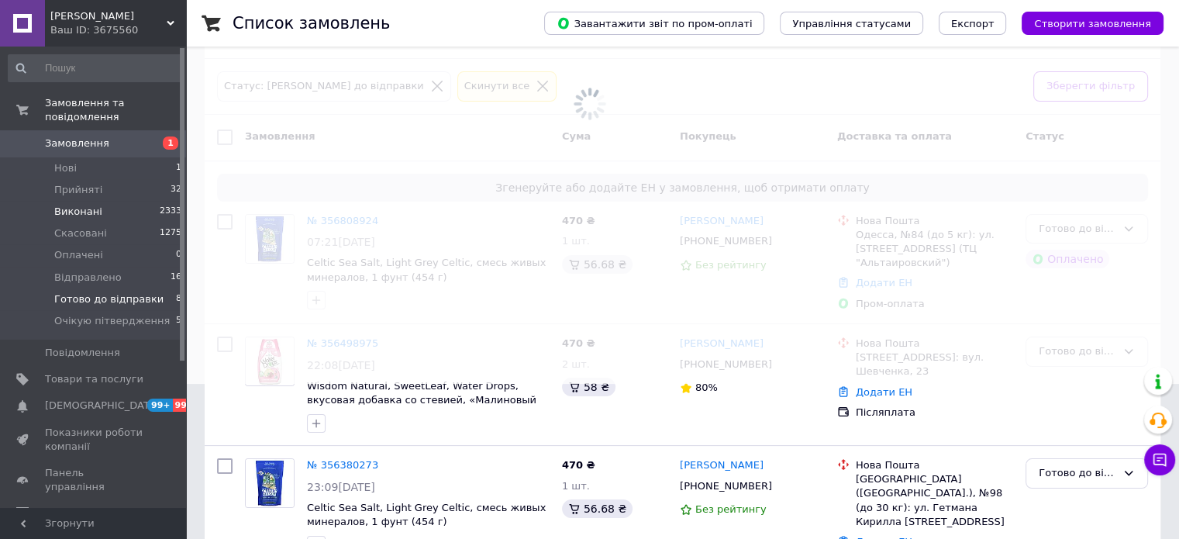
scroll to position [0, 0]
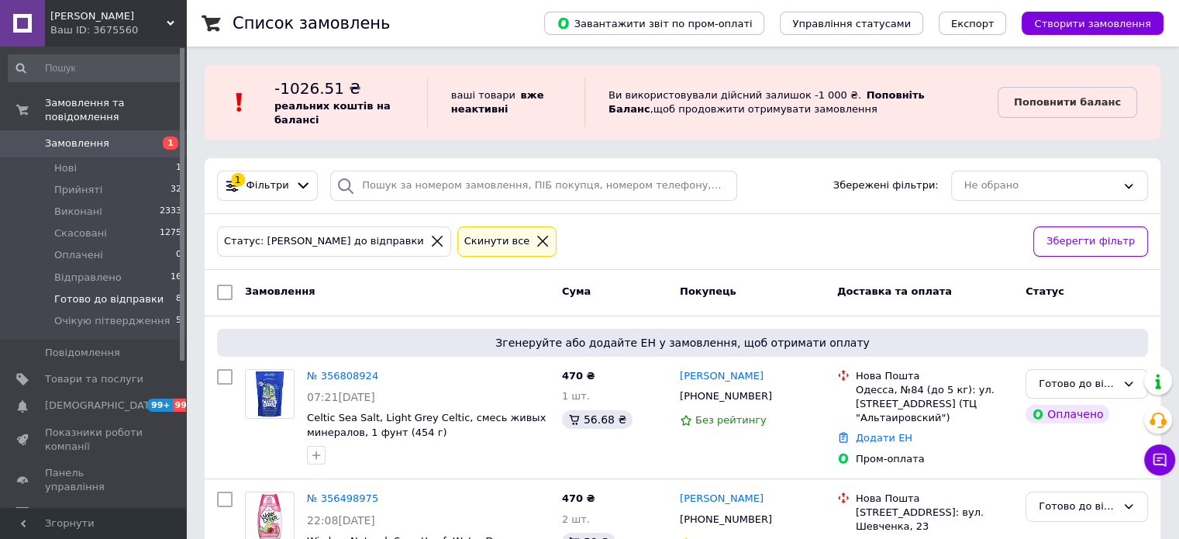
click at [74, 292] on span "Готово до відправки" at bounding box center [108, 299] width 109 height 14
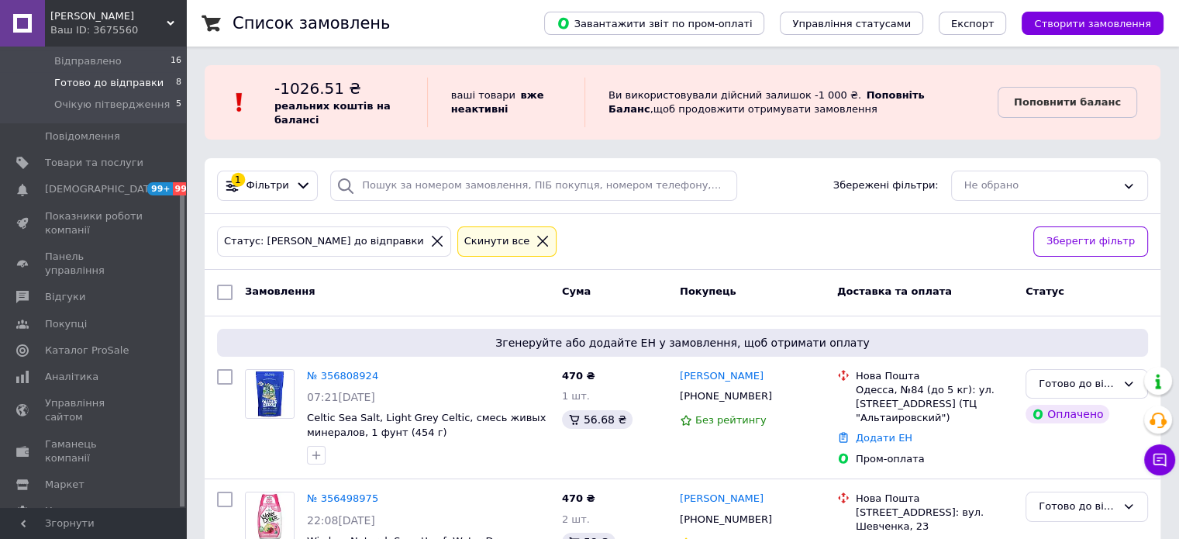
click at [105, 11] on span "[PERSON_NAME]" at bounding box center [108, 16] width 116 height 14
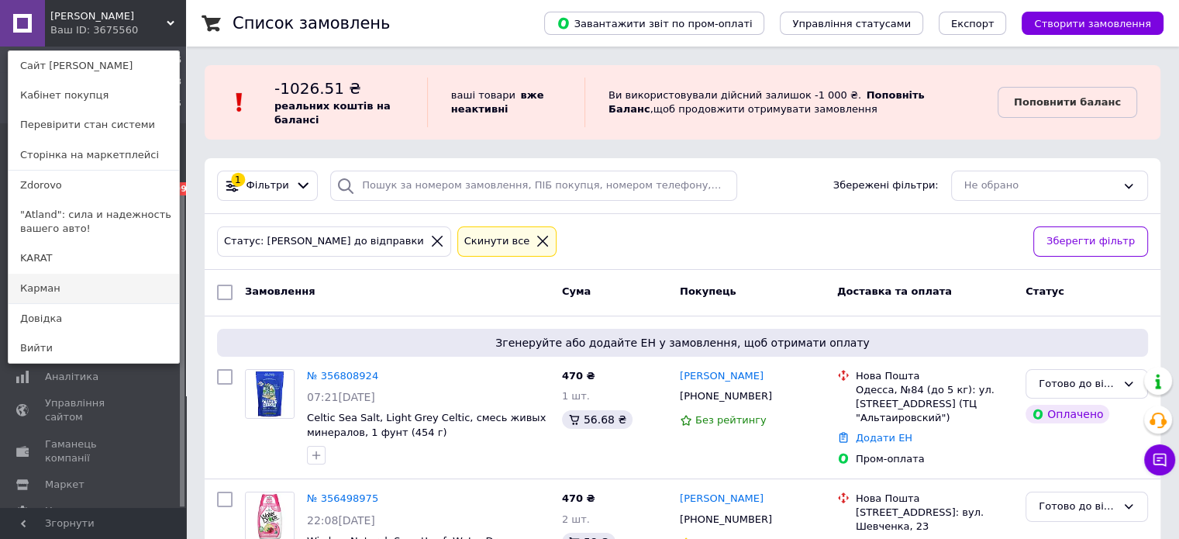
click at [53, 294] on link "Карман" at bounding box center [94, 288] width 170 height 29
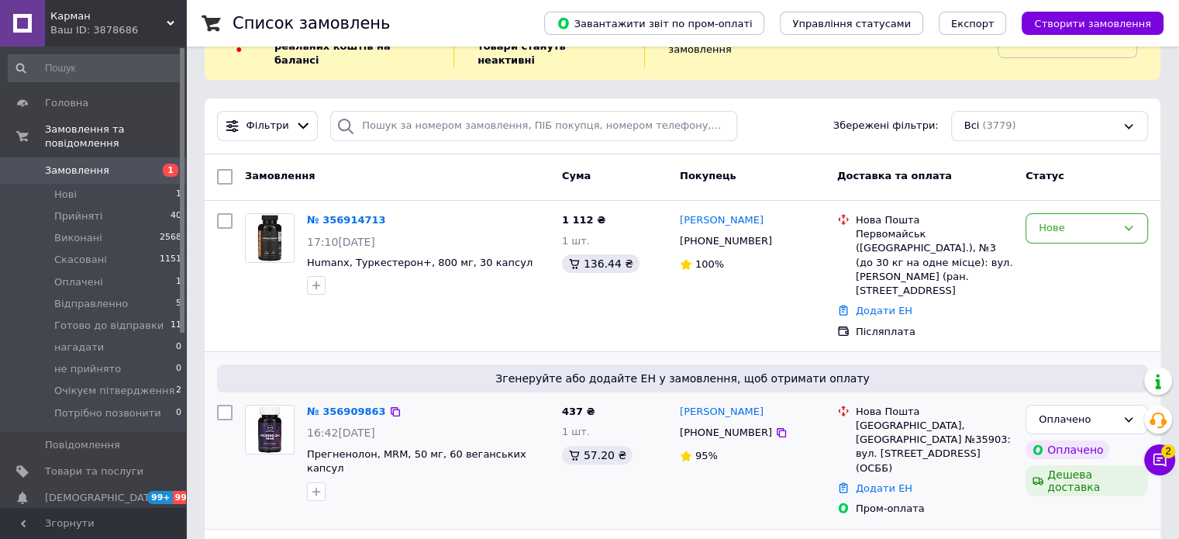
scroll to position [155, 0]
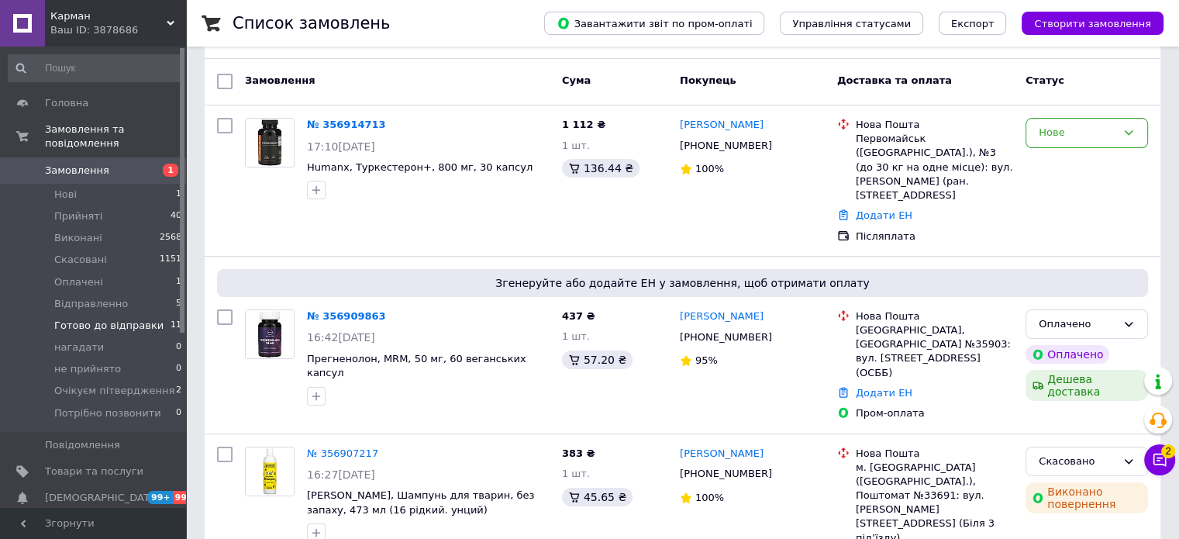
click at [76, 319] on span "Готово до відправки" at bounding box center [108, 326] width 109 height 14
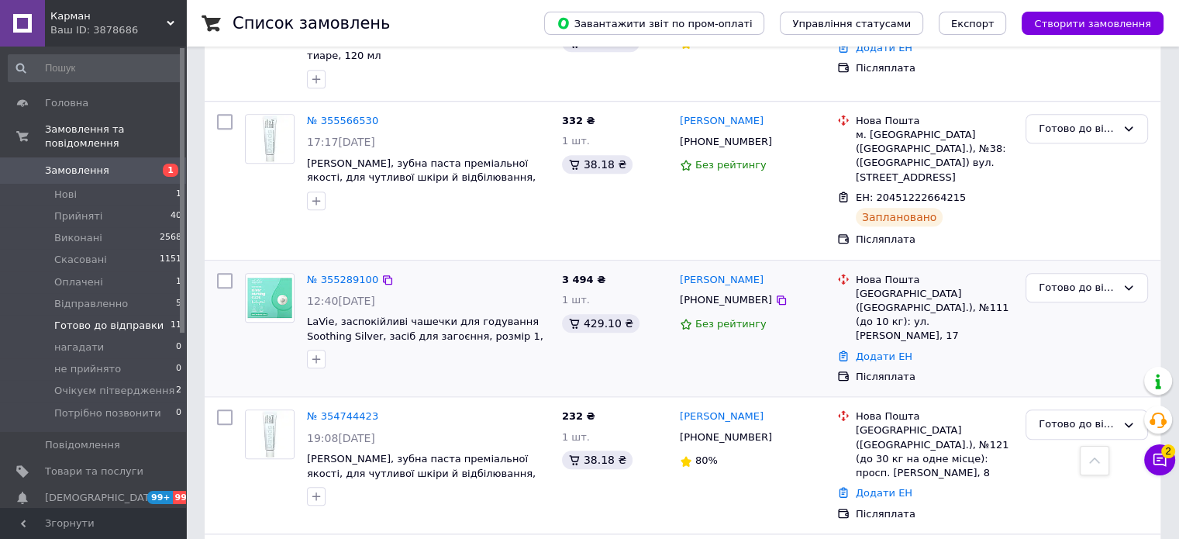
scroll to position [1207, 0]
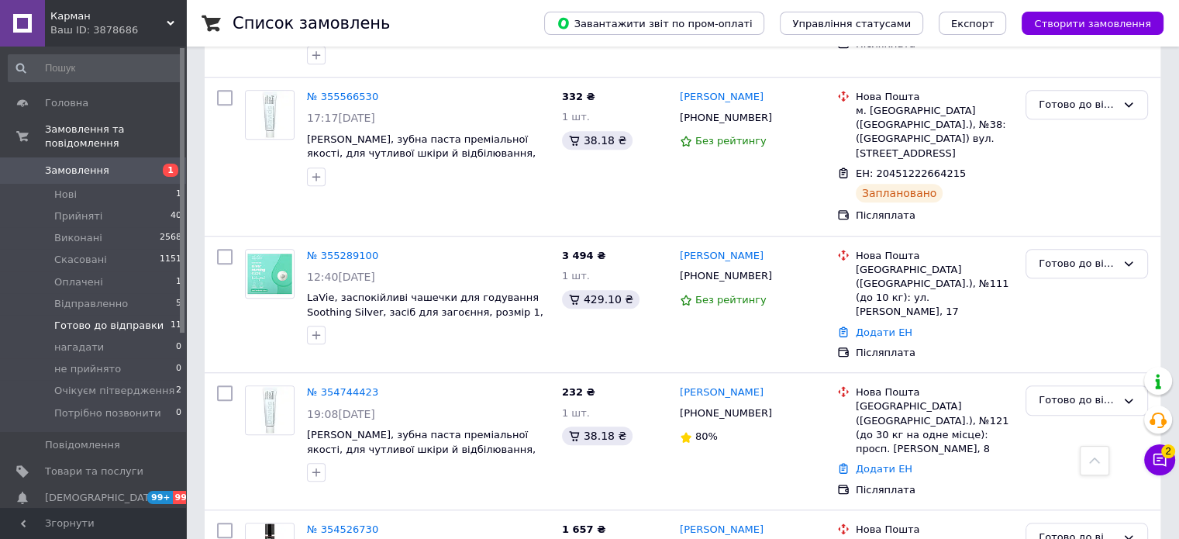
click at [130, 36] on div "Ваш ID: 3878686" at bounding box center [118, 30] width 136 height 14
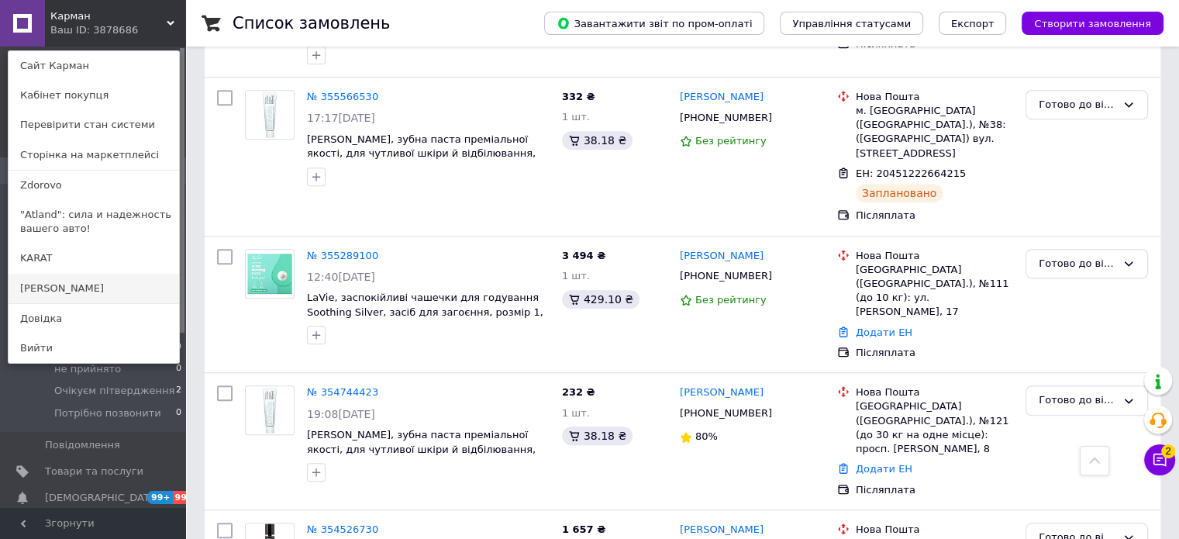
click at [71, 285] on link "[PERSON_NAME]" at bounding box center [94, 288] width 170 height 29
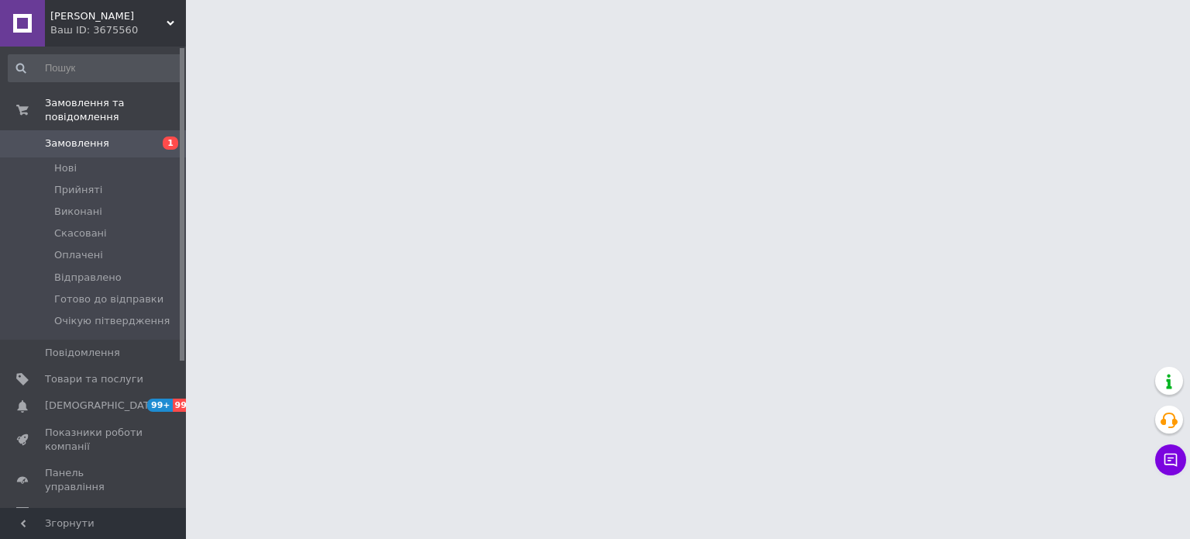
click at [136, 292] on span "Готово до відправки" at bounding box center [108, 299] width 109 height 14
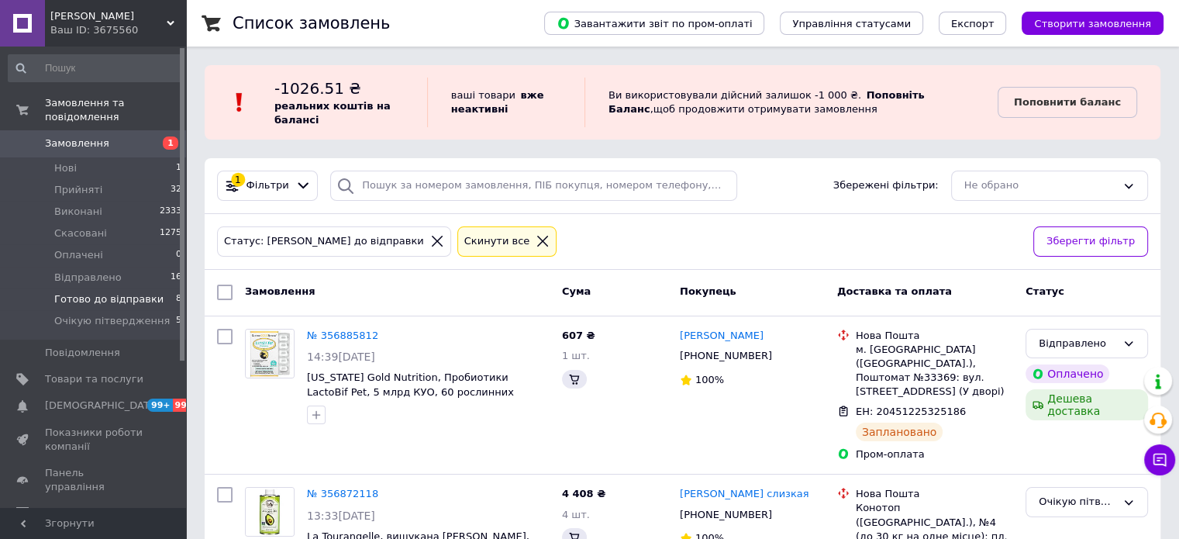
click at [129, 292] on span "Готово до відправки" at bounding box center [108, 299] width 109 height 14
click at [115, 288] on li "Готово до відправки 8" at bounding box center [95, 299] width 191 height 22
click at [124, 292] on span "Готово до відправки" at bounding box center [108, 299] width 109 height 14
click at [122, 292] on span "Готово до відправки" at bounding box center [108, 299] width 109 height 14
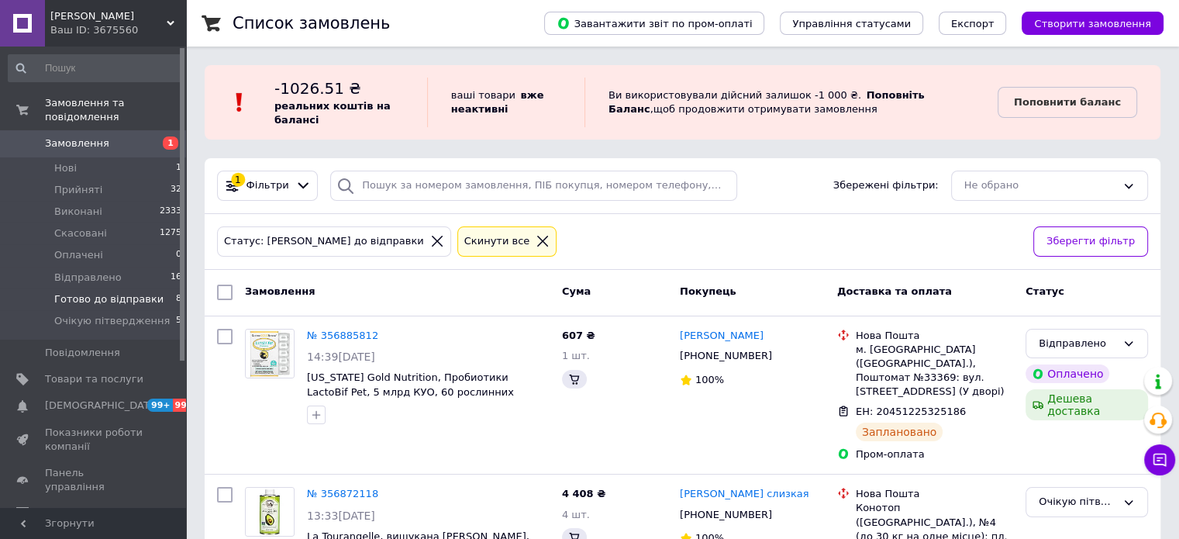
click at [108, 292] on span "Готово до відправки" at bounding box center [108, 299] width 109 height 14
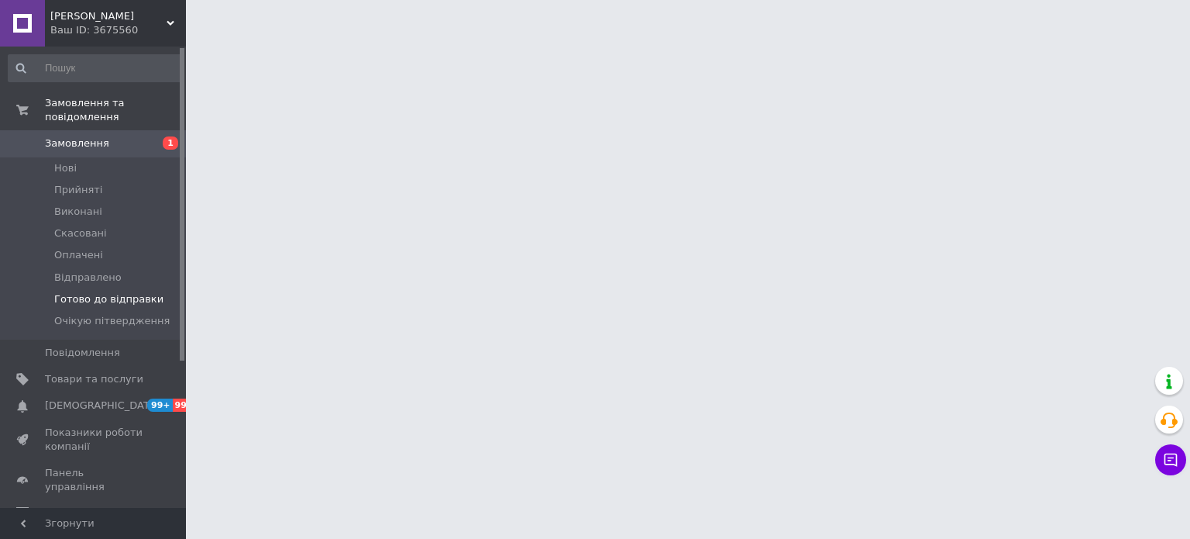
click at [121, 292] on span "Готово до відправки" at bounding box center [108, 299] width 109 height 14
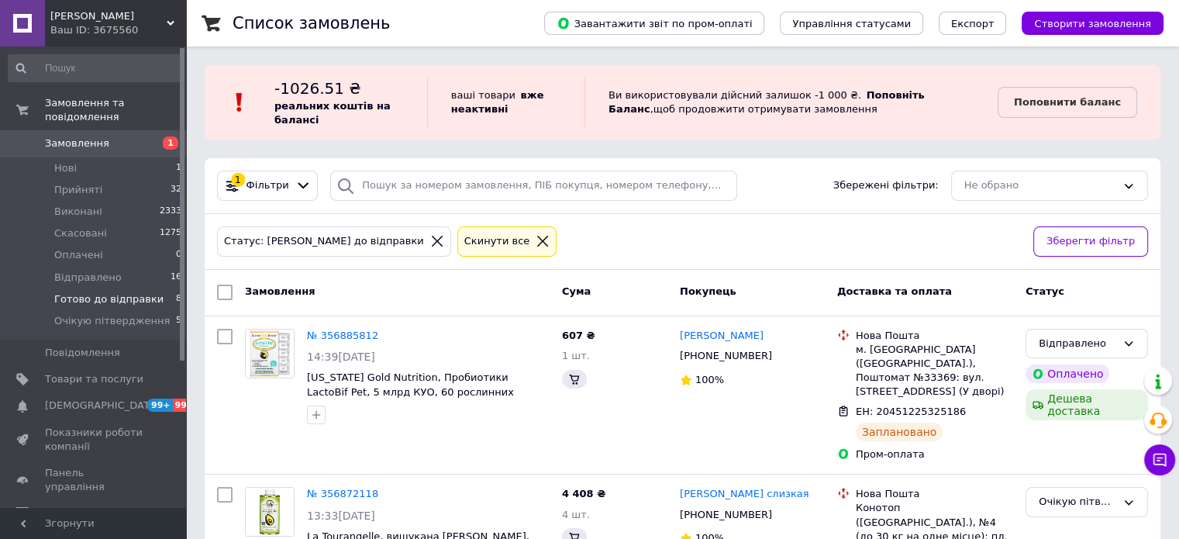
click at [99, 292] on span "Готово до відправки" at bounding box center [108, 299] width 109 height 14
click at [112, 271] on li "Відправлено 16" at bounding box center [95, 278] width 191 height 22
click at [108, 292] on span "Готово до відправки" at bounding box center [108, 299] width 109 height 14
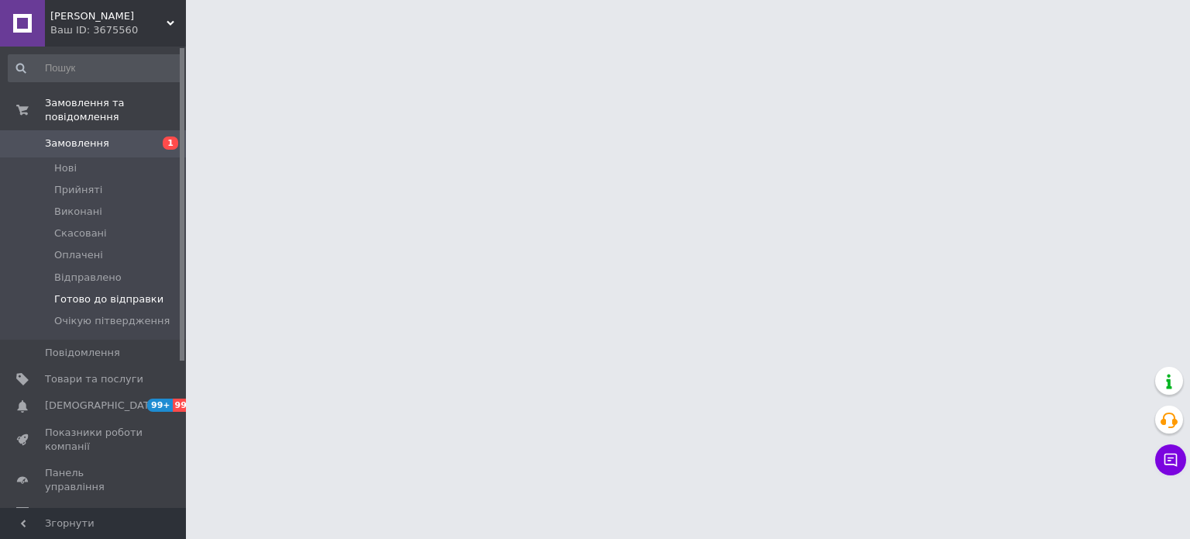
click at [109, 292] on span "Готово до відправки" at bounding box center [108, 299] width 109 height 14
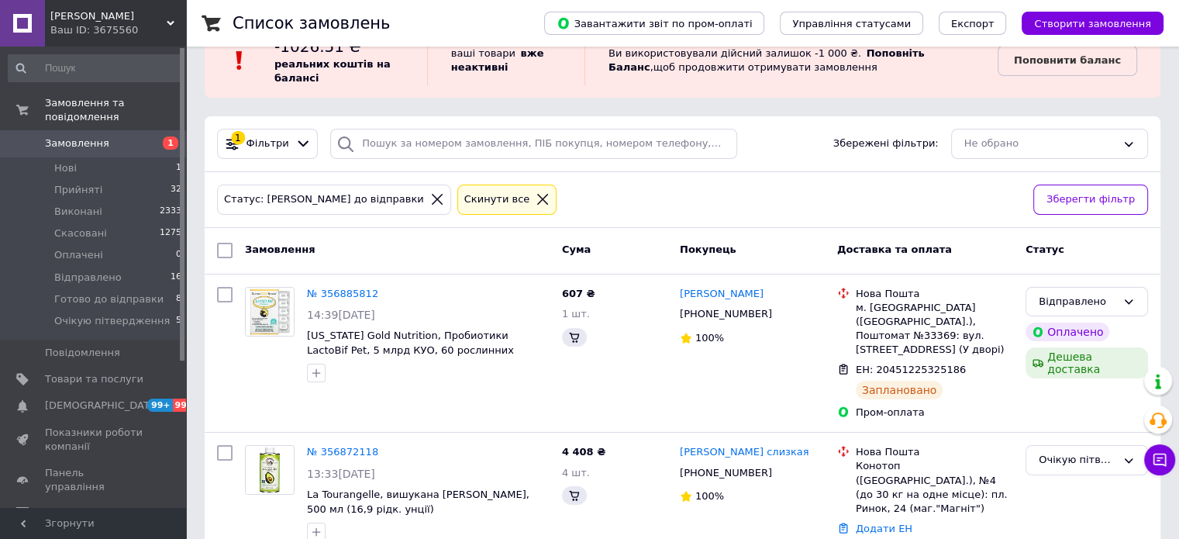
scroll to position [77, 0]
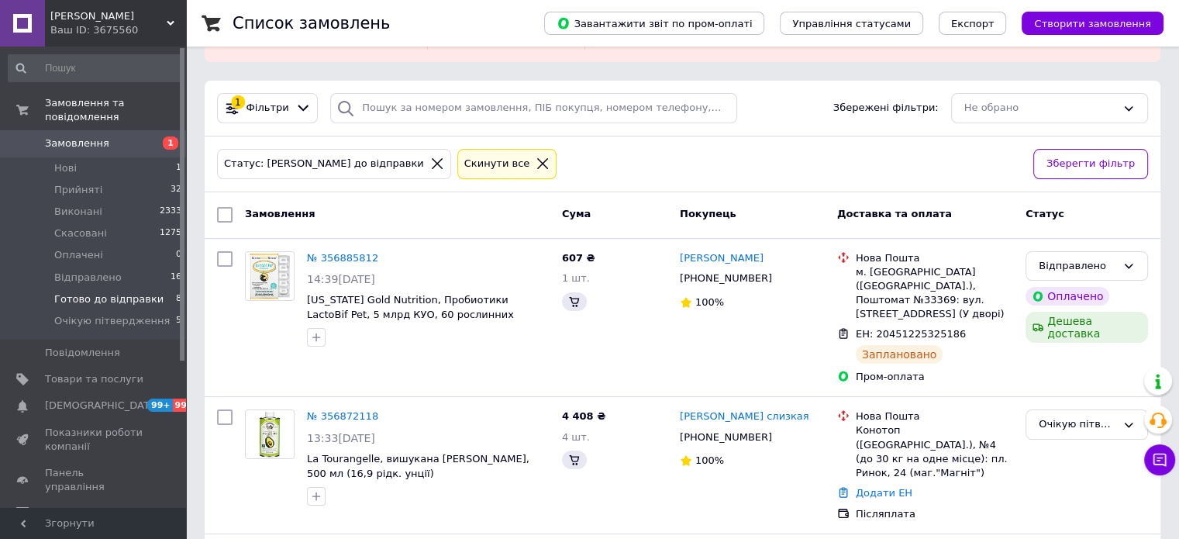
click at [86, 292] on span "Готово до відправки" at bounding box center [108, 299] width 109 height 14
click at [97, 270] on span "Відправлено" at bounding box center [87, 277] width 67 height 14
click at [109, 292] on span "Готово до відправки" at bounding box center [108, 299] width 109 height 14
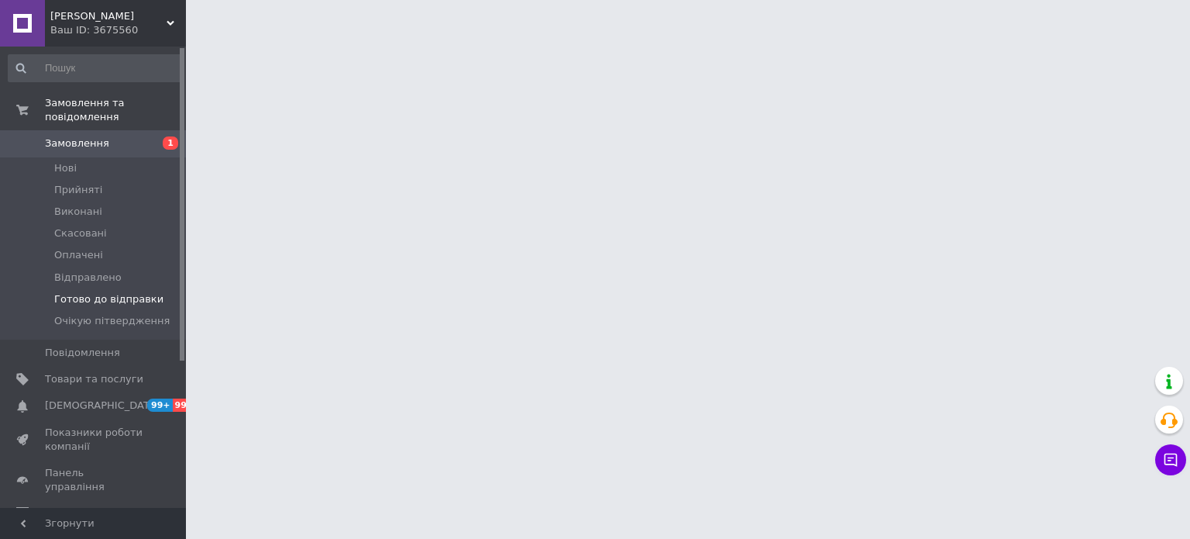
click at [118, 292] on span "Готово до відправки" at bounding box center [108, 299] width 109 height 14
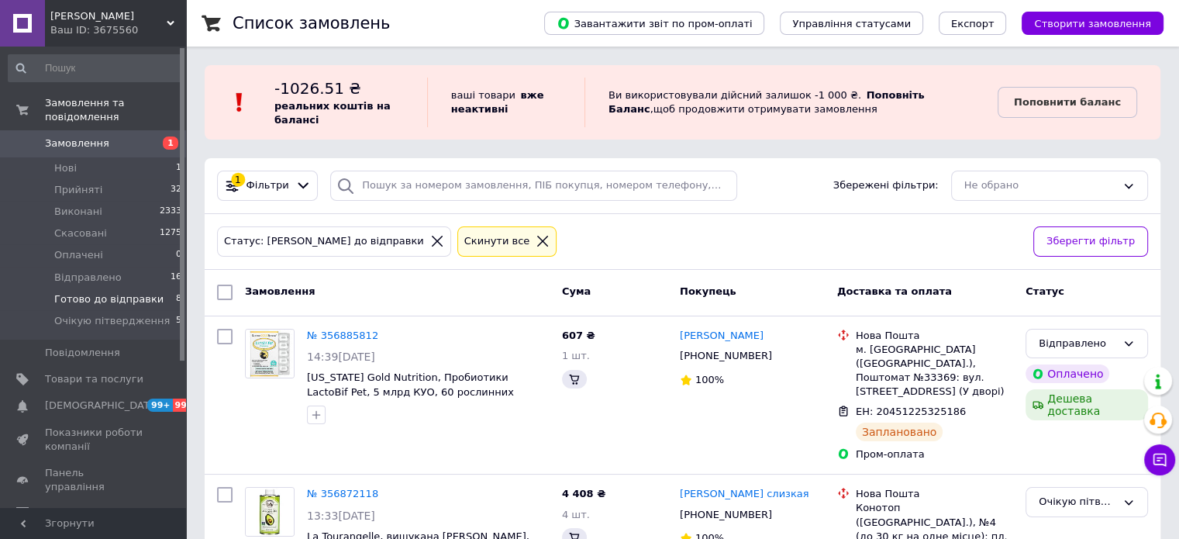
click at [111, 292] on span "Готово до відправки" at bounding box center [108, 299] width 109 height 14
click at [108, 314] on span "Очікую пітвердження" at bounding box center [111, 321] width 115 height 14
click at [104, 314] on span "Очікую пітвердження" at bounding box center [111, 321] width 115 height 14
click at [105, 270] on span "Відправлено" at bounding box center [87, 277] width 67 height 14
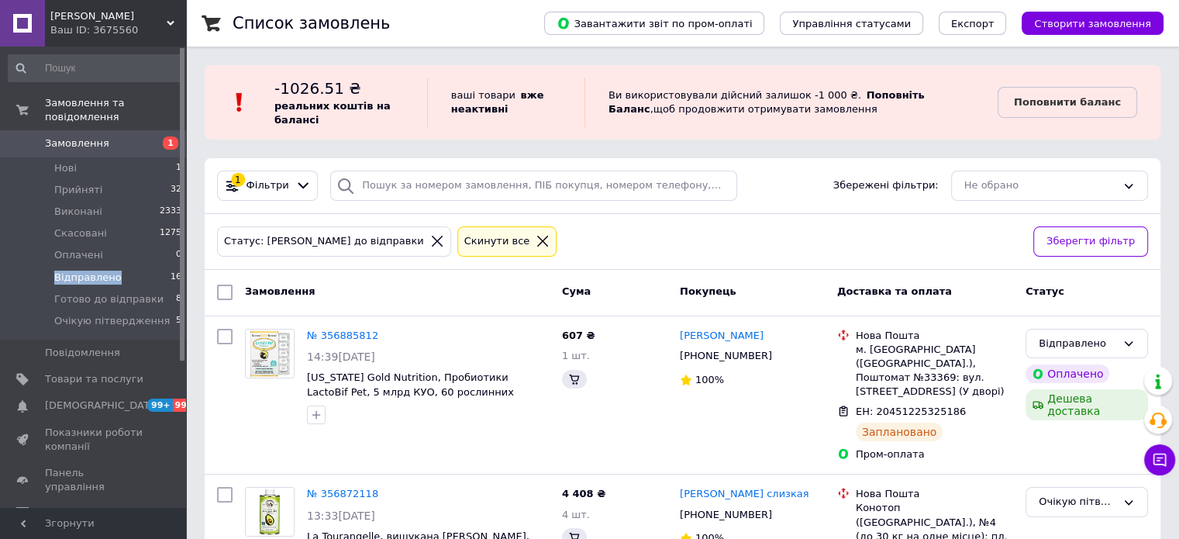
click at [105, 270] on span "Відправлено" at bounding box center [87, 277] width 67 height 14
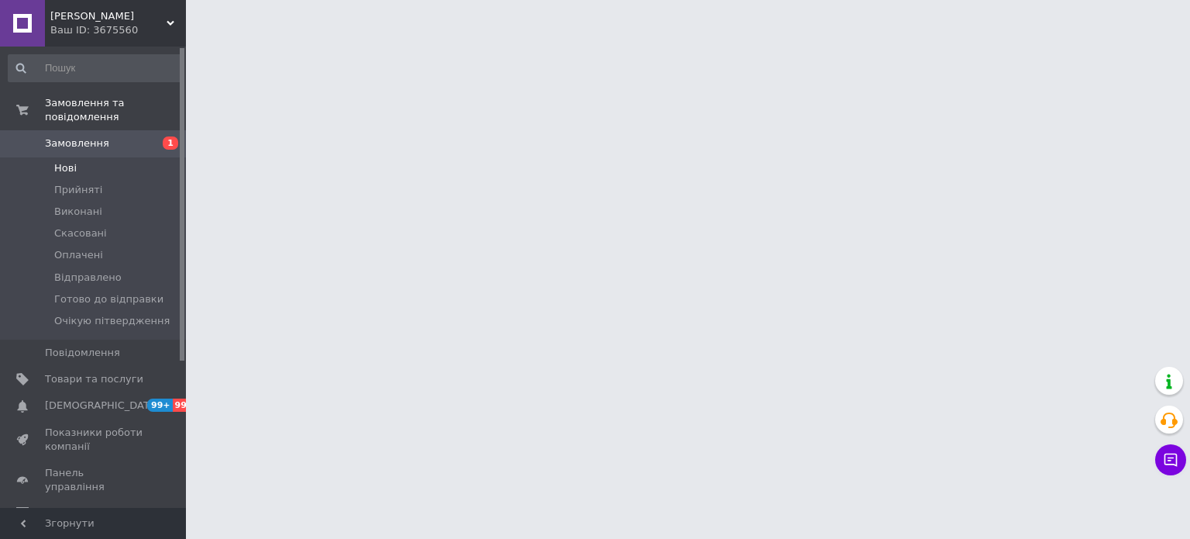
click at [83, 157] on li "Нові" at bounding box center [95, 168] width 191 height 22
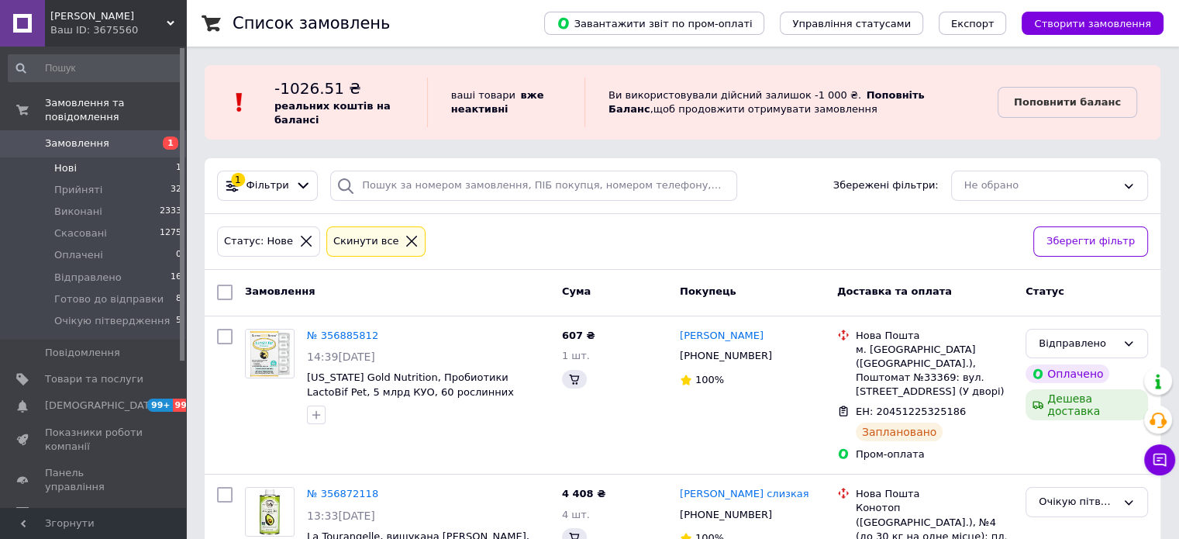
click at [86, 158] on li "Нові 1" at bounding box center [95, 168] width 191 height 22
drag, startPoint x: 84, startPoint y: 160, endPoint x: 59, endPoint y: 151, distance: 26.5
click at [74, 160] on li "Нові 1" at bounding box center [95, 168] width 191 height 22
click at [62, 179] on li "Прийняті 32" at bounding box center [95, 190] width 191 height 22
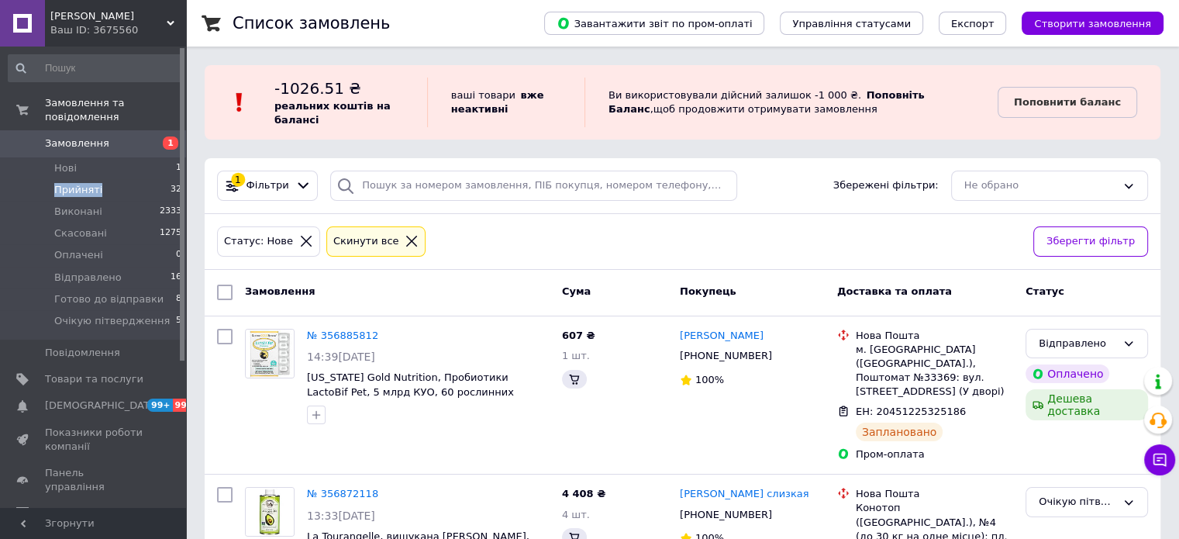
click at [62, 183] on span "Прийняті" at bounding box center [78, 190] width 48 height 14
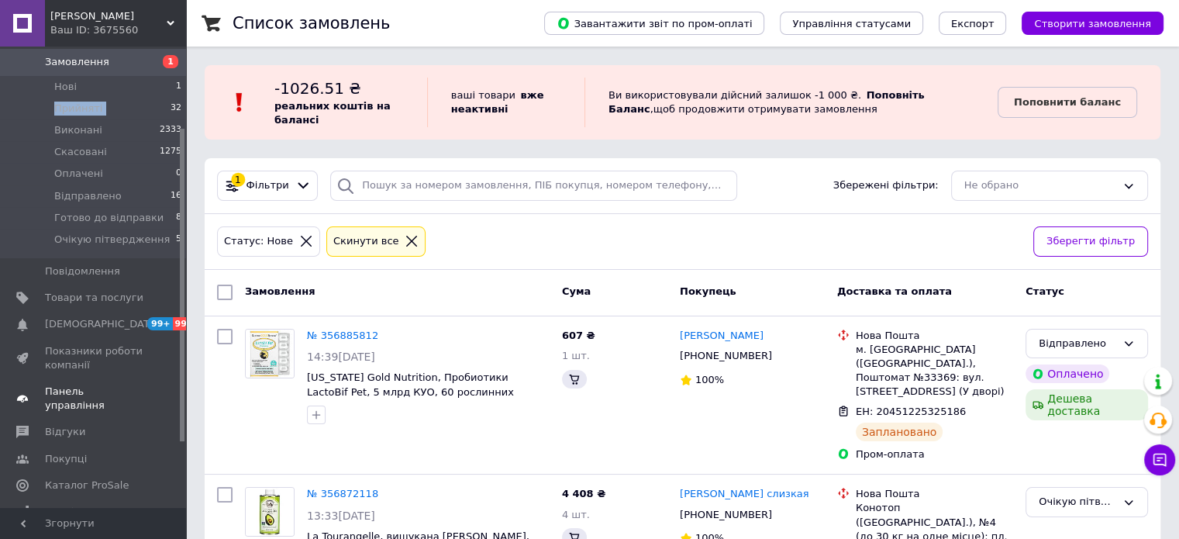
scroll to position [216, 0]
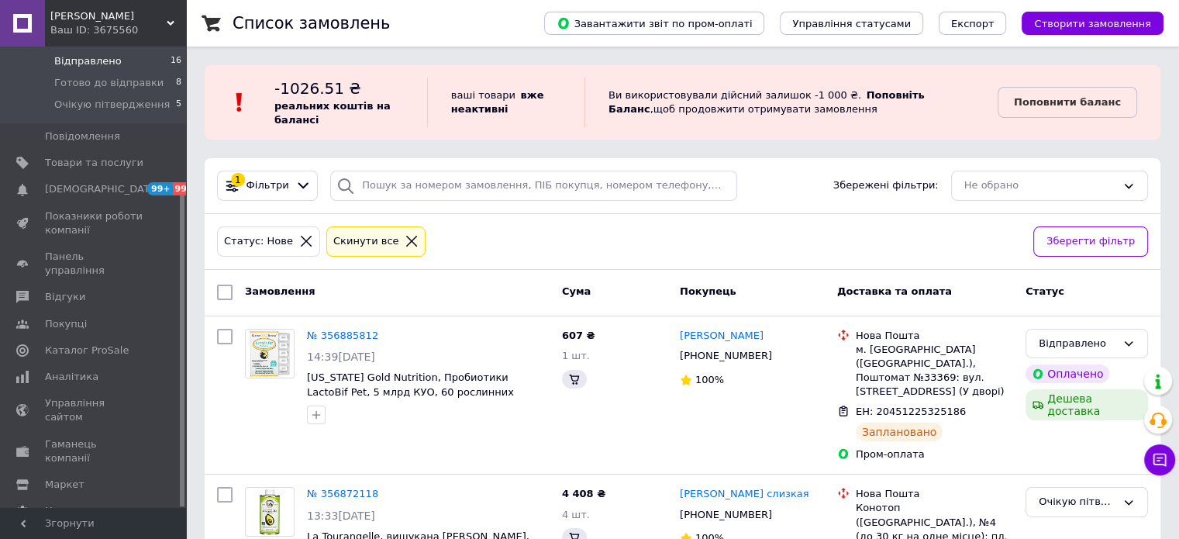
click at [119, 51] on li "Відправлено 16" at bounding box center [95, 61] width 191 height 22
click at [115, 76] on span "Готово до відправки" at bounding box center [108, 83] width 109 height 14
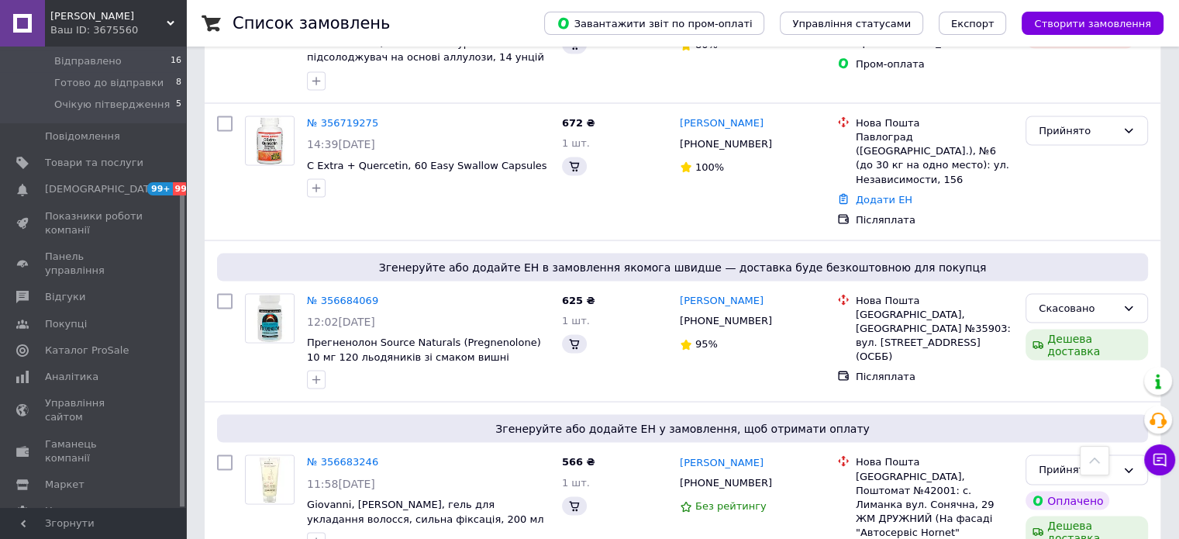
scroll to position [2790, 0]
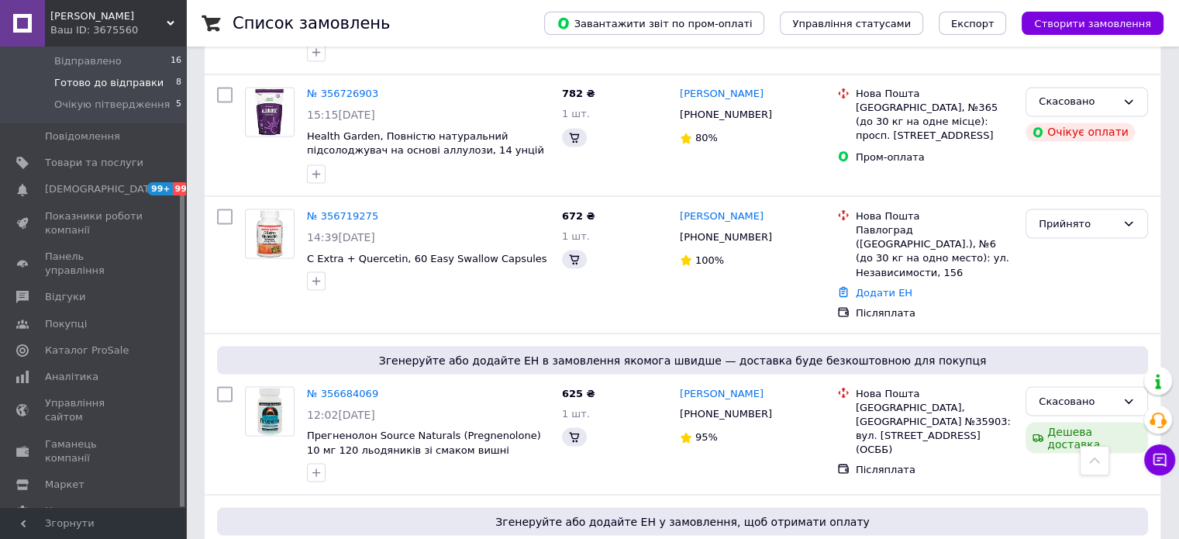
click at [105, 76] on span "Готово до відправки" at bounding box center [108, 83] width 109 height 14
click at [99, 72] on li "Готово до відправки 8" at bounding box center [95, 83] width 191 height 22
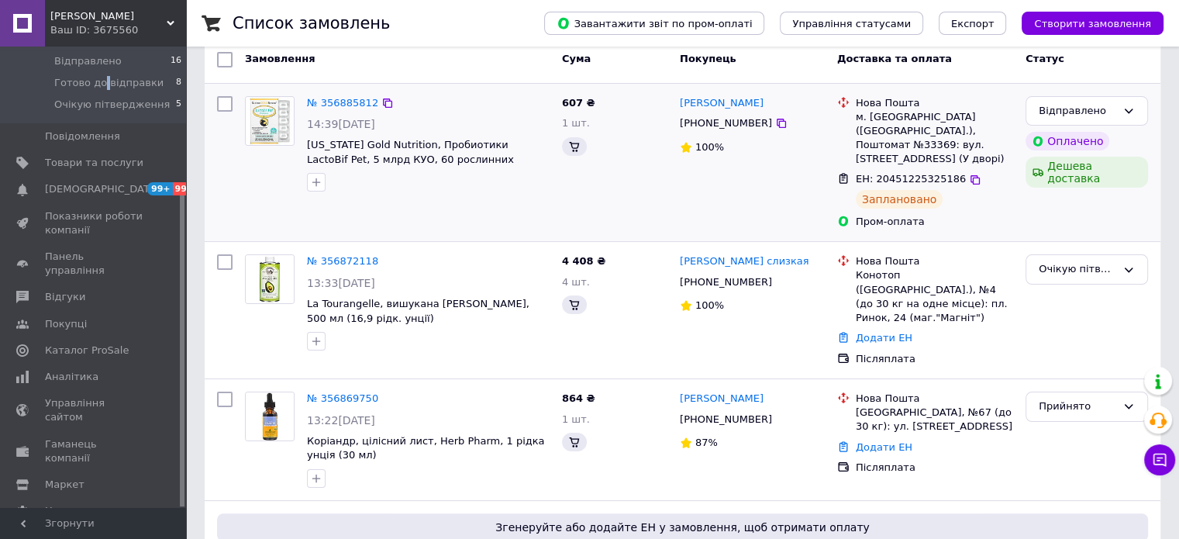
scroll to position [0, 0]
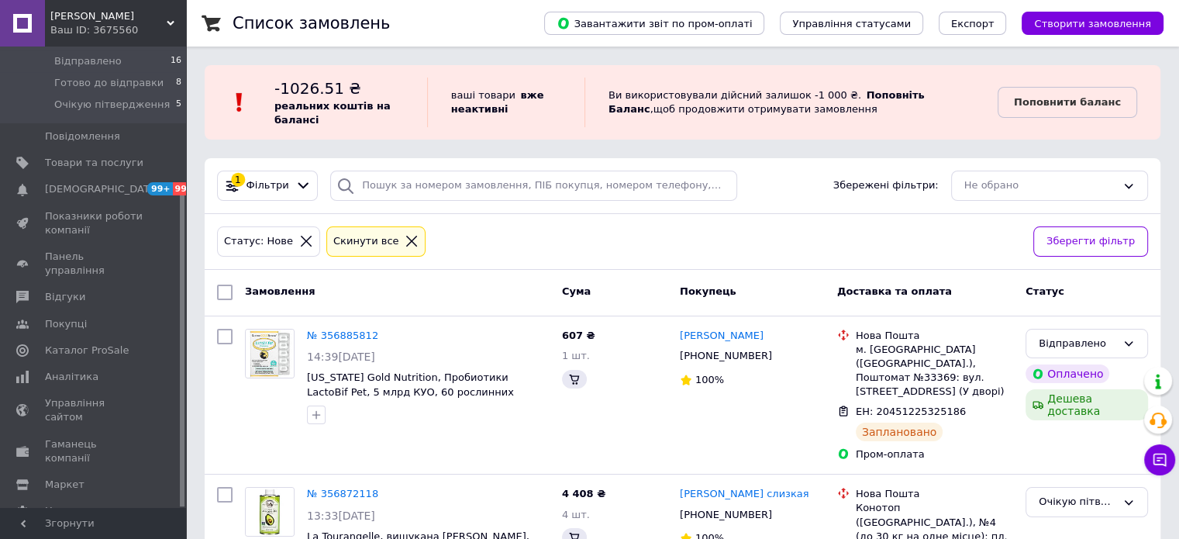
click at [260, 257] on div "Статус: Нове" at bounding box center [268, 241] width 109 height 36
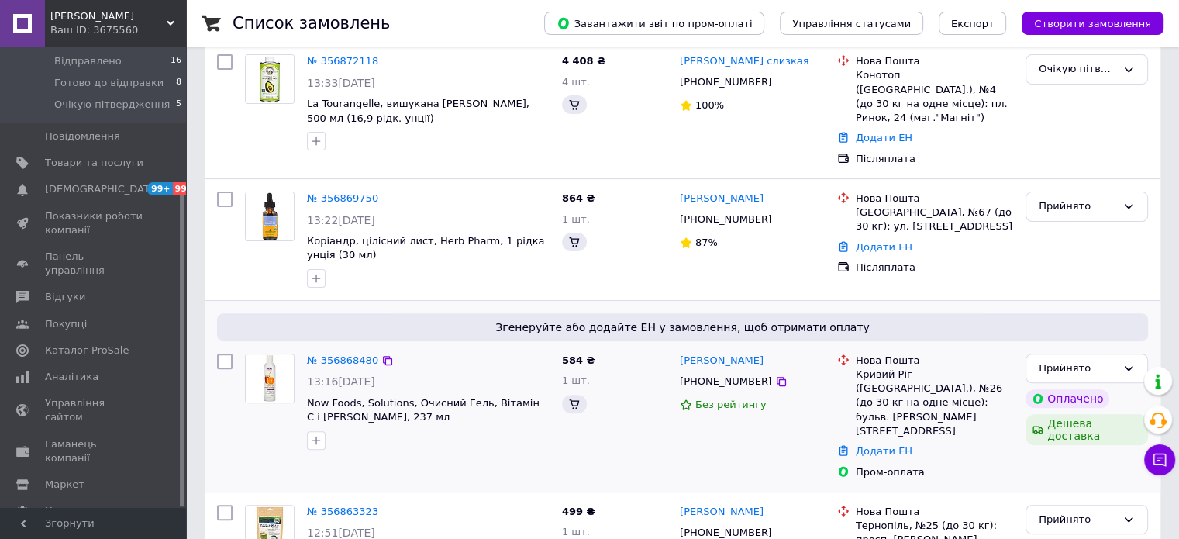
scroll to position [465, 0]
